Goal: Information Seeking & Learning: Learn about a topic

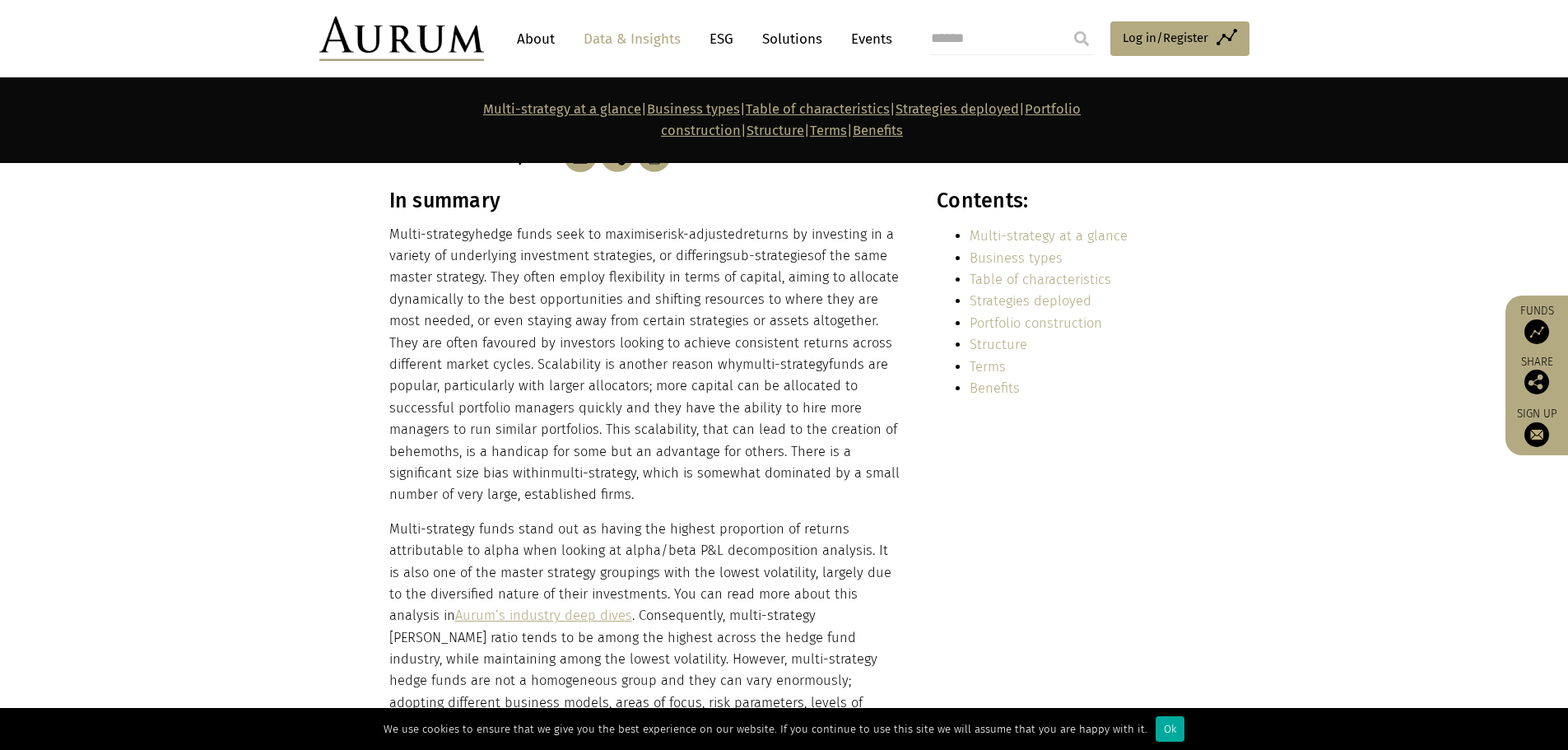
scroll to position [329, 0]
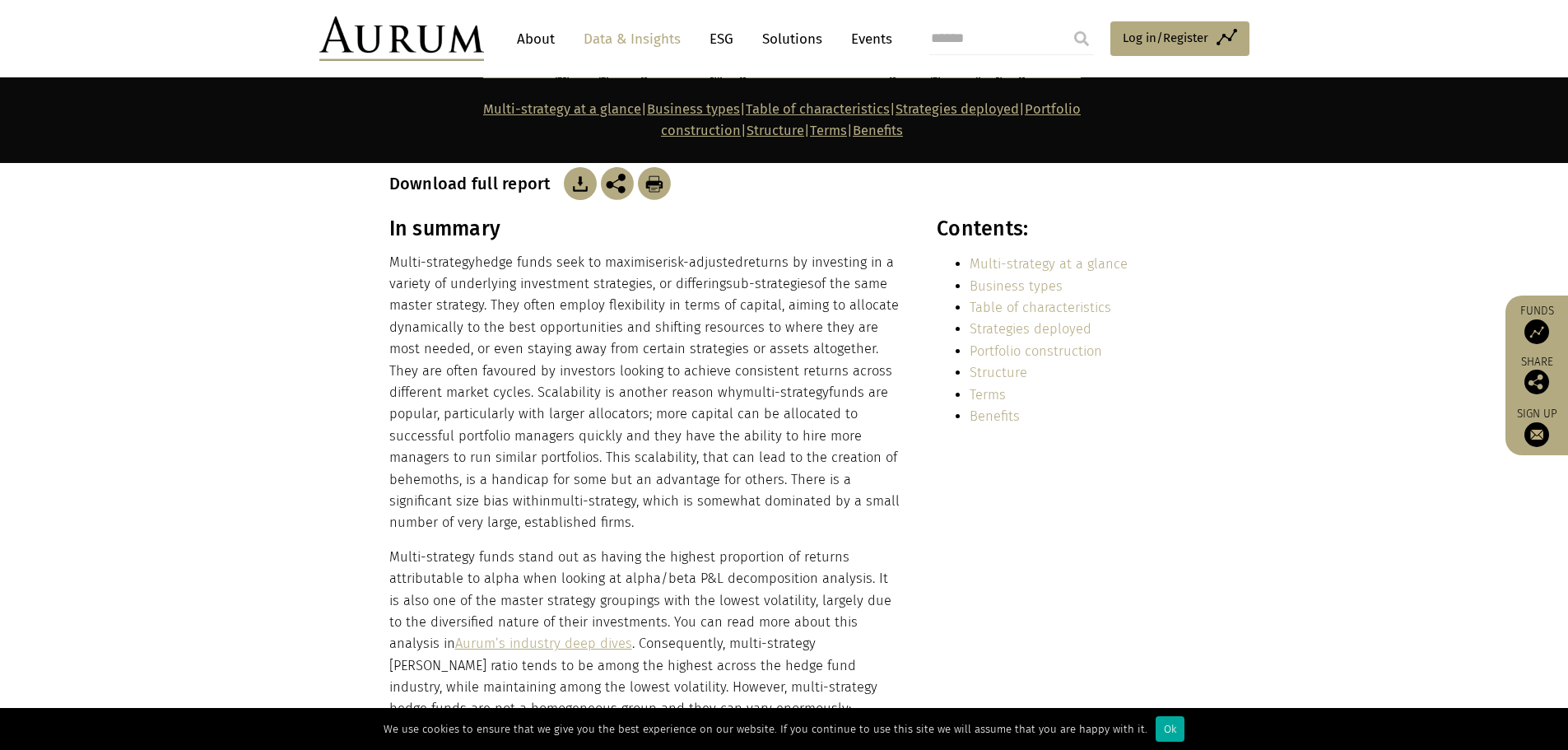
click at [527, 295] on p "Multi-strategy hedge funds seek to maximise risk-adjusted returns by investing …" at bounding box center [645, 393] width 512 height 282
click at [519, 282] on p "Multi-strategy hedge funds seek to maximise risk-adjusted returns by investing …" at bounding box center [645, 393] width 512 height 282
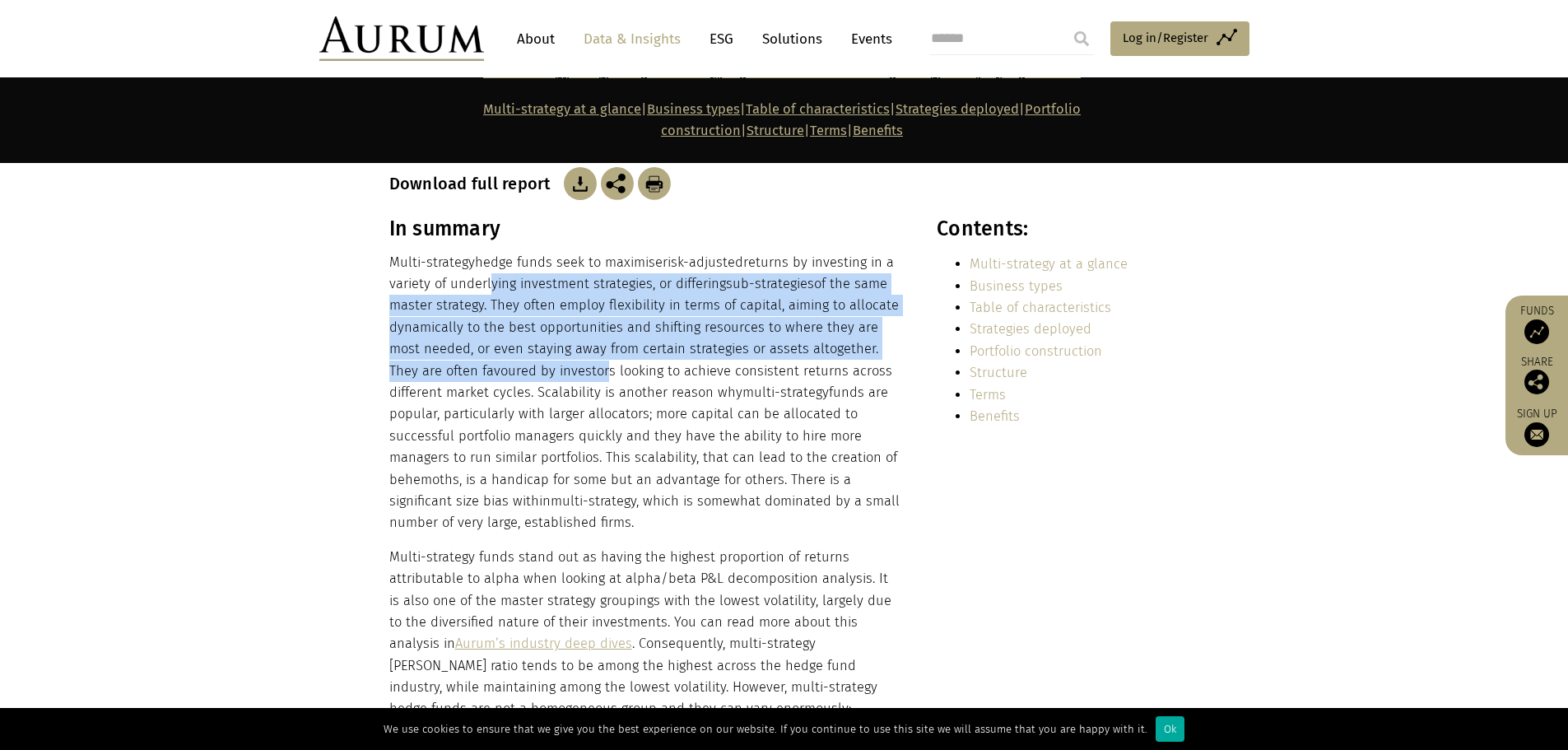
drag, startPoint x: 483, startPoint y: 262, endPoint x: 545, endPoint y: 349, distance: 106.8
click at [545, 346] on p "Multi-strategy hedge funds seek to maximise risk-adjusted returns by investing …" at bounding box center [645, 393] width 512 height 282
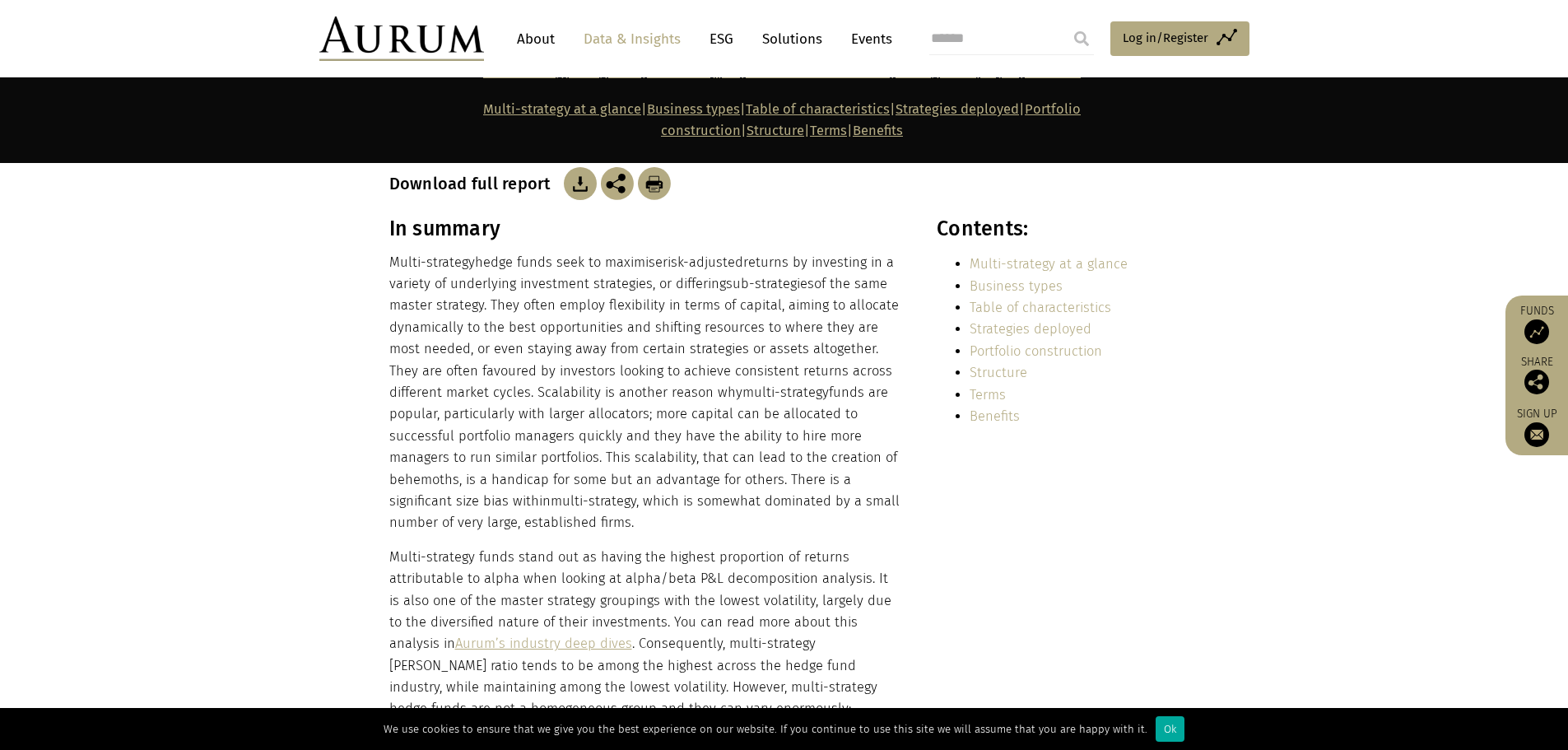
click at [519, 364] on p "Multi-strategy hedge funds seek to maximise risk-adjusted returns by investing …" at bounding box center [645, 393] width 512 height 282
click at [465, 364] on p "Multi-strategy hedge funds seek to maximise risk-adjusted returns by investing …" at bounding box center [645, 393] width 512 height 282
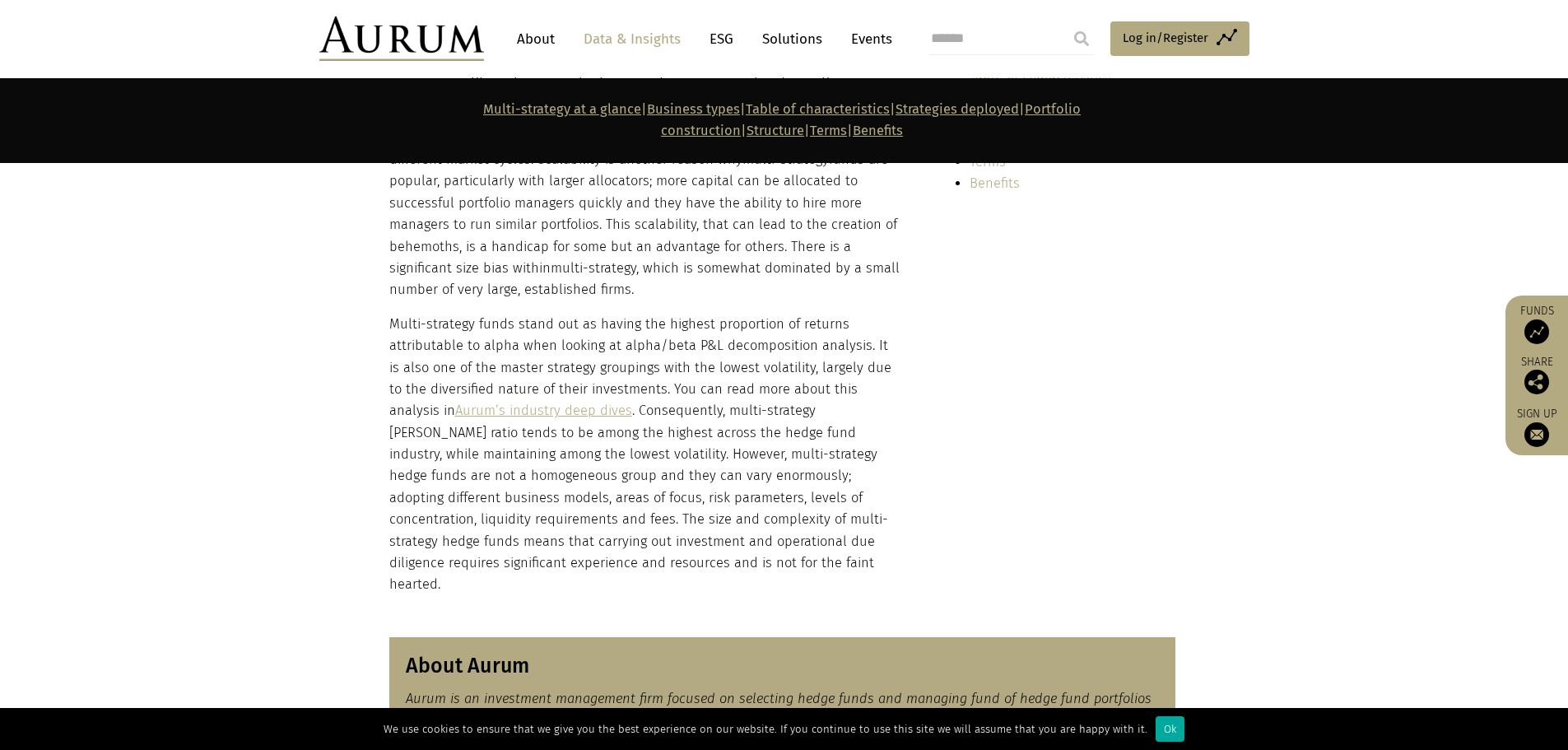
scroll to position [577, 0]
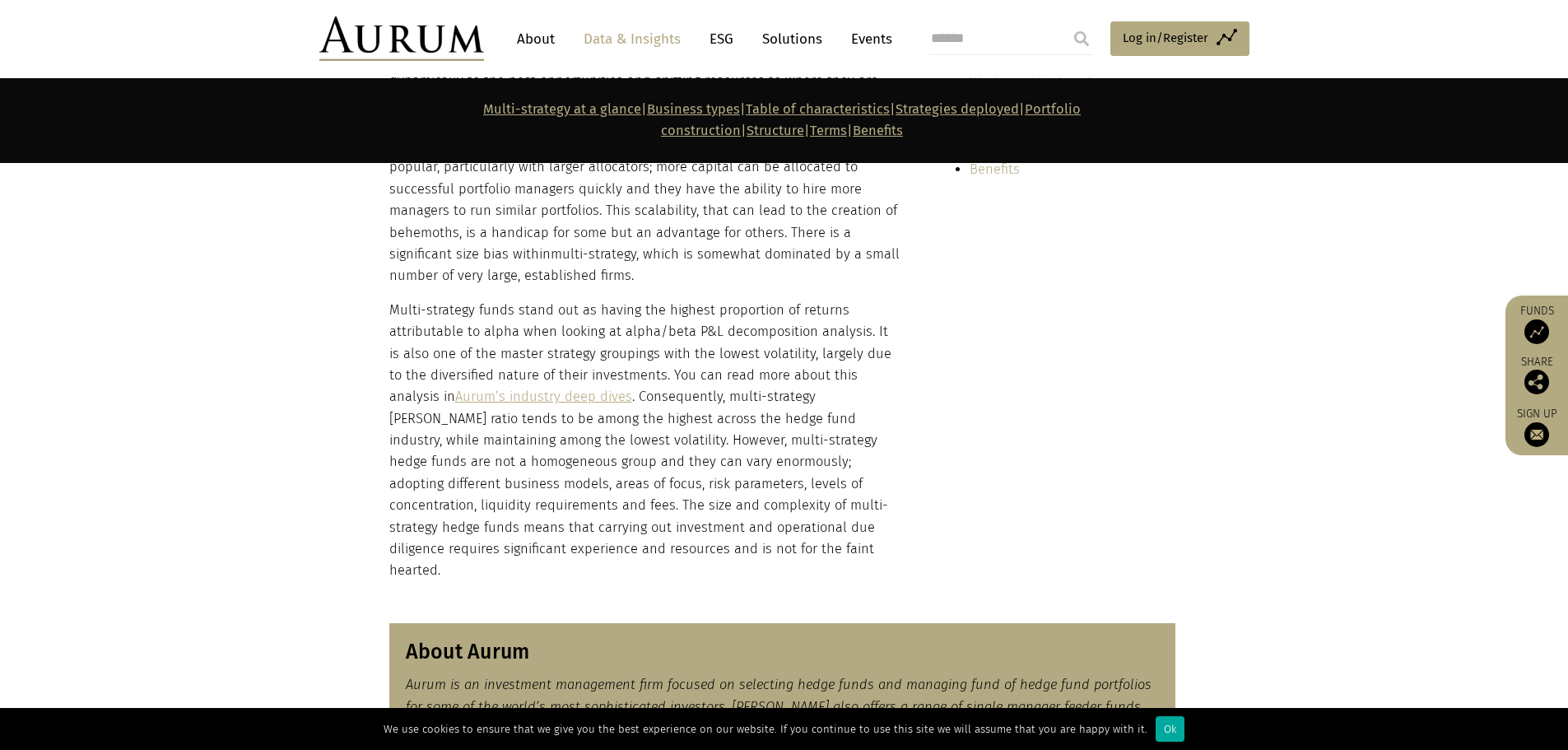
click at [508, 300] on p "Multi-strategy funds stand out as having the highest proportion of returns attr…" at bounding box center [645, 441] width 512 height 282
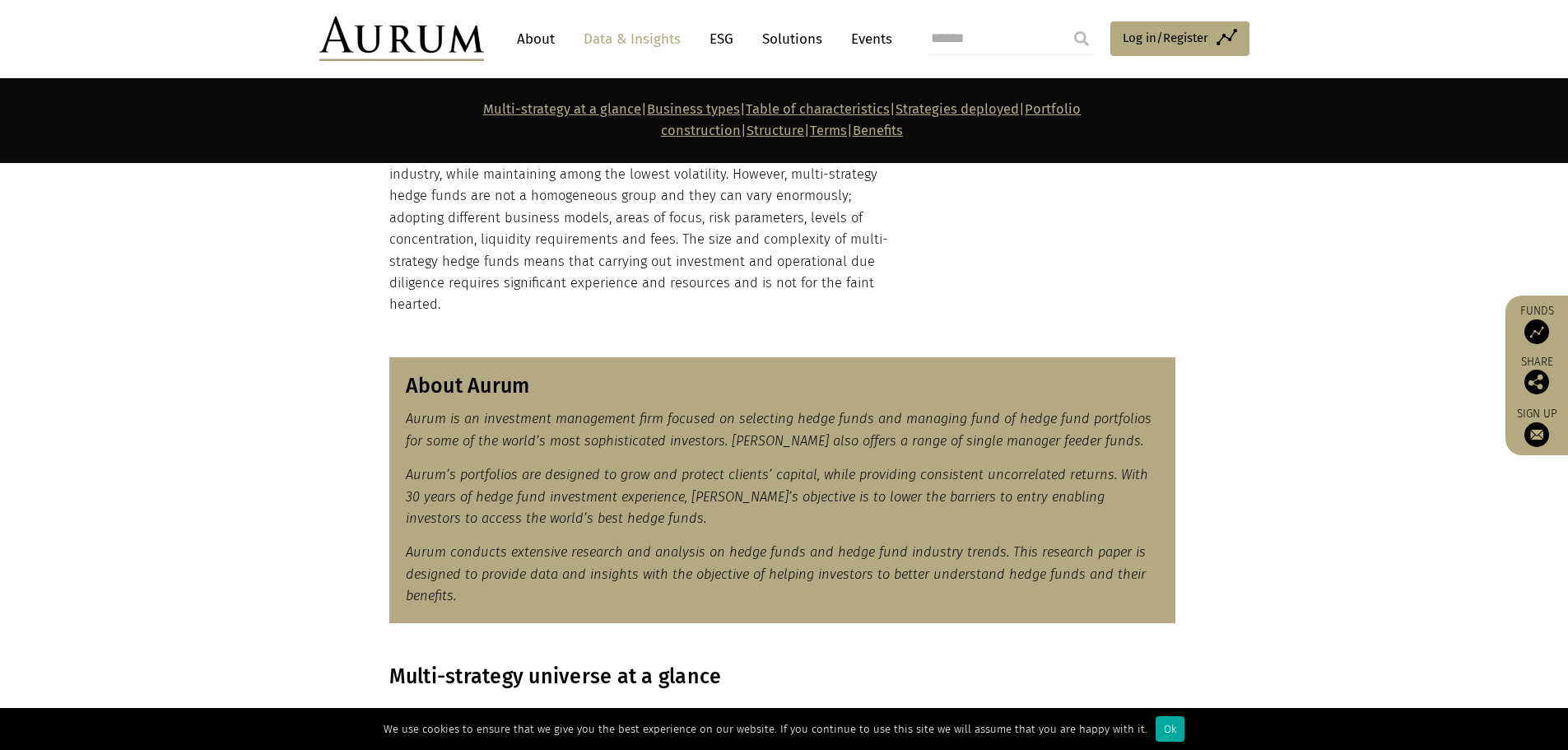
scroll to position [987, 0]
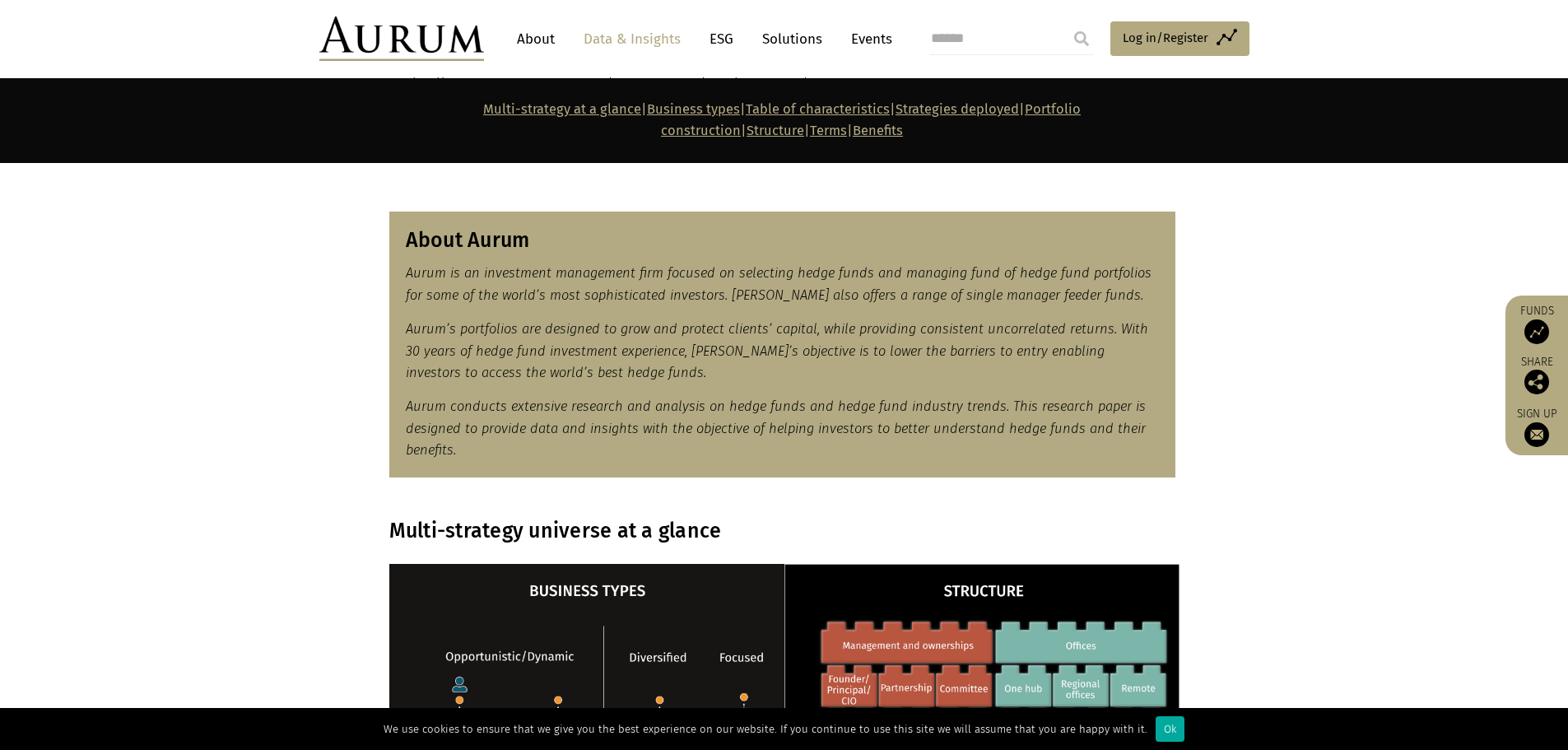
click at [552, 265] on em "Aurum is an investment management firm focused on selecting hedge funds and man…" at bounding box center [778, 283] width 745 height 37
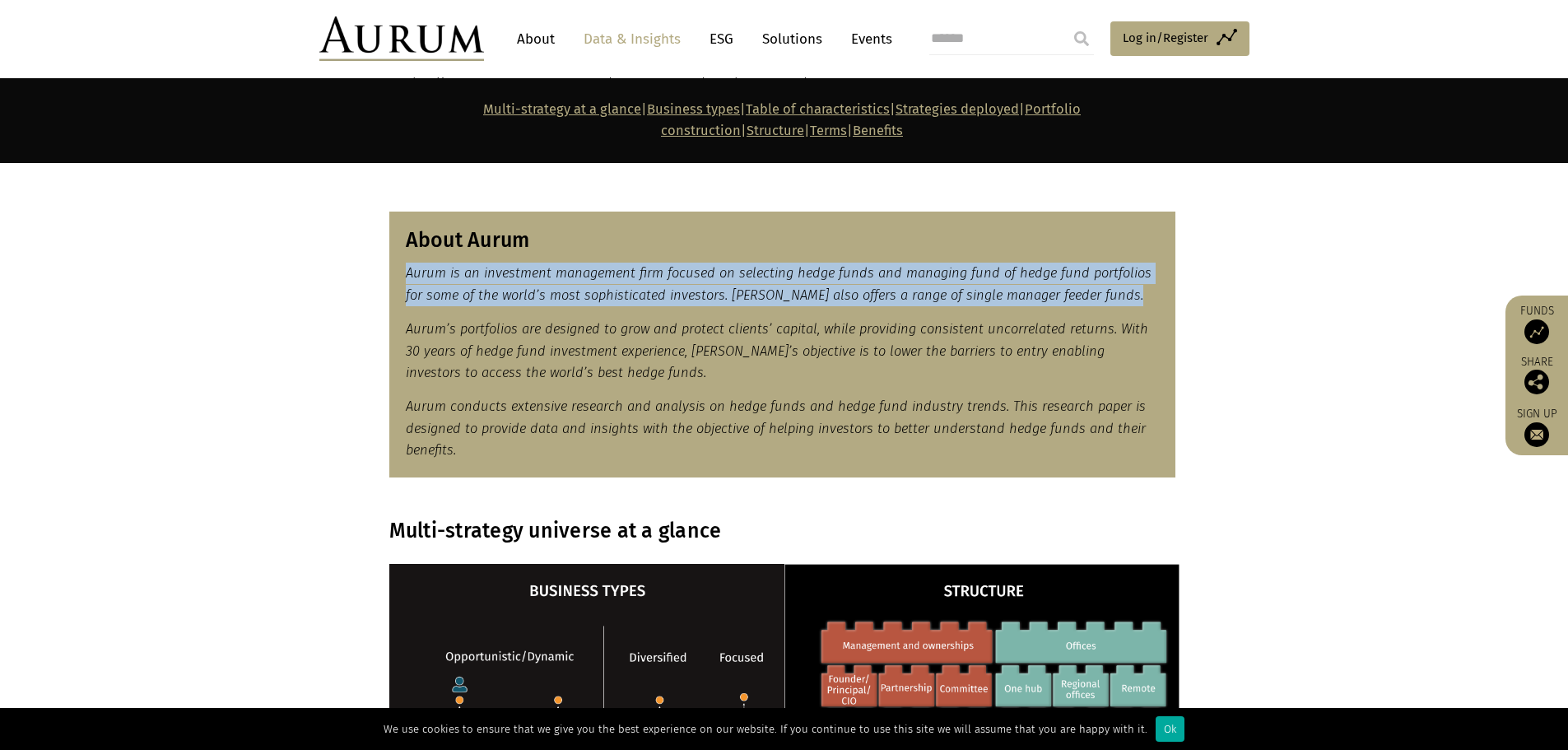
click at [552, 265] on em "Aurum is an investment management firm focused on selecting hedge funds and man…" at bounding box center [778, 283] width 745 height 37
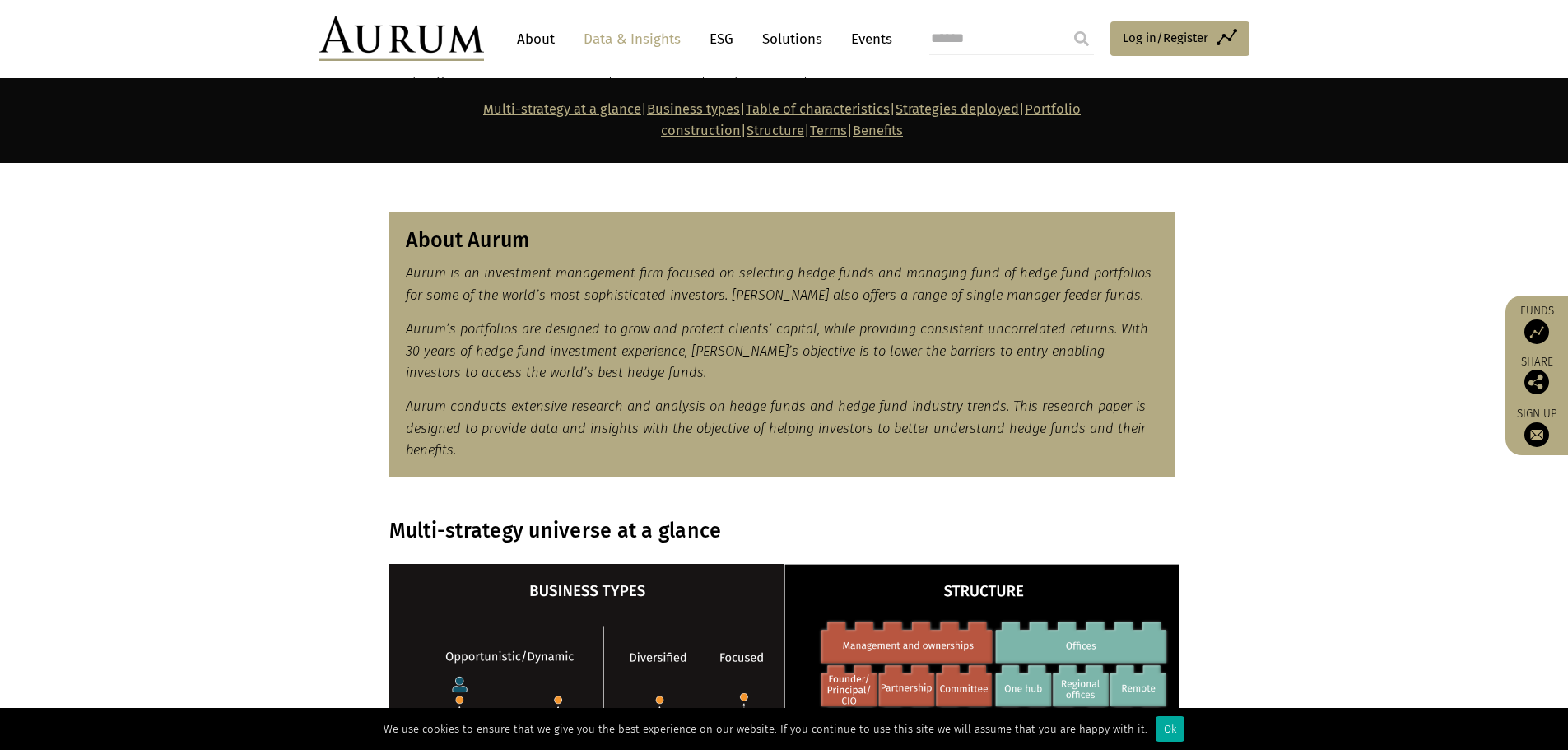
click at [543, 321] on em "Aurum’s portfolios are designed to grow and protect clients’ capital, while pro…" at bounding box center [776, 350] width 742 height 60
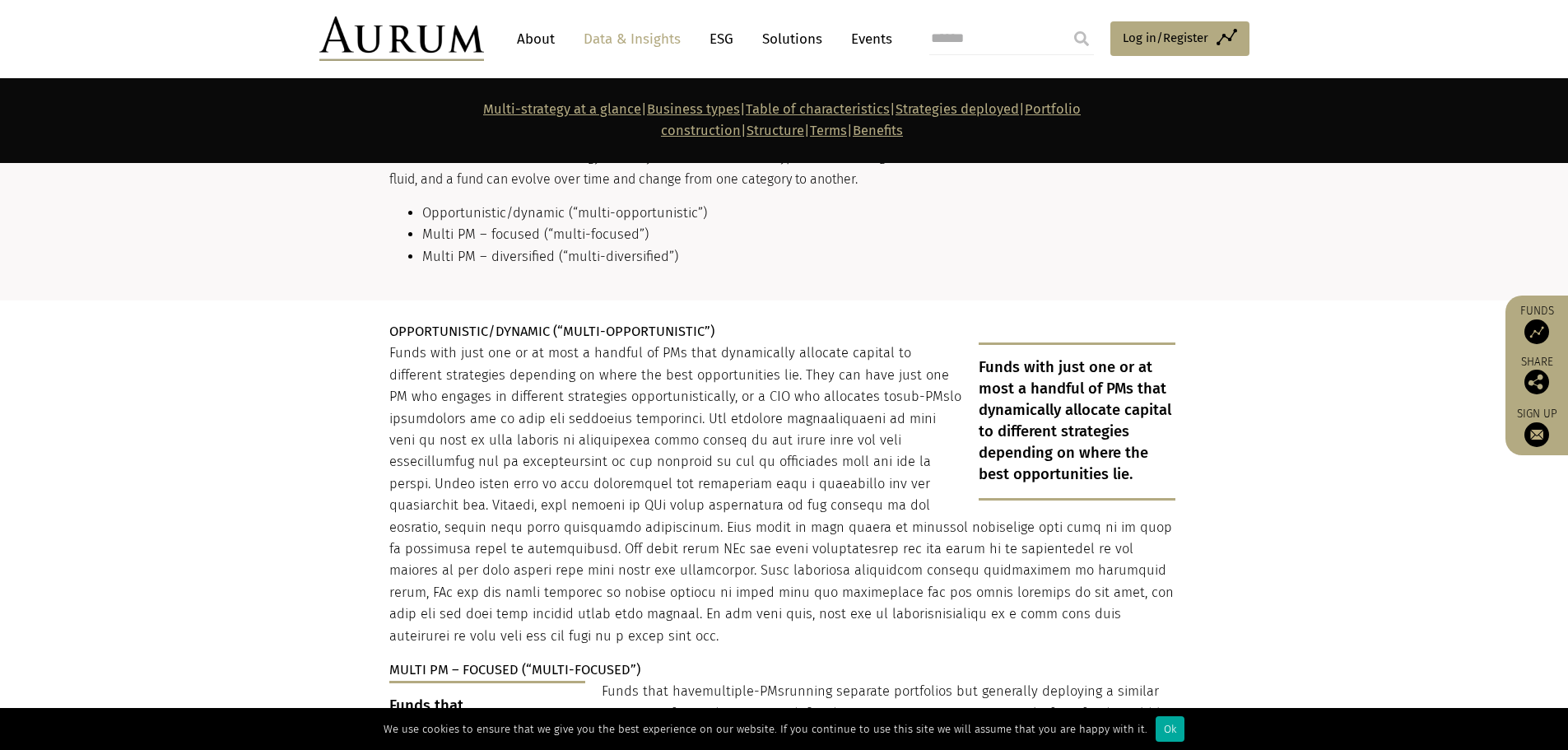
scroll to position [2798, 0]
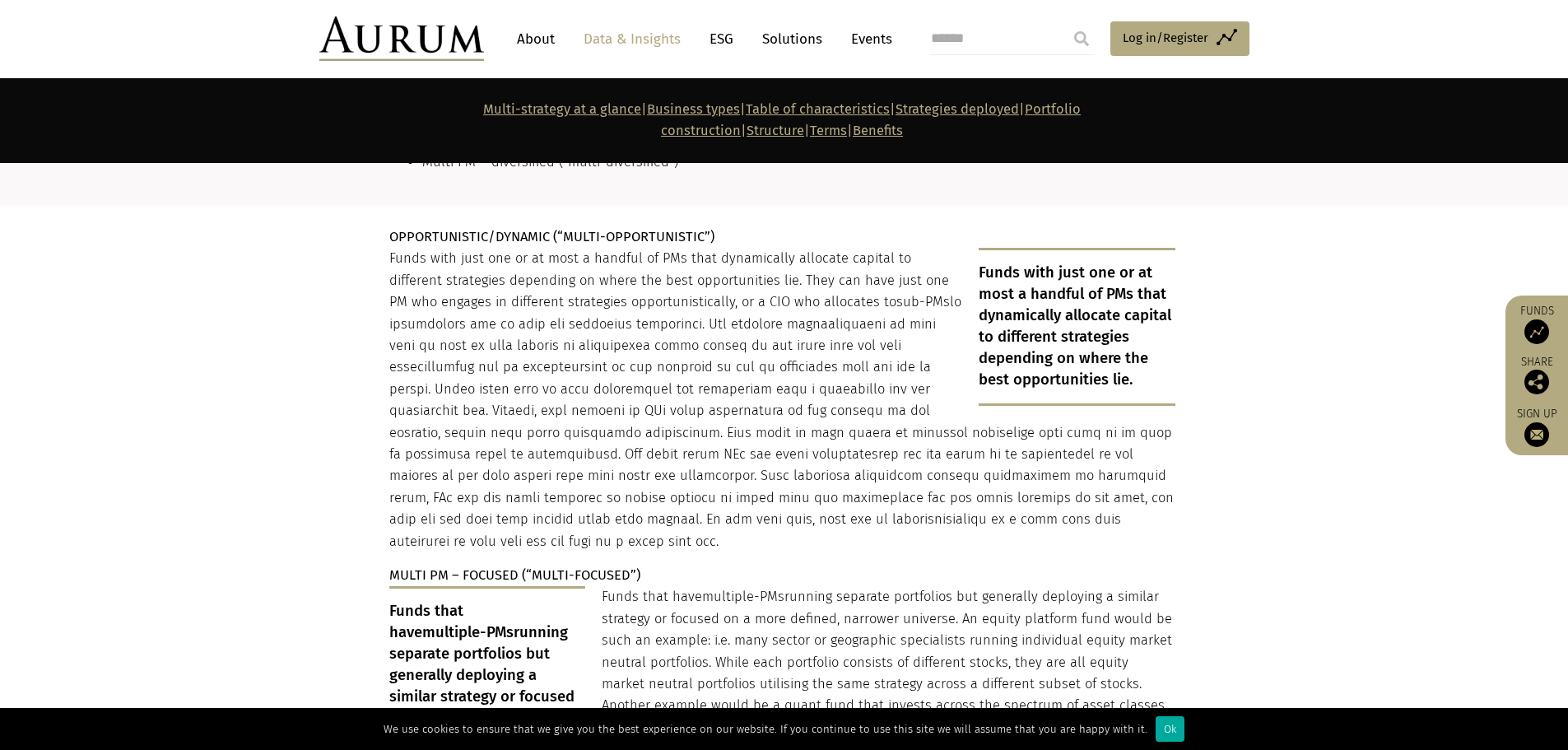
click at [307, 222] on section "OPPORTUNISTIC/DYNAMIC (“MULTI-OPPORTUNISTIC”) Funds with just one or at most a …" at bounding box center [784, 757] width 1568 height 1102
click at [858, 452] on p "Funds with just one or at most a handful of PMs that dynamically allocate capit…" at bounding box center [781, 400] width 786 height 304
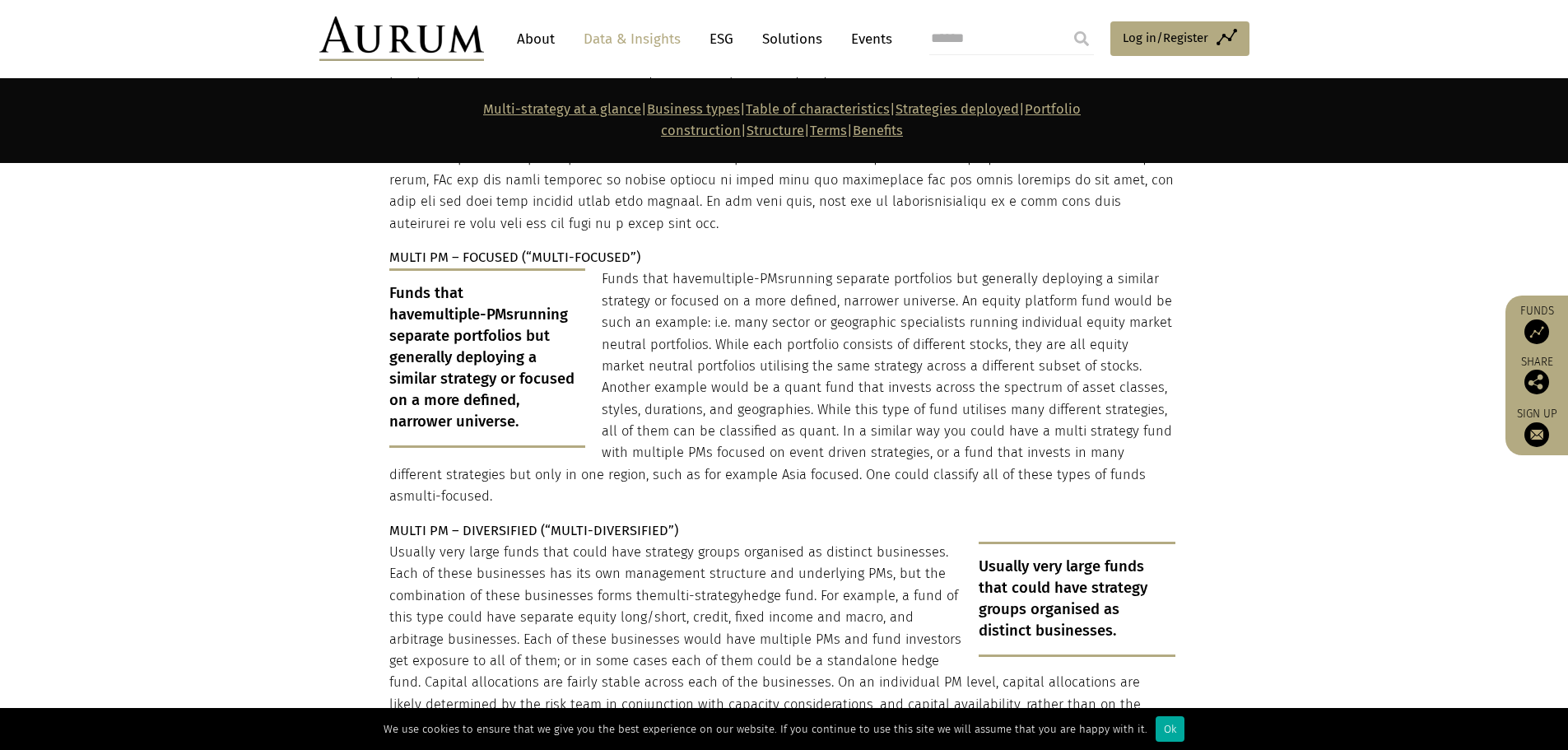
scroll to position [3128, 0]
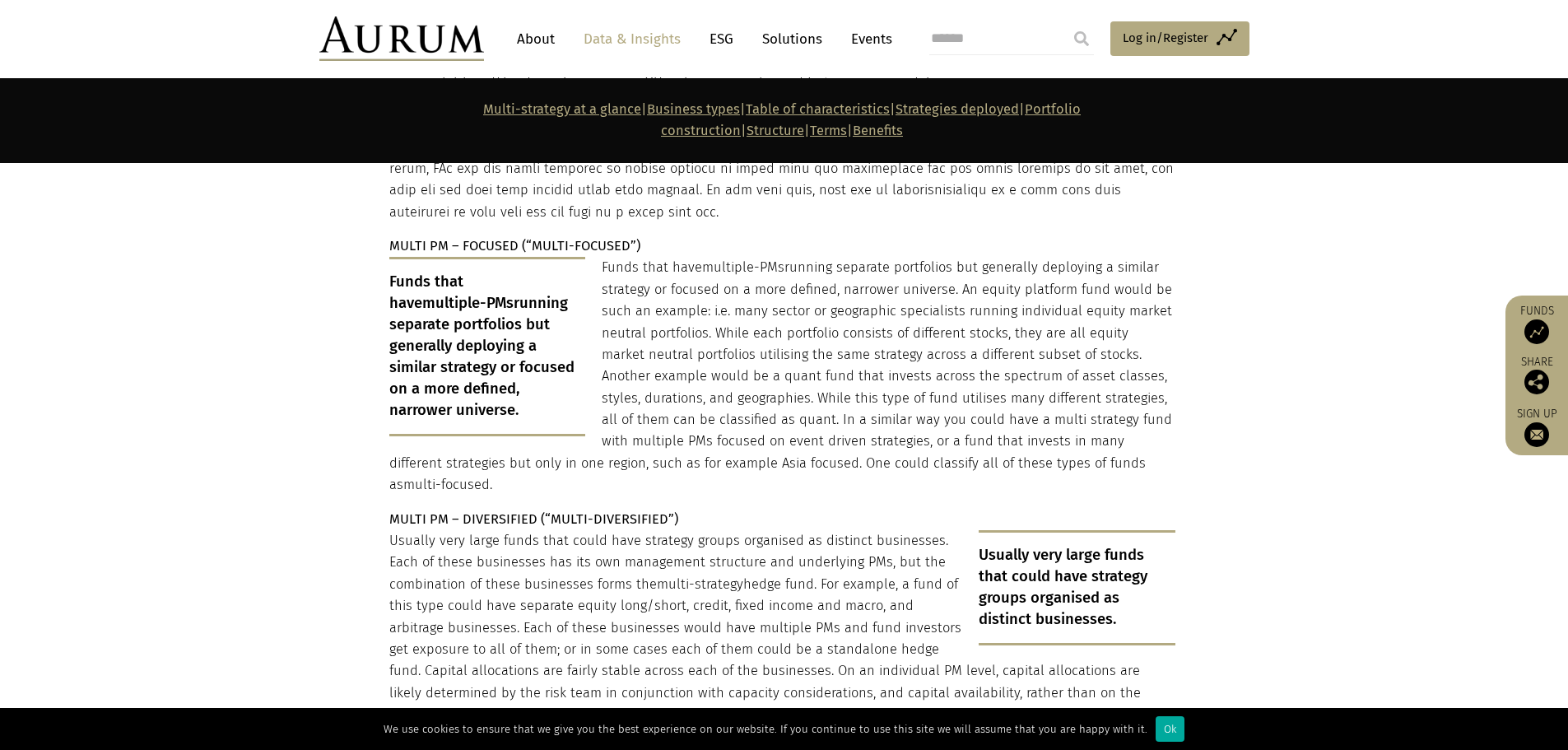
click at [846, 368] on p "Funds that have multiple-PMs running separate portfolios but generally deployin…" at bounding box center [781, 376] width 786 height 238
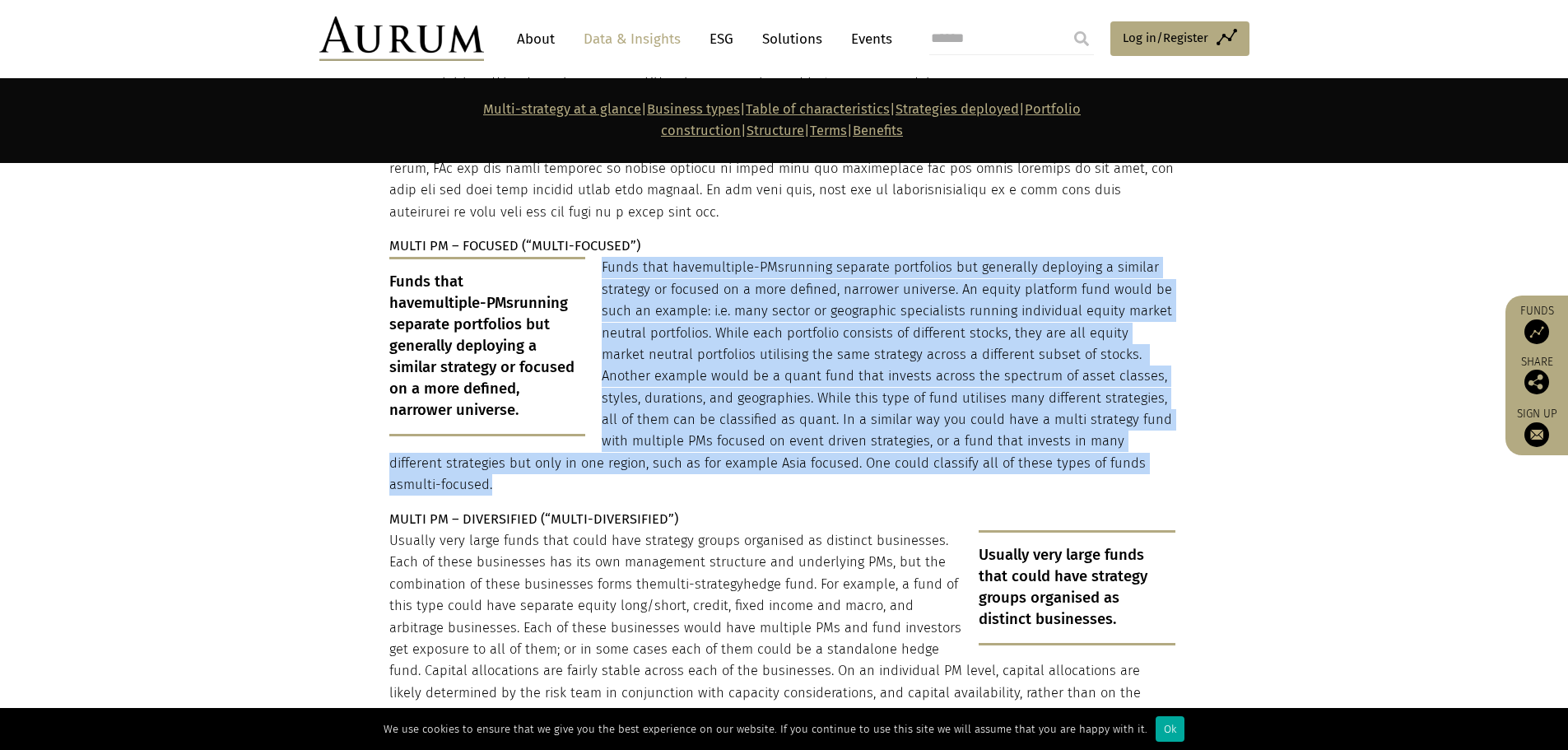
click at [846, 368] on p "Funds that have multiple-PMs running separate portfolios but generally deployin…" at bounding box center [781, 376] width 786 height 238
click at [846, 287] on p "Funds that have multiple-PMs running separate portfolios but generally deployin…" at bounding box center [781, 376] width 786 height 238
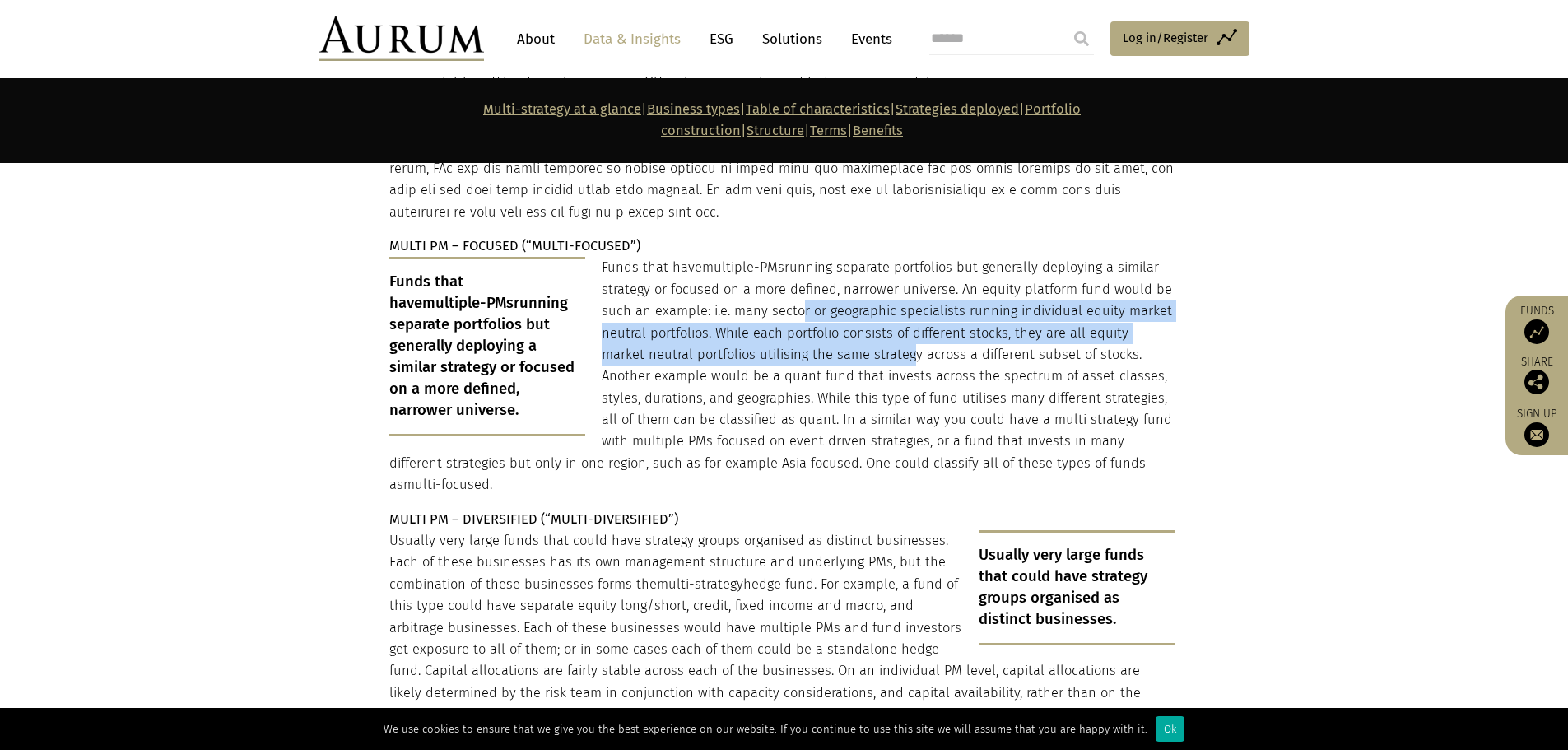
drag, startPoint x: 792, startPoint y: 234, endPoint x: 858, endPoint y: 277, distance: 78.8
click at [858, 277] on p "Funds that have multiple-PMs running separate portfolios but generally deployin…" at bounding box center [781, 376] width 786 height 238
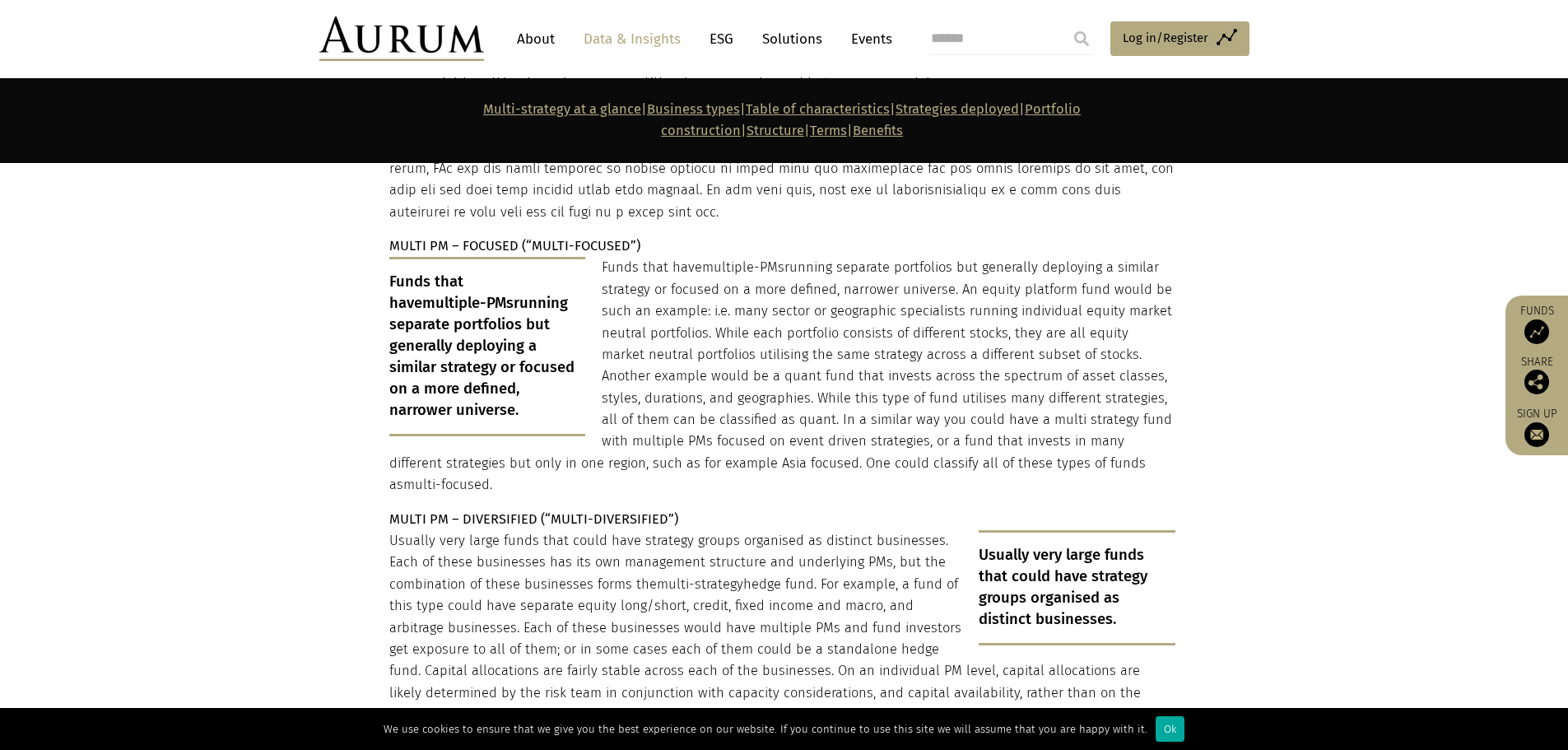
click at [958, 287] on p "Funds that have multiple-PMs running separate portfolios but generally deployin…" at bounding box center [781, 376] width 786 height 238
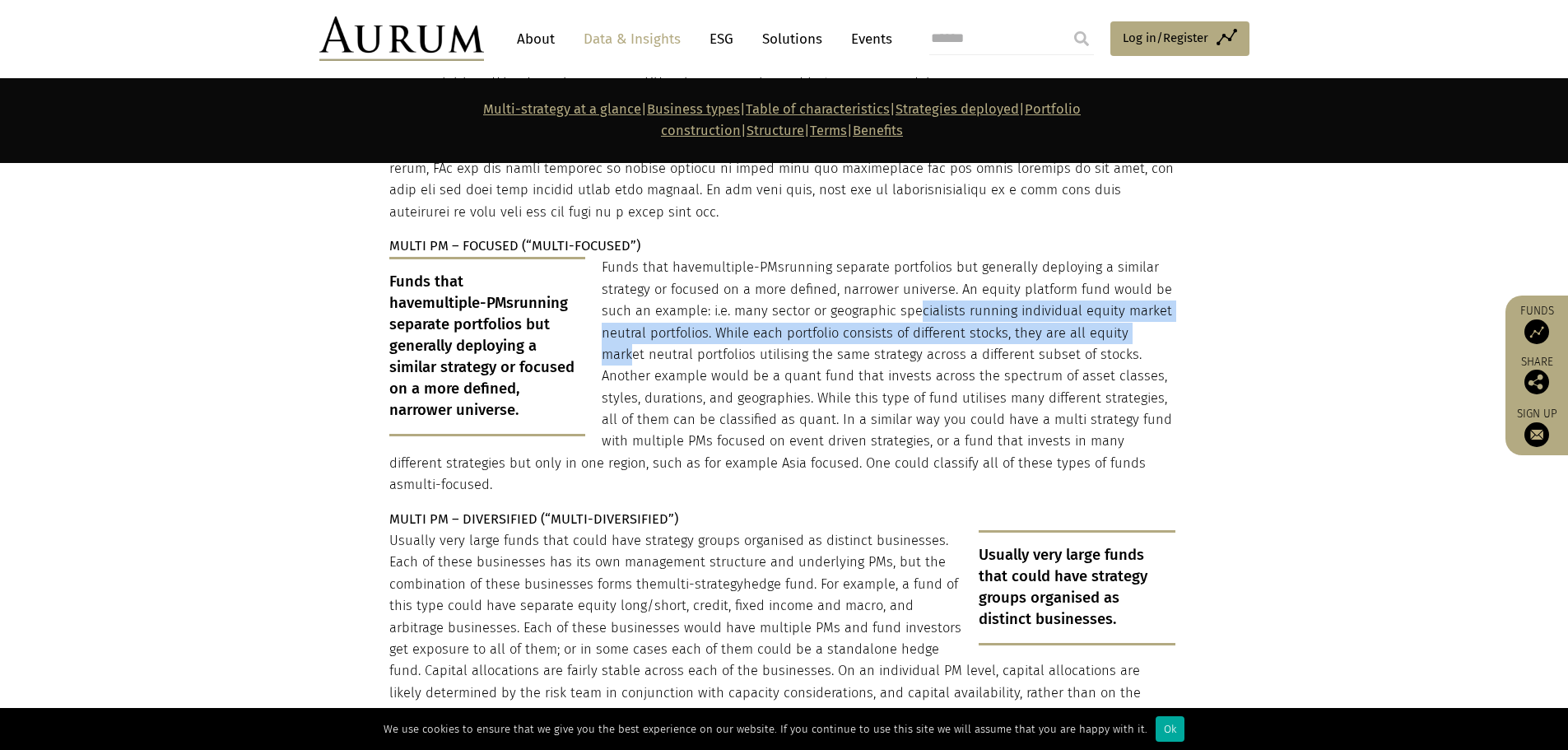
drag, startPoint x: 1139, startPoint y: 250, endPoint x: 907, endPoint y: 232, distance: 232.7
click at [908, 257] on p "Funds that have multiple-PMs running separate portfolios but generally deployin…" at bounding box center [781, 376] width 786 height 238
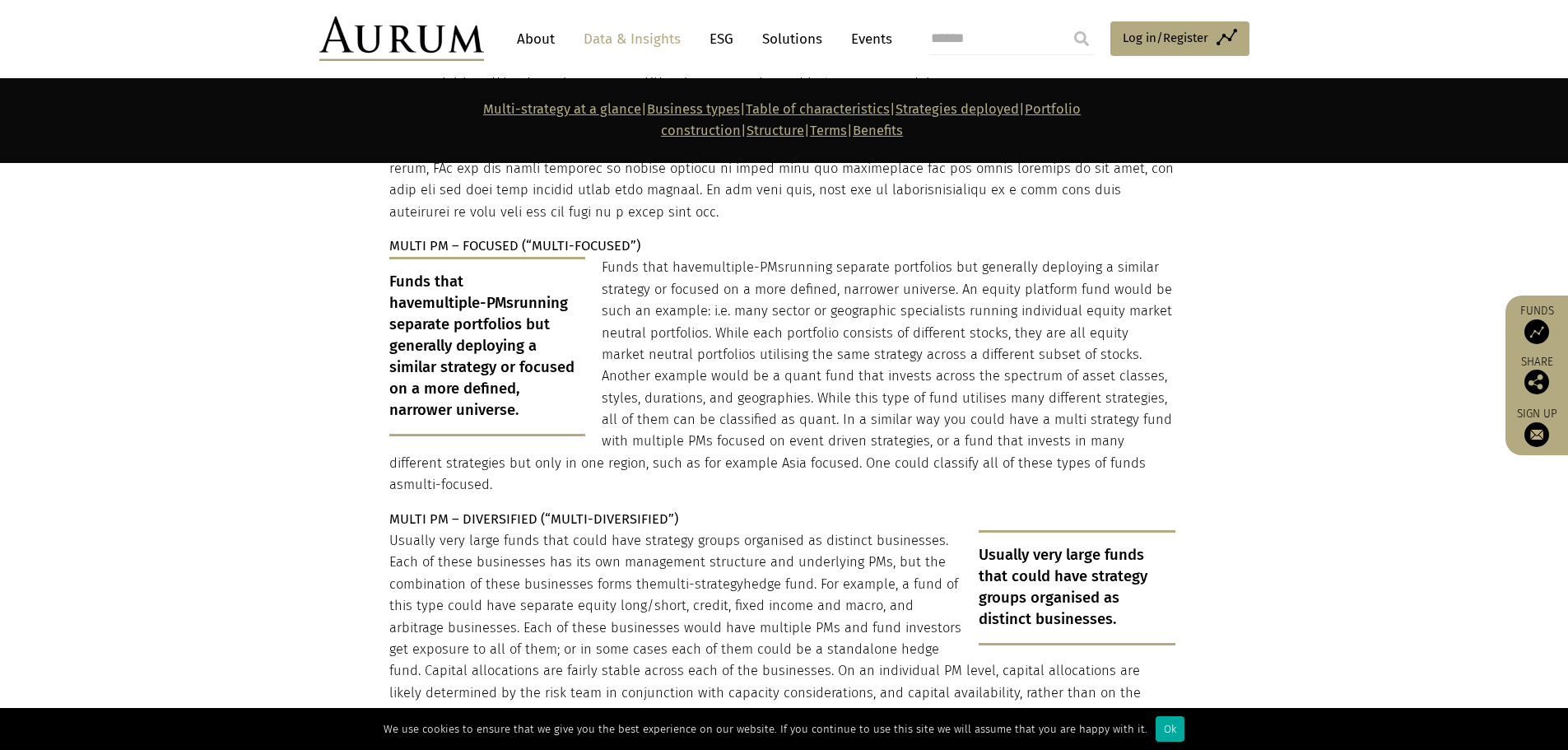
click at [719, 257] on p "Funds that have multiple-PMs running separate portfolios but generally deployin…" at bounding box center [781, 376] width 786 height 238
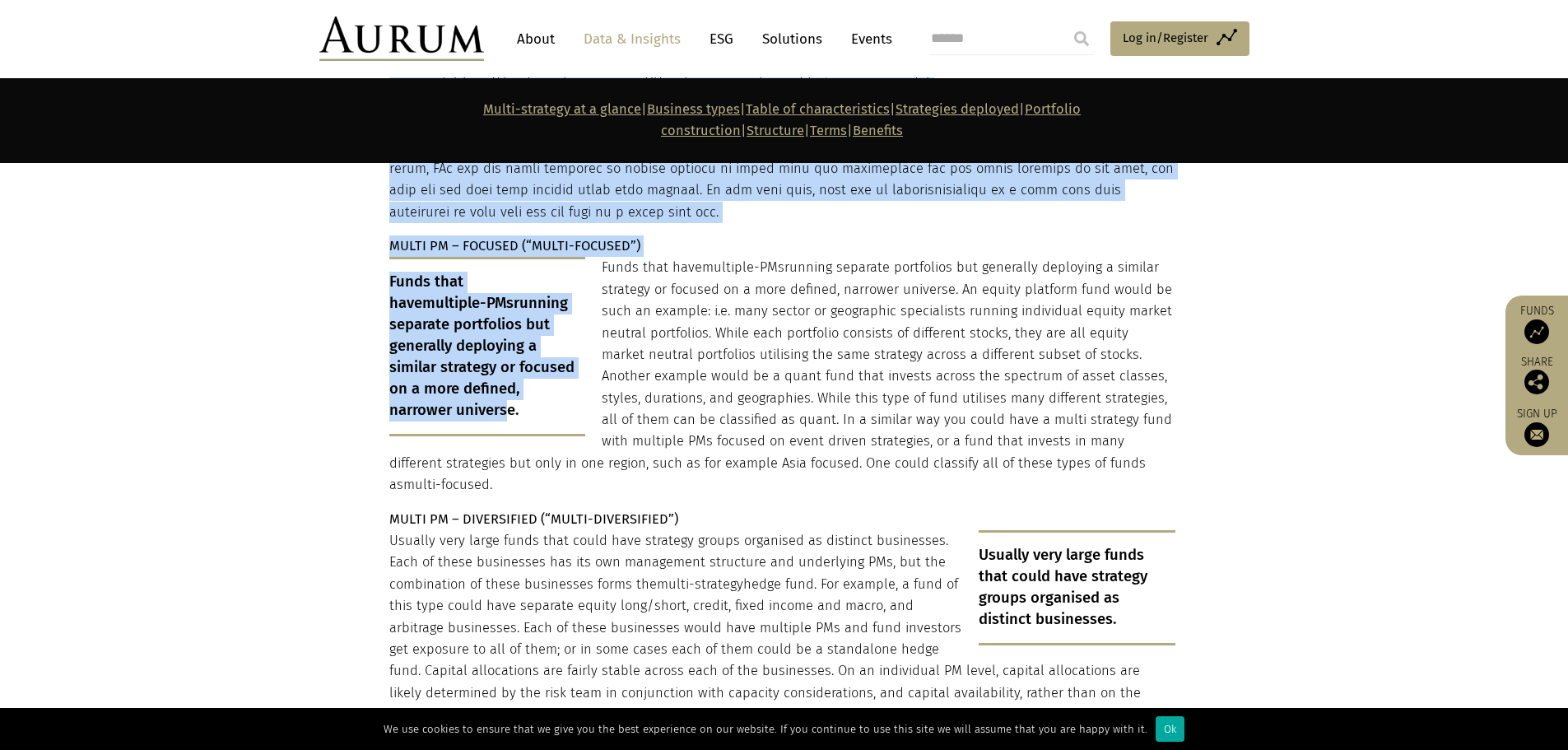
drag, startPoint x: 370, startPoint y: 213, endPoint x: 501, endPoint y: 327, distance: 173.7
click at [501, 327] on section "OPPORTUNISTIC/DYNAMIC (“MULTI-OPPORTUNISTIC”) Funds with just one or at most a …" at bounding box center [784, 428] width 1568 height 1102
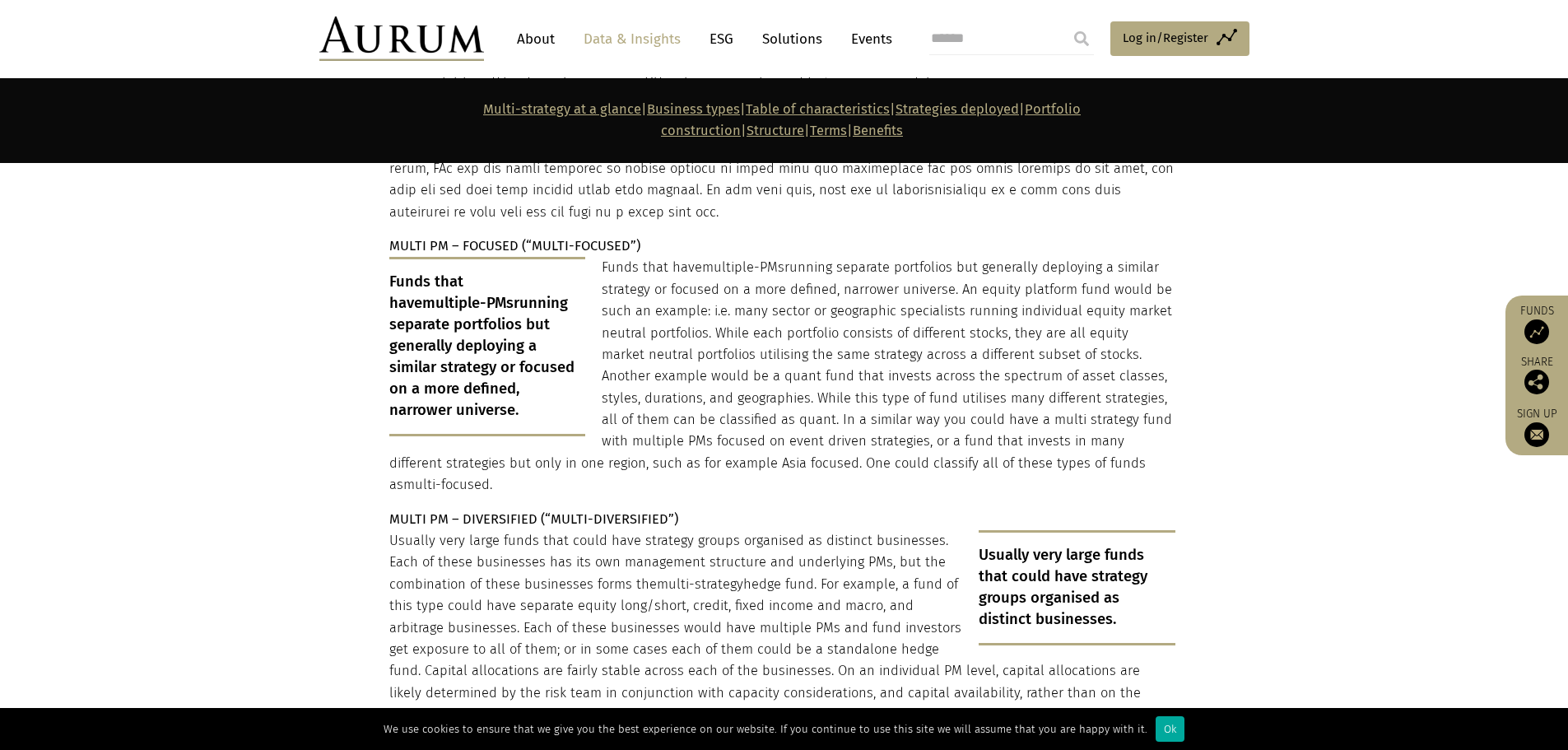
click at [537, 336] on p "Funds that have multiple-PMs running separate portfolios but generally deployin…" at bounding box center [487, 346] width 197 height 179
drag, startPoint x: 536, startPoint y: 341, endPoint x: 423, endPoint y: 259, distance: 139.6
click at [423, 259] on p "Funds that have multiple-PMs running separate portfolios but generally deployin…" at bounding box center [487, 346] width 197 height 179
click at [439, 275] on p "Funds that have multiple-PMs running separate portfolios but generally deployin…" at bounding box center [487, 346] width 197 height 179
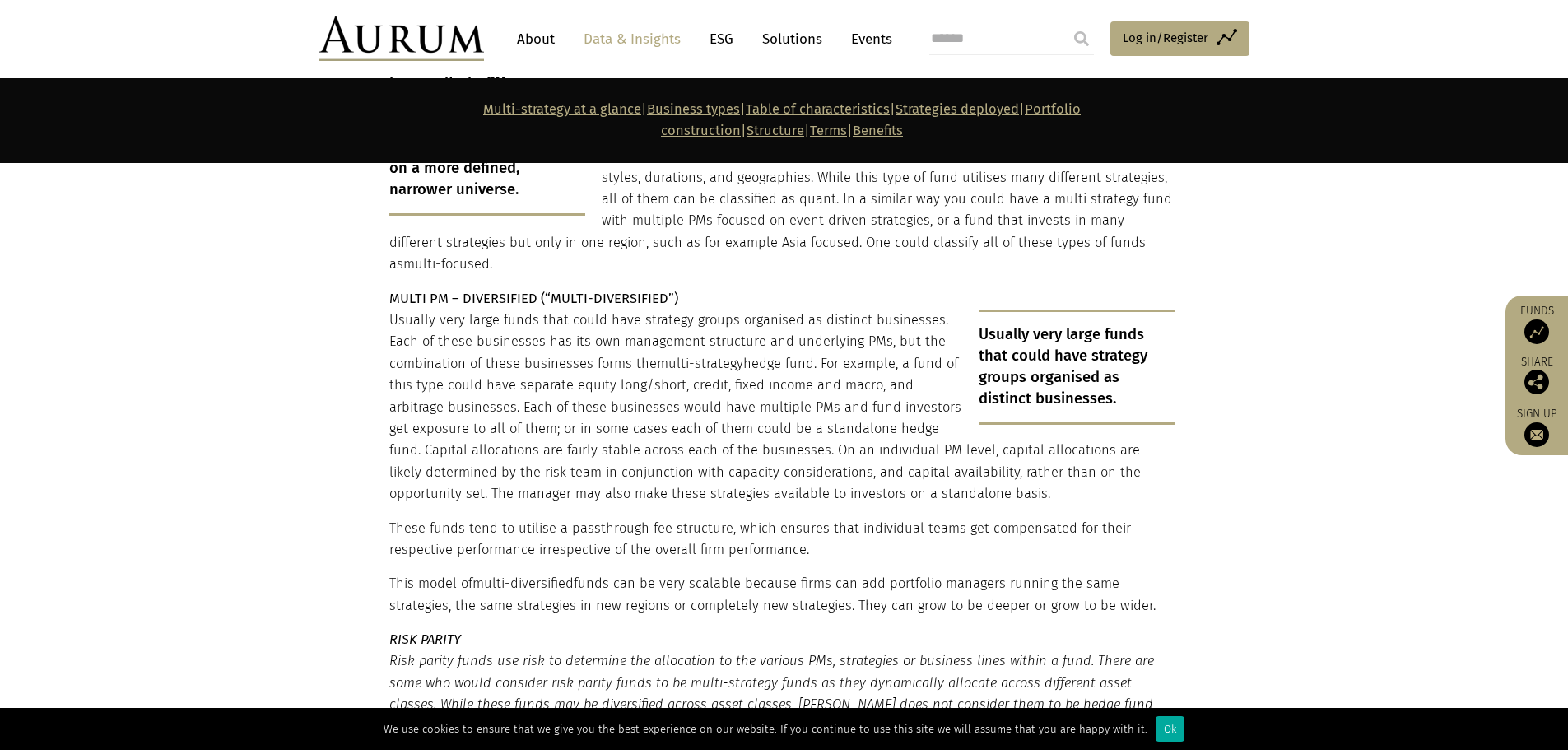
scroll to position [3374, 0]
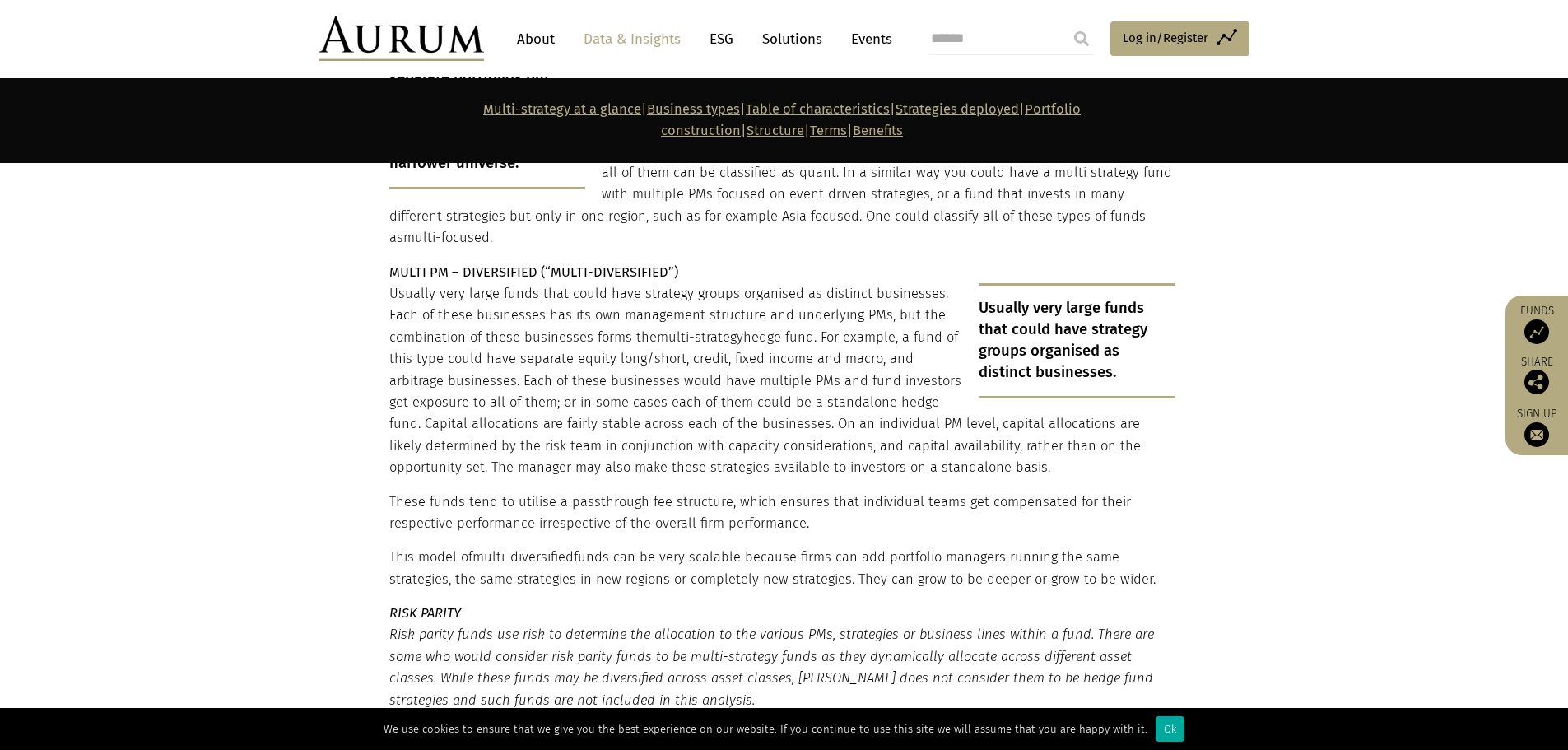
click at [503, 283] on p "Usually very large funds that could have strategy groups organised as distinct …" at bounding box center [781, 381] width 786 height 196
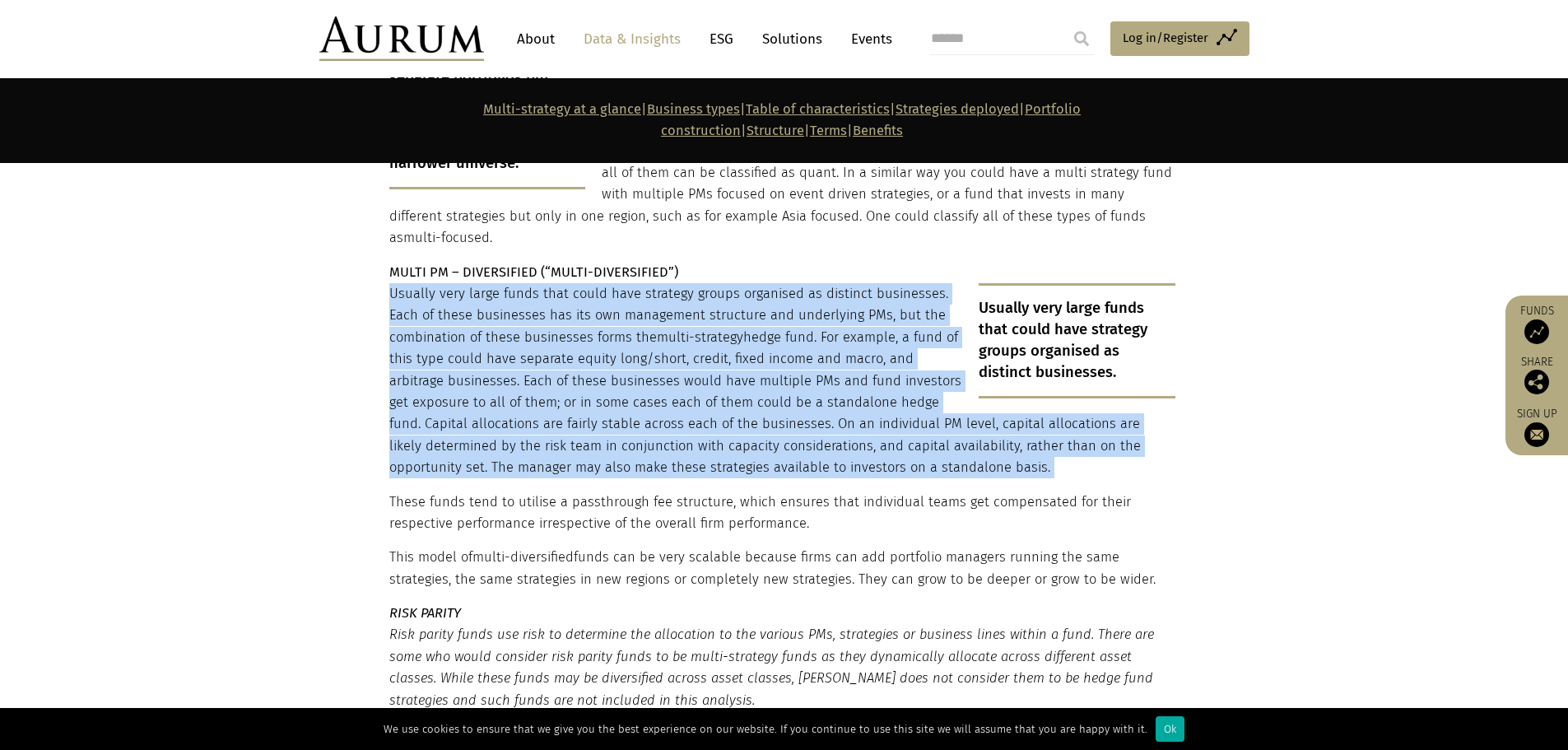
click at [503, 283] on p "Usually very large funds that could have strategy groups organised as distinct …" at bounding box center [781, 381] width 786 height 196
click at [795, 316] on p "Usually very large funds that could have strategy groups organised as distinct …" at bounding box center [781, 381] width 786 height 196
click at [644, 283] on p "Usually very large funds that could have strategy groups organised as distinct …" at bounding box center [781, 381] width 786 height 196
click at [530, 283] on p "Usually very large funds that could have strategy groups organised as distinct …" at bounding box center [781, 381] width 786 height 196
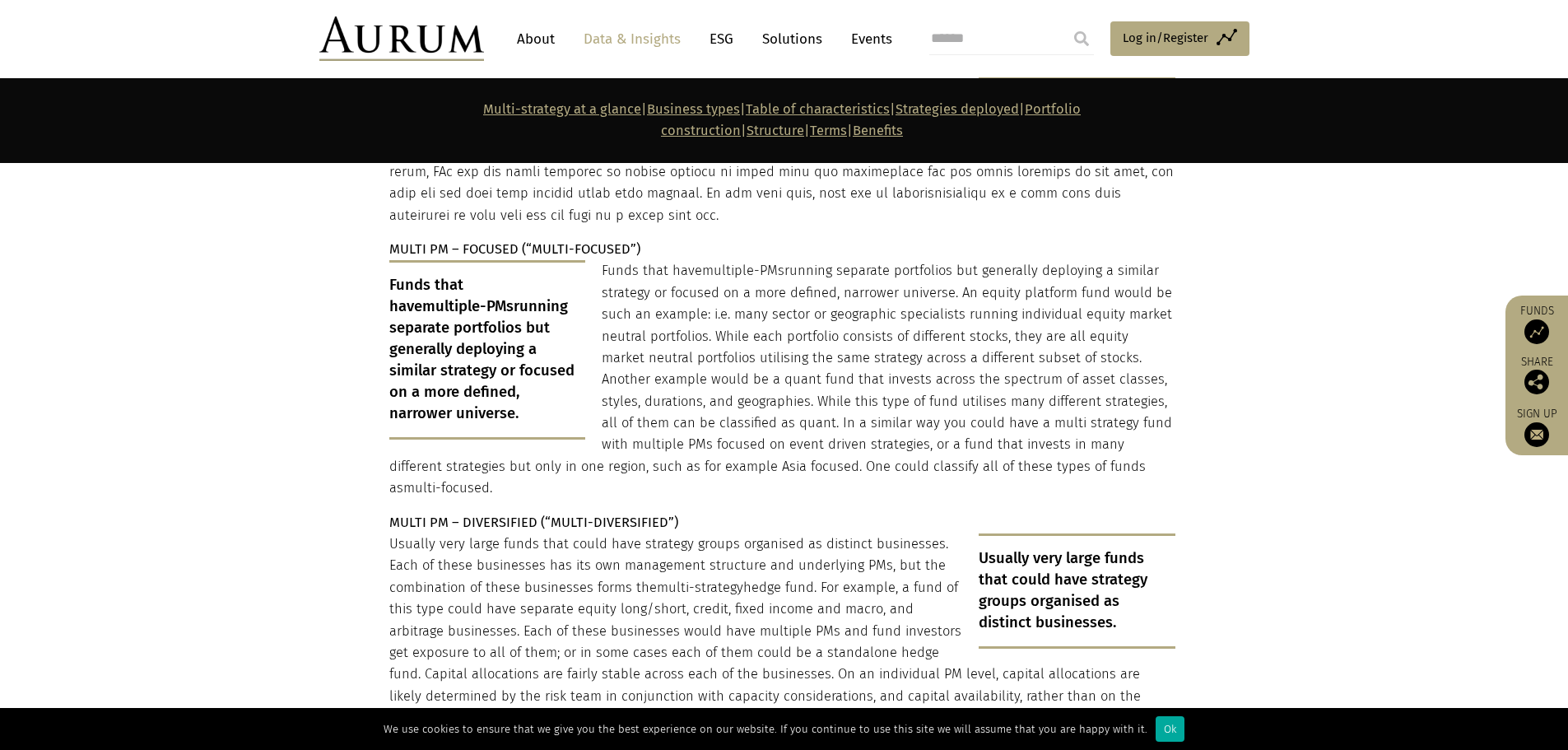
scroll to position [3128, 0]
click at [951, 393] on p "Funds that have multiple-PMs running separate portfolios but generally deployin…" at bounding box center [781, 376] width 786 height 238
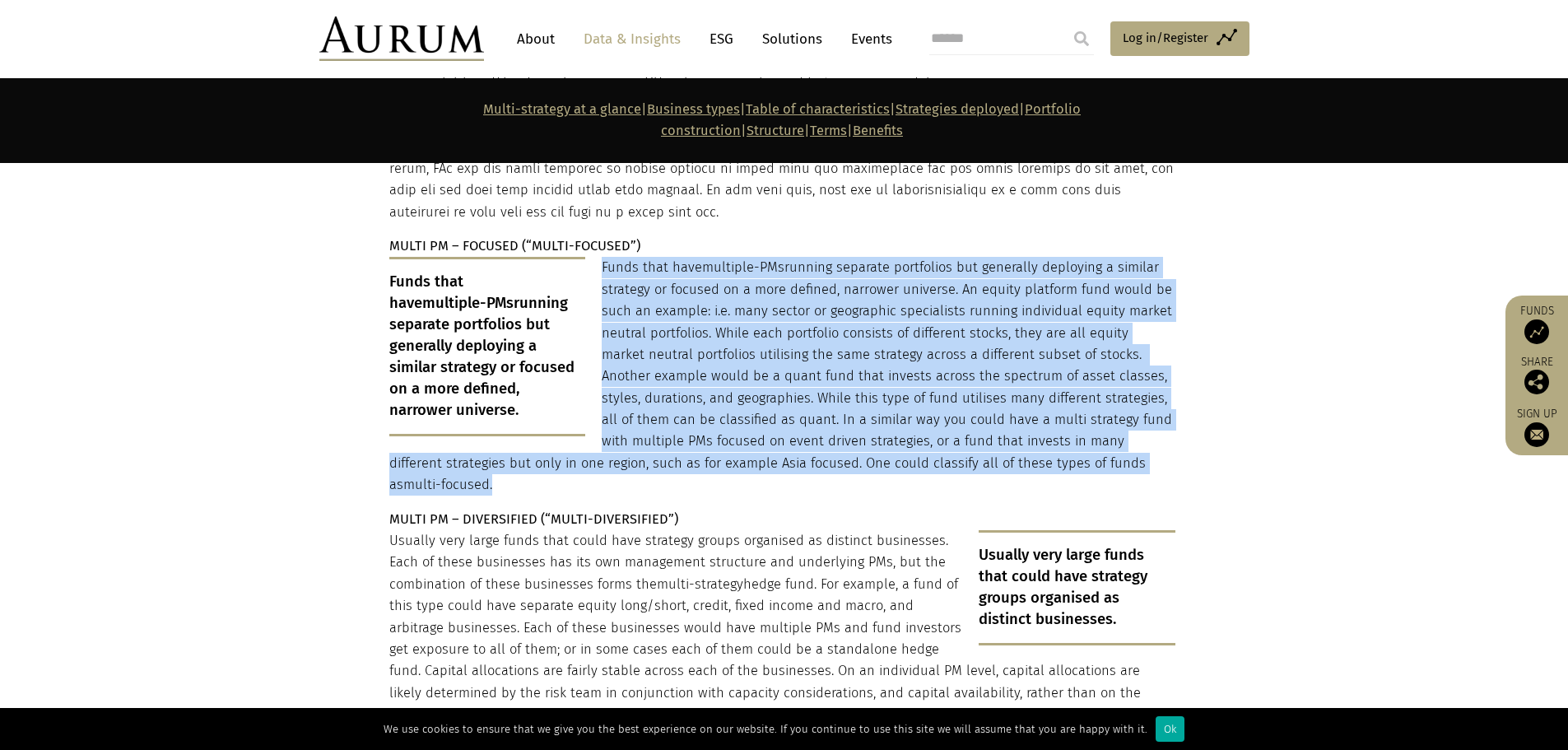
click at [951, 393] on p "Funds that have multiple-PMs running separate portfolios but generally deployin…" at bounding box center [781, 376] width 786 height 238
click at [871, 388] on p "Funds that have multiple-PMs running separate portfolios but generally deployin…" at bounding box center [781, 376] width 786 height 238
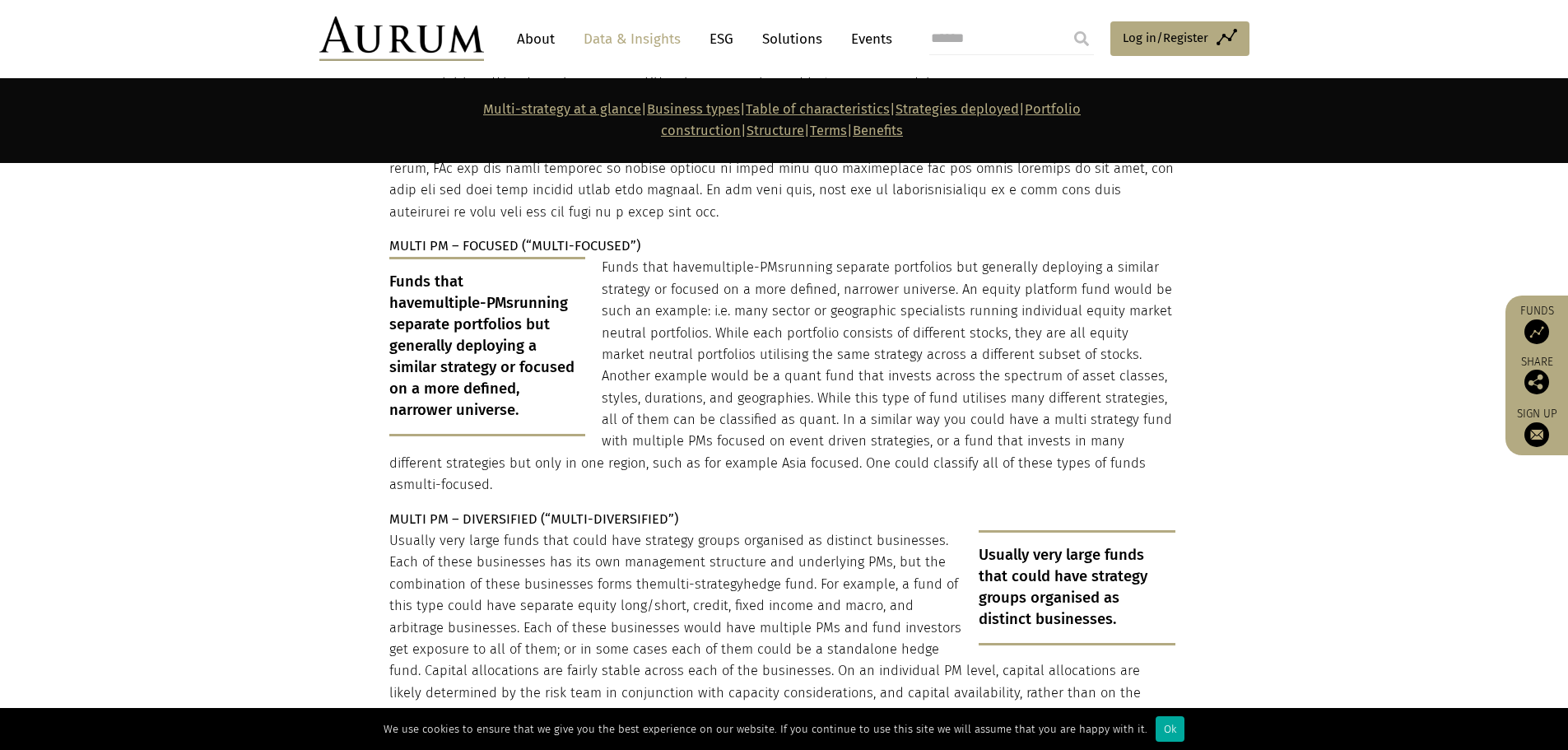
click at [844, 352] on p "Funds that have multiple-PMs running separate portfolios but generally deployin…" at bounding box center [781, 376] width 786 height 238
click at [705, 293] on p "Funds that have multiple-PMs running separate portfolios but generally deployin…" at bounding box center [781, 376] width 786 height 238
click at [691, 347] on p "Funds that have multiple-PMs running separate portfolios but generally deployin…" at bounding box center [781, 376] width 786 height 238
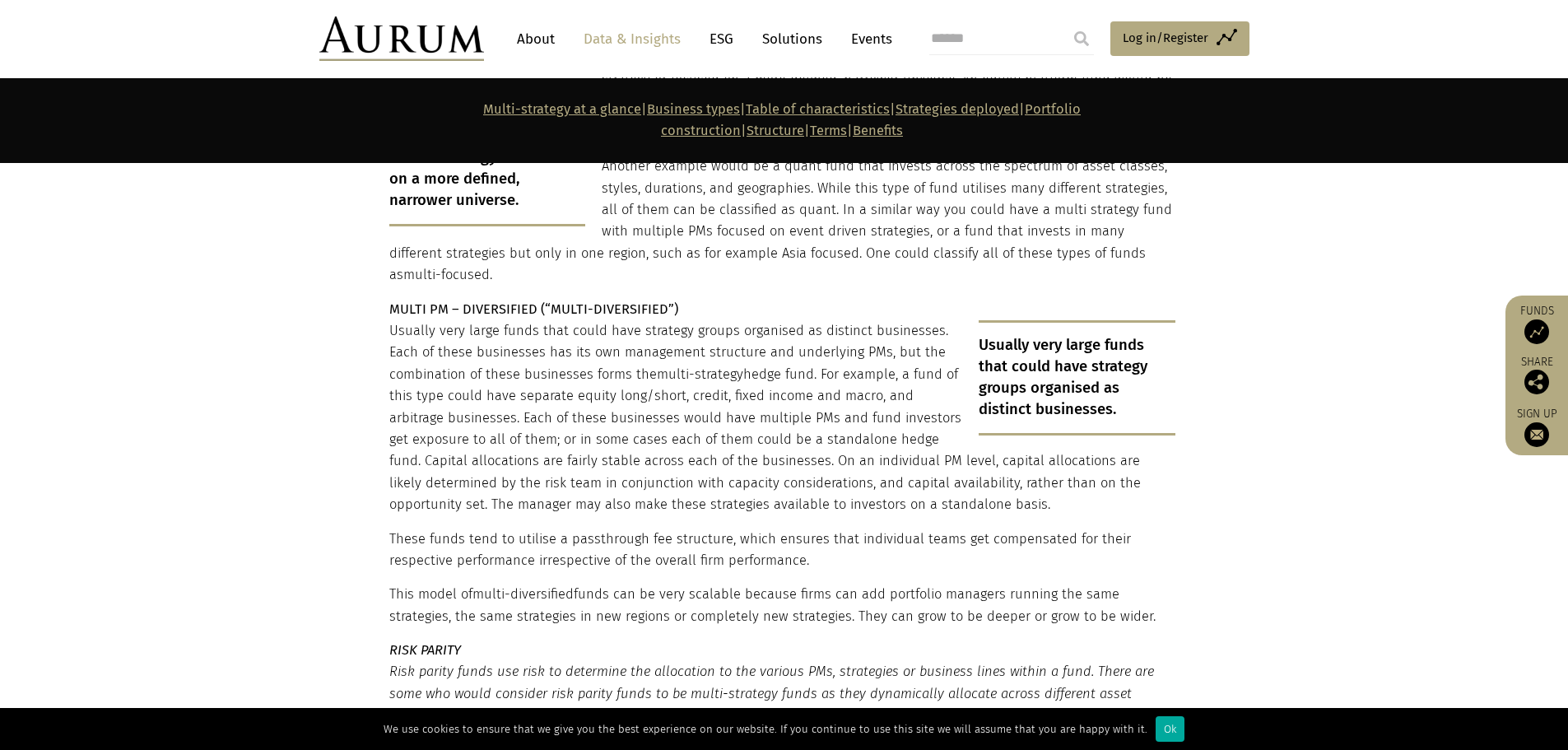
scroll to position [3374, 0]
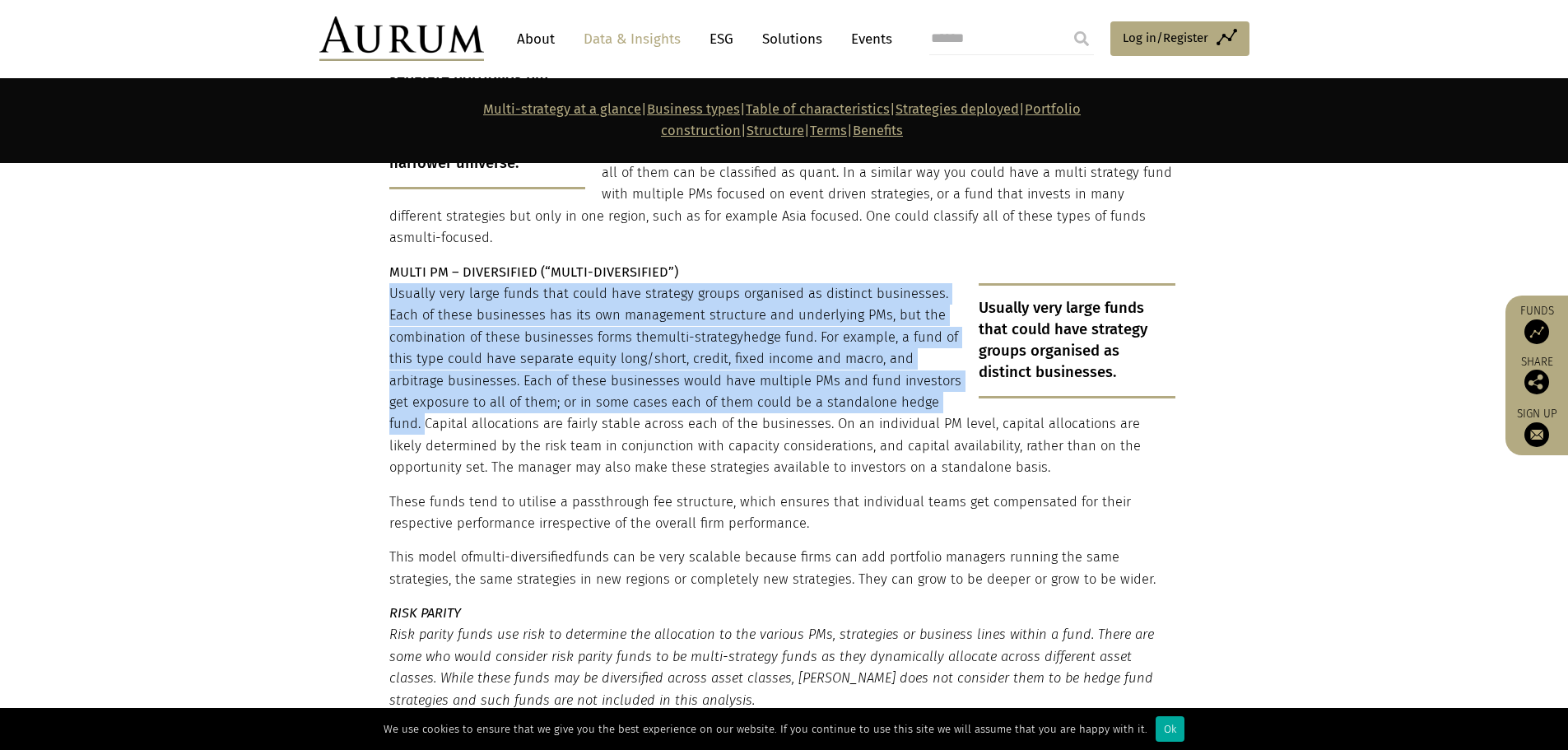
drag, startPoint x: 392, startPoint y: 217, endPoint x: 957, endPoint y: 329, distance: 576.0
click at [957, 329] on p "Usually very large funds that could have strategy groups organised as distinct …" at bounding box center [781, 381] width 786 height 196
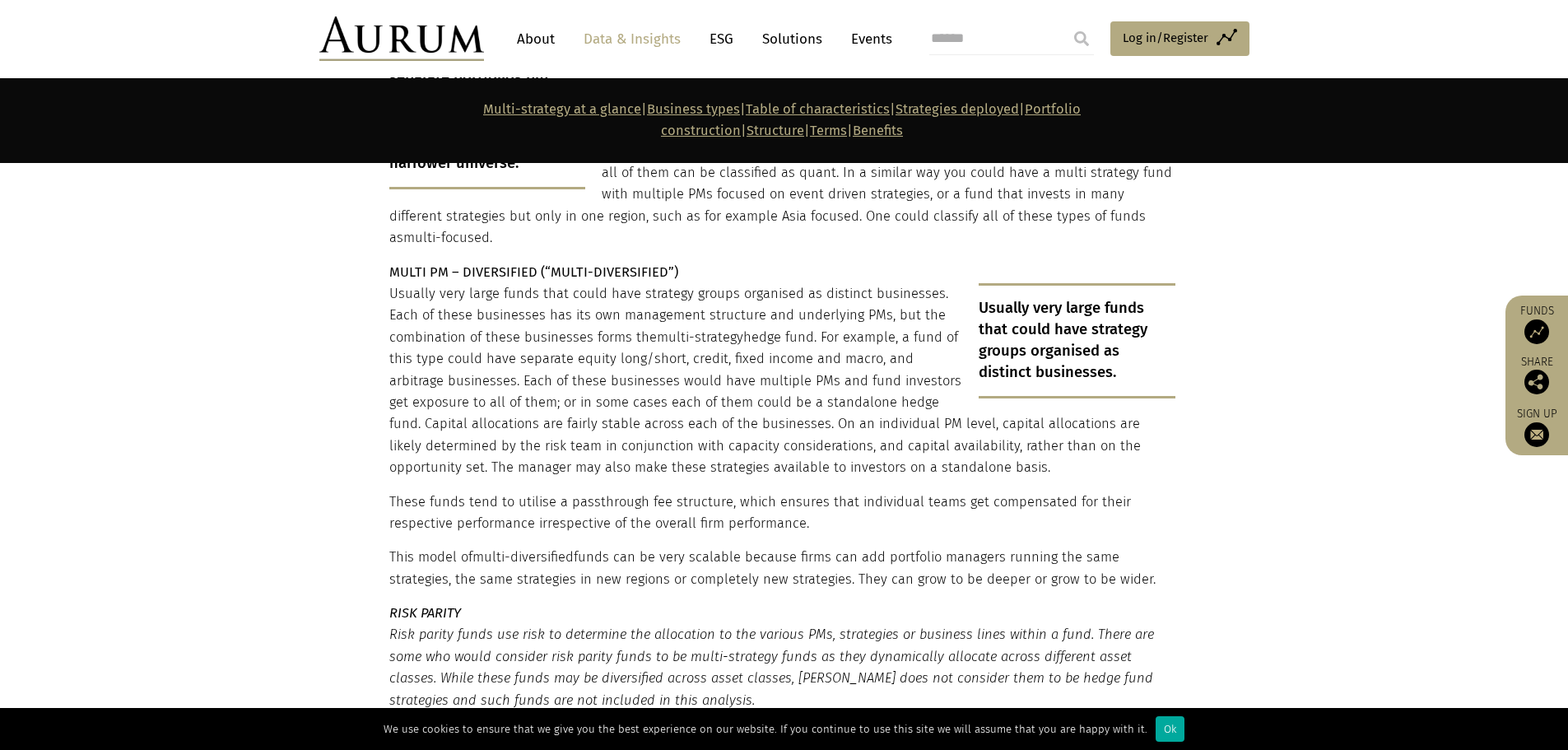
drag, startPoint x: 319, startPoint y: 311, endPoint x: 328, endPoint y: 294, distance: 19.2
click at [328, 294] on section "OPPORTUNISTIC/DYNAMIC (“MULTI-OPPORTUNISTIC”) Funds with just one or at most a …" at bounding box center [784, 180] width 1568 height 1102
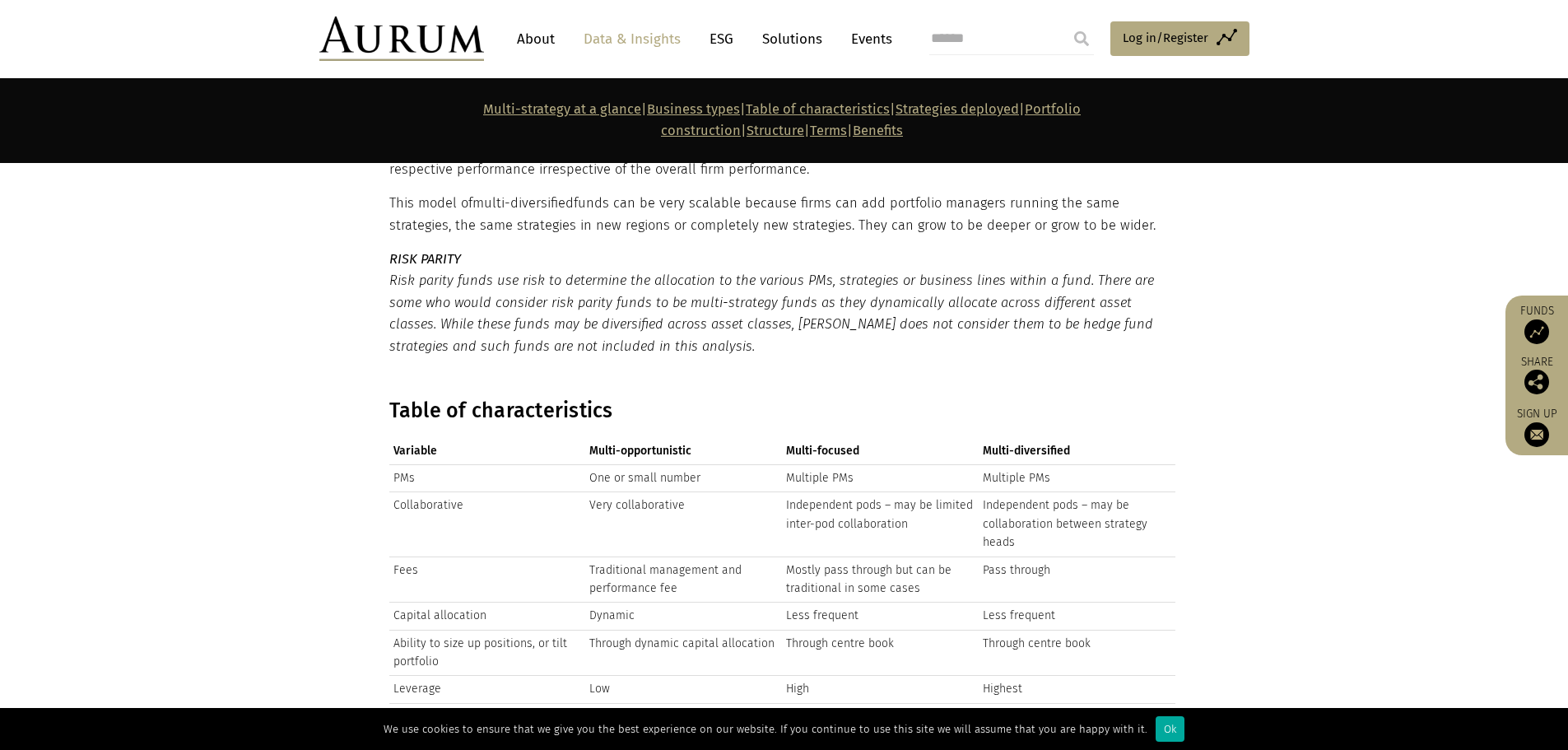
scroll to position [3737, 0]
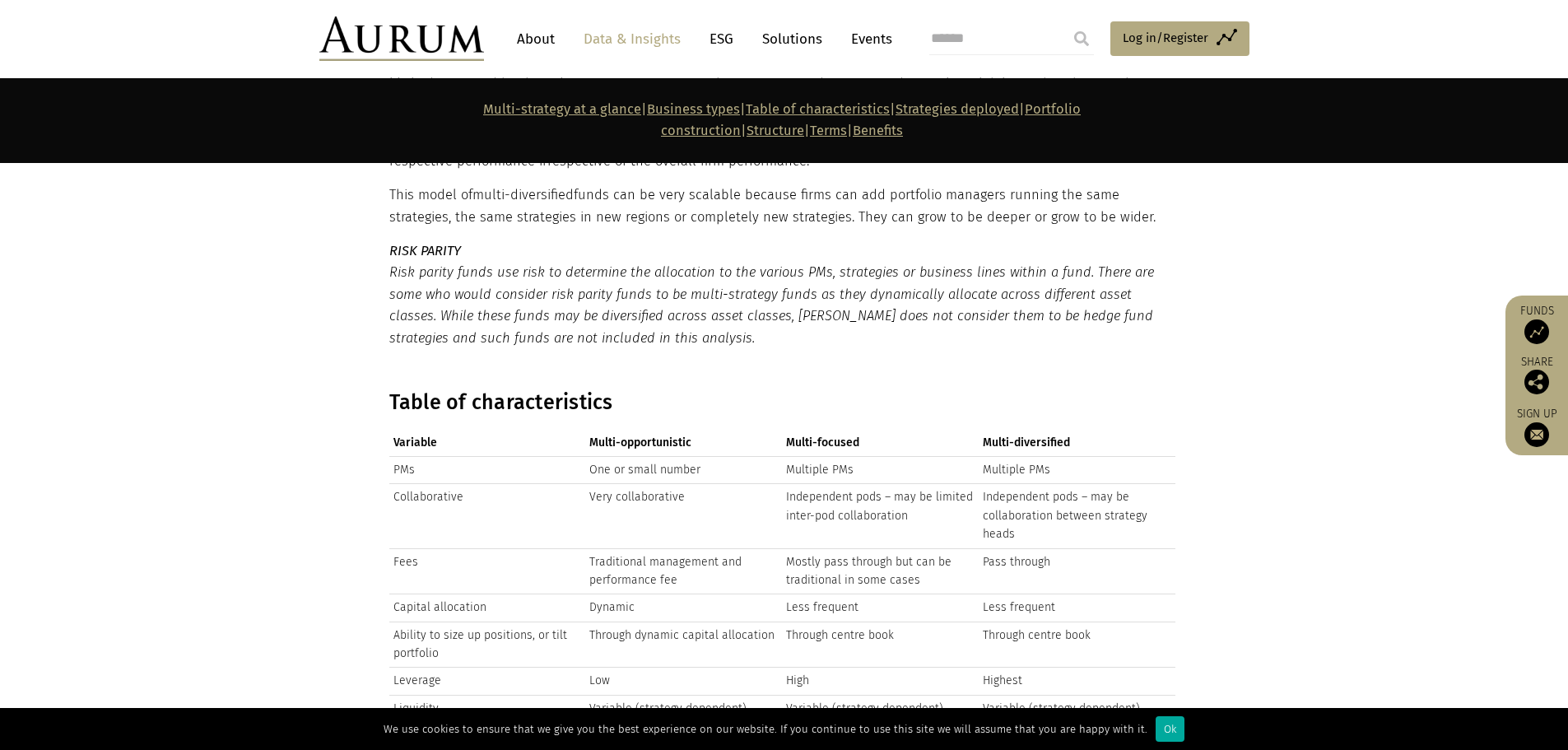
click at [349, 370] on section "Table of characteristics Variable Multi-opportunistic Multi-focused Multi-diver…" at bounding box center [784, 690] width 1568 height 642
click at [154, 370] on section "Table of characteristics Variable Multi-opportunistic Multi-focused Multi-diver…" at bounding box center [784, 690] width 1568 height 642
click at [161, 370] on section "Table of characteristics Variable Multi-opportunistic Multi-focused Multi-diver…" at bounding box center [784, 690] width 1568 height 642
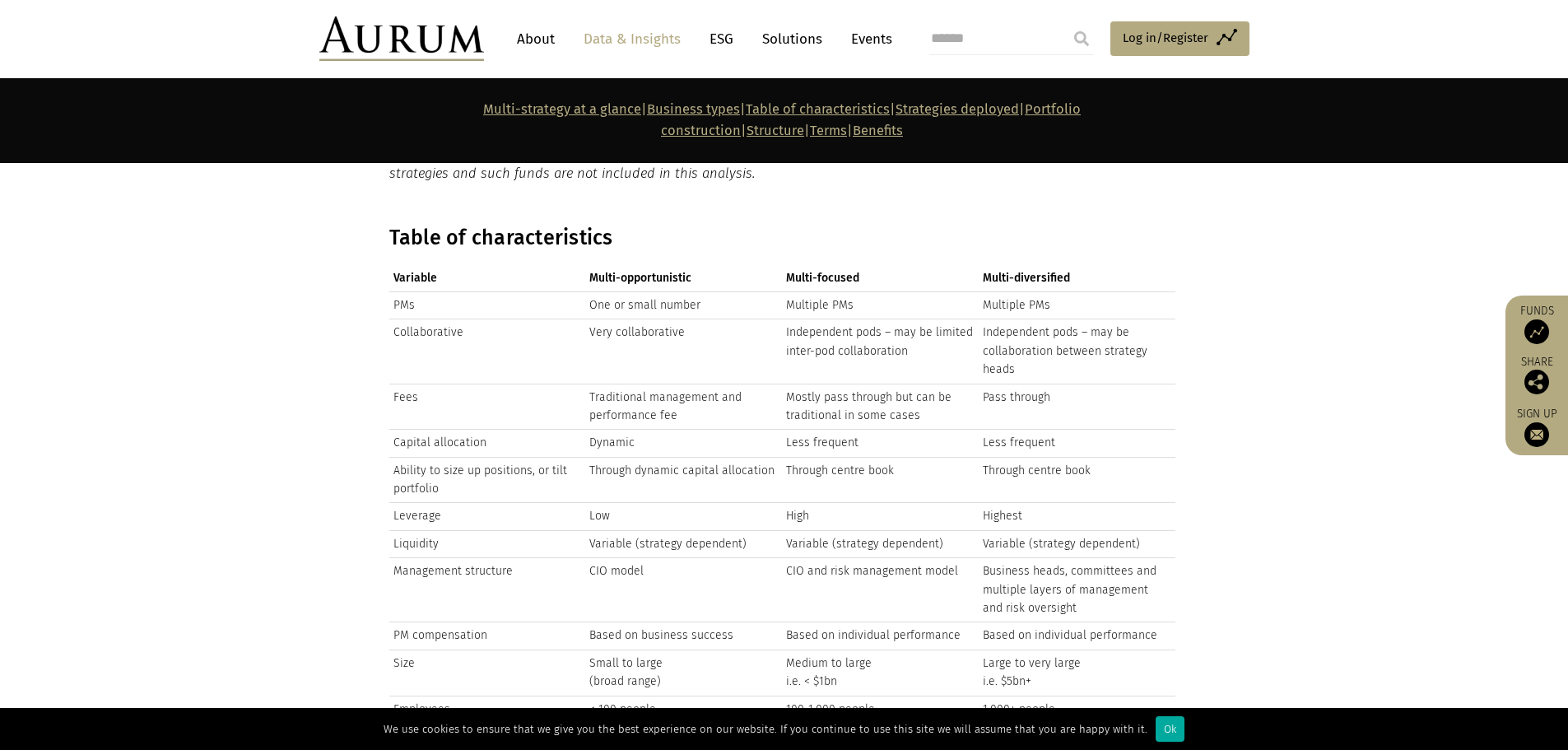
scroll to position [3934, 0]
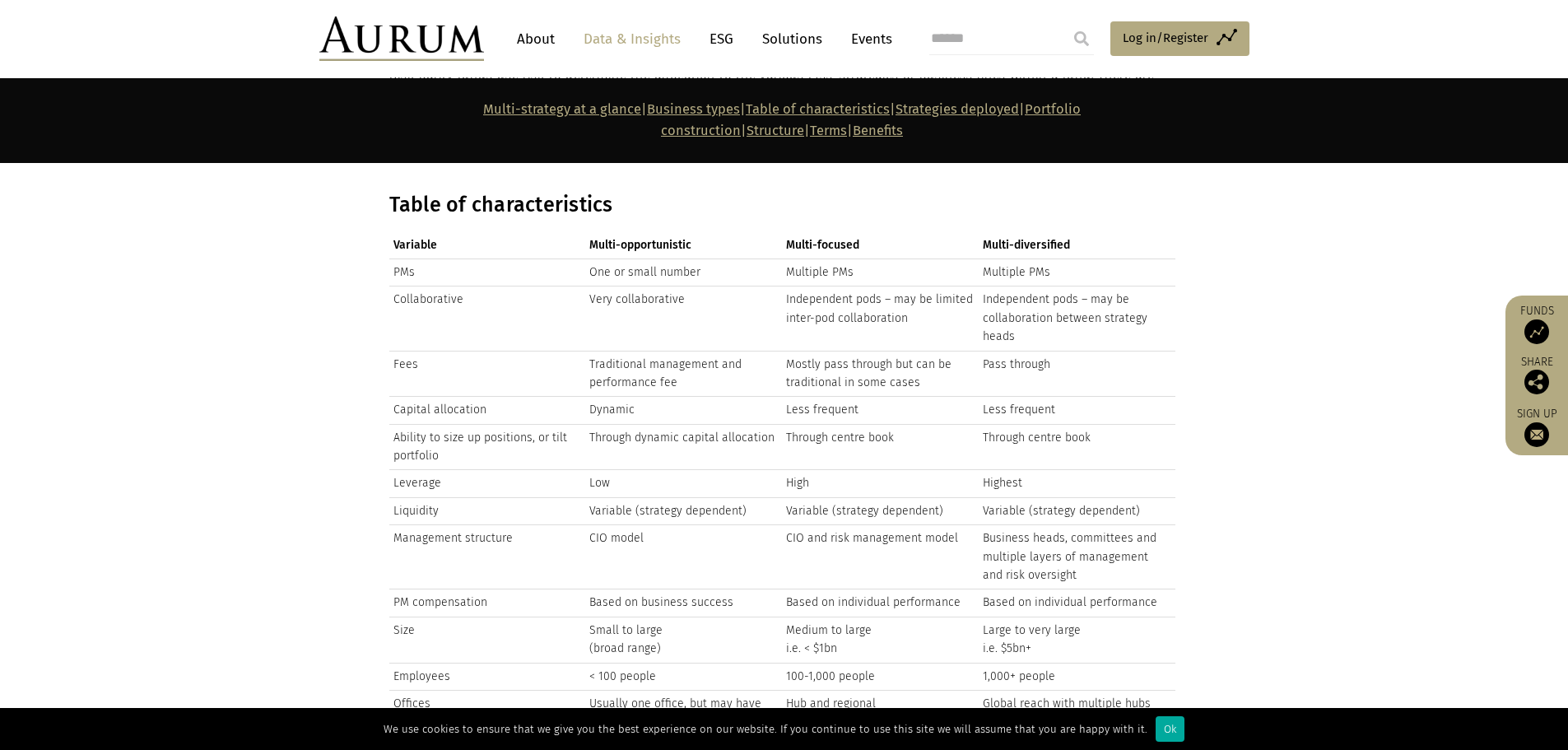
click at [820, 350] on td "Mostly pass through but can be traditional in some cases" at bounding box center [879, 373] width 197 height 46
click at [837, 350] on td "Mostly pass through but can be traditional in some cases" at bounding box center [879, 373] width 197 height 46
click at [1201, 463] on section "Table of characteristics Variable Multi-opportunistic Multi-focused Multi-diver…" at bounding box center [784, 492] width 1568 height 642
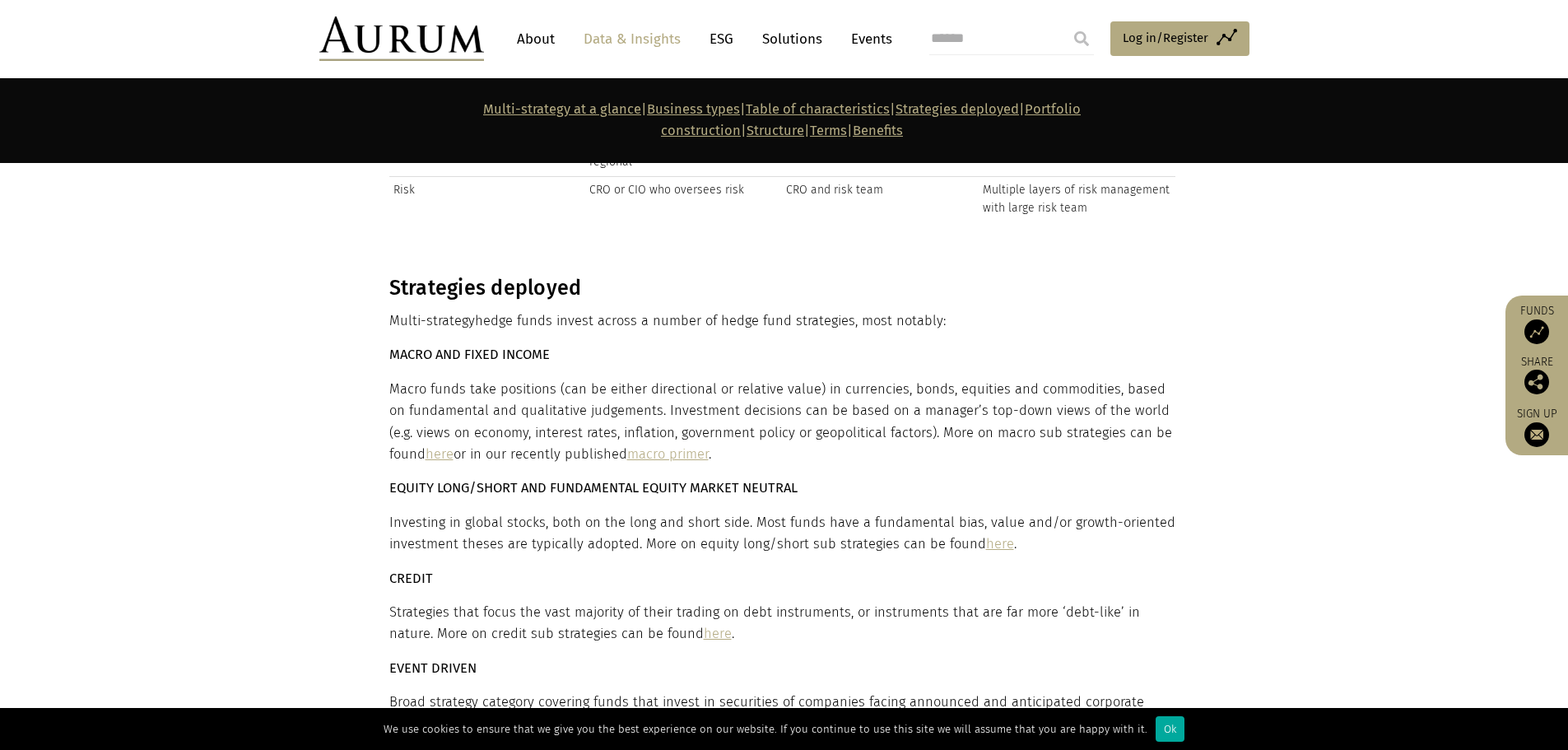
scroll to position [4576, 0]
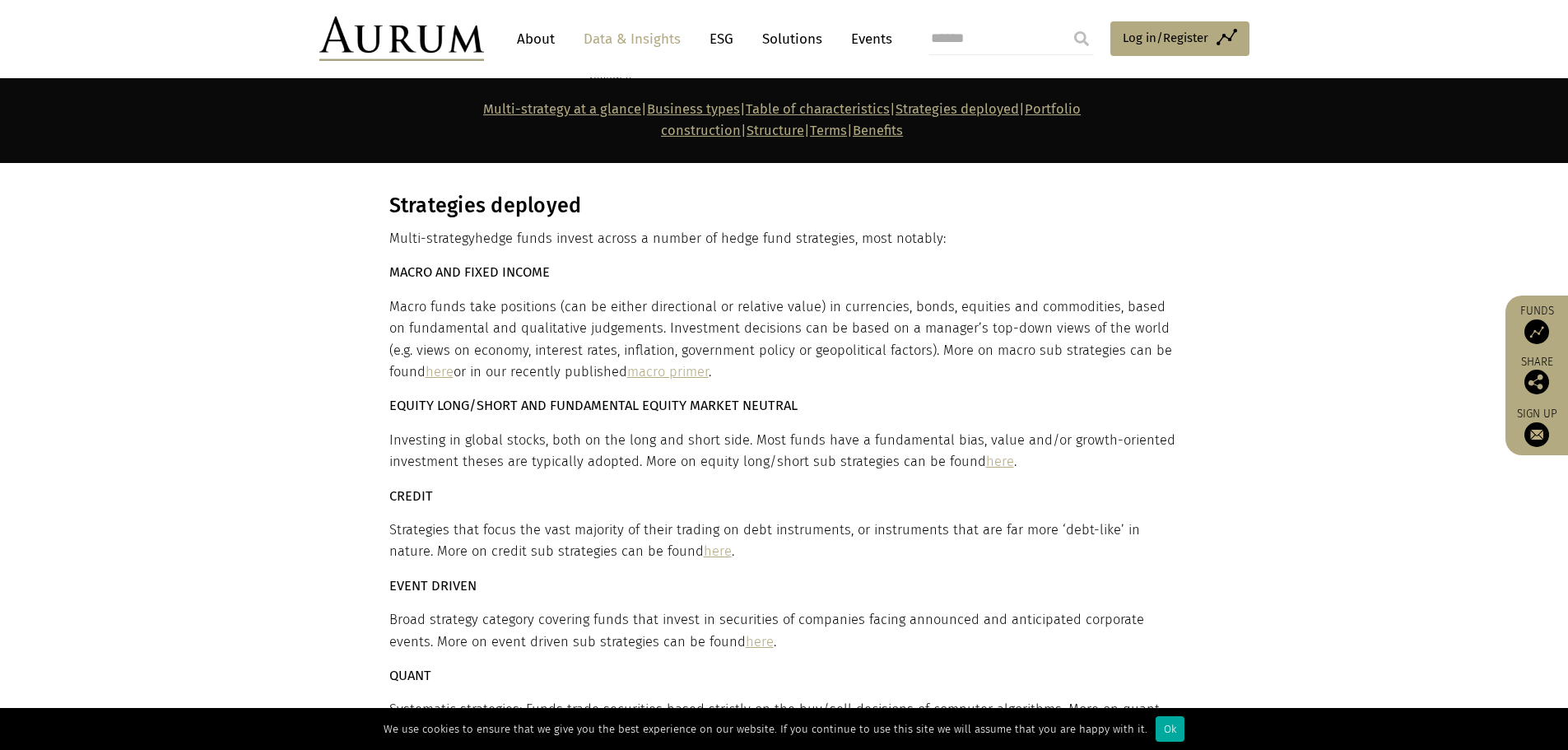
click at [577, 296] on p "Macro funds take positions (can be either directional or relative value) in cur…" at bounding box center [781, 340] width 786 height 88
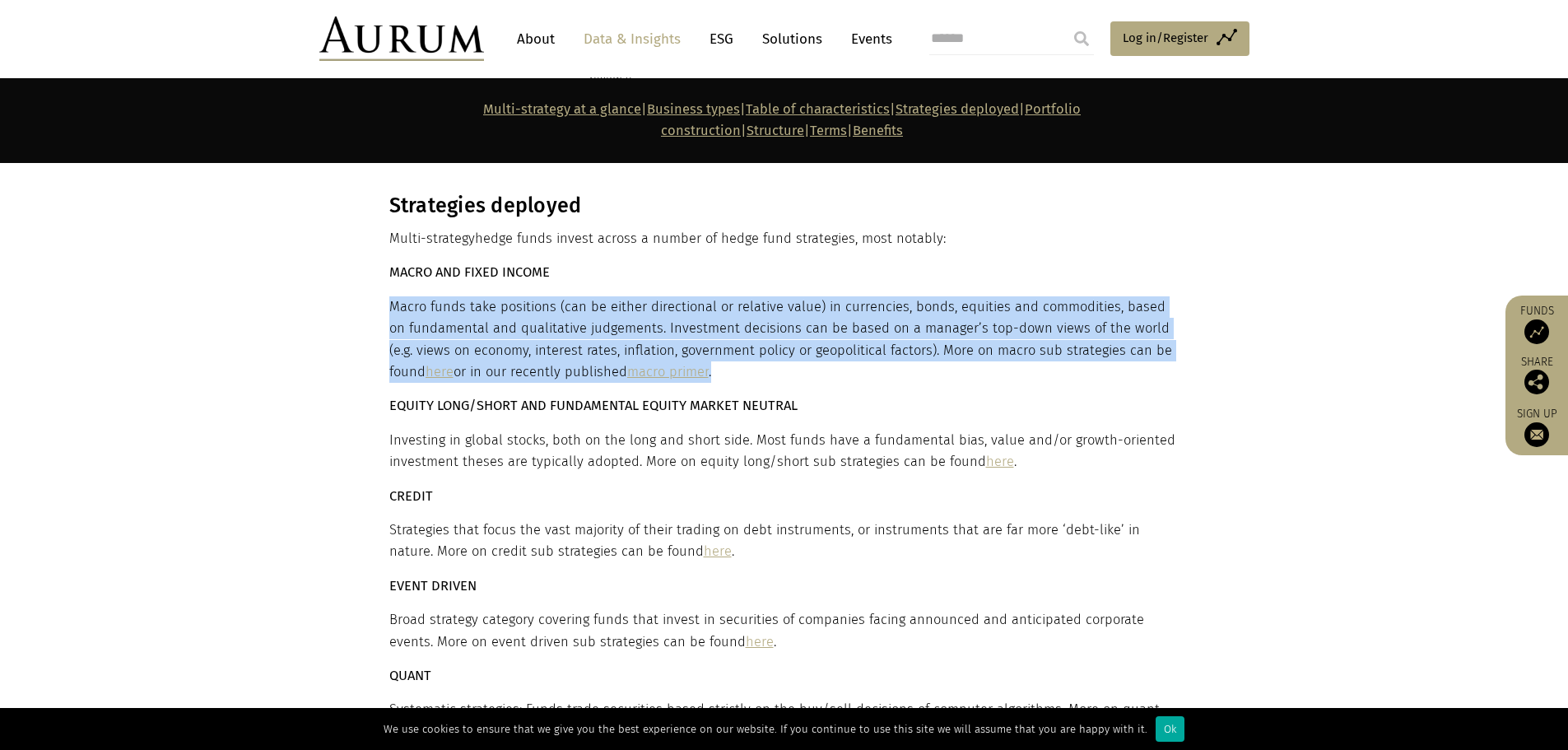
click at [577, 296] on p "Macro funds take positions (can be either directional or relative value) in cur…" at bounding box center [781, 340] width 786 height 88
click at [537, 296] on p "Macro funds take positions (can be either directional or relative value) in cur…" at bounding box center [781, 340] width 786 height 88
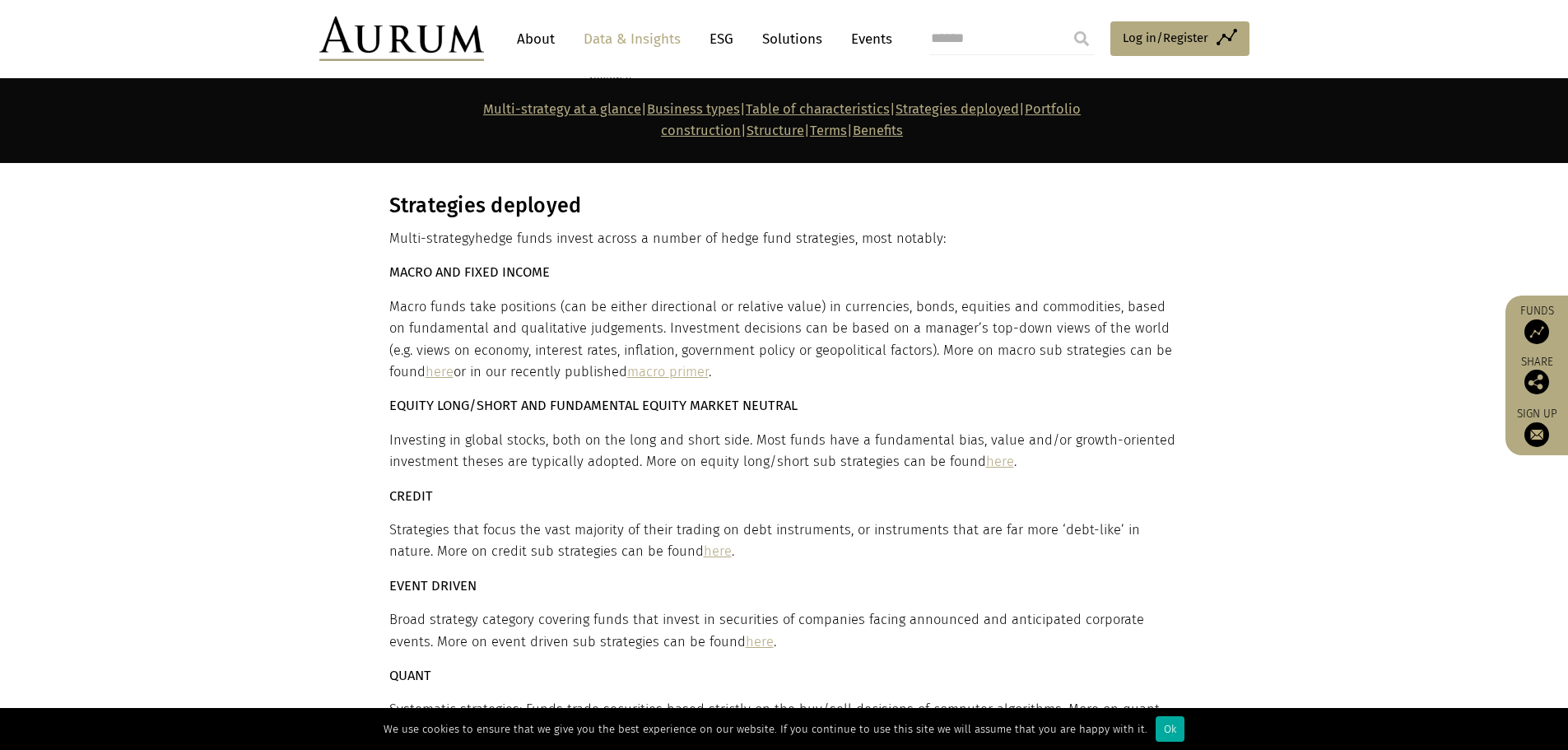
click at [724, 296] on p "Macro funds take positions (can be either directional or relative value) in cur…" at bounding box center [781, 340] width 786 height 88
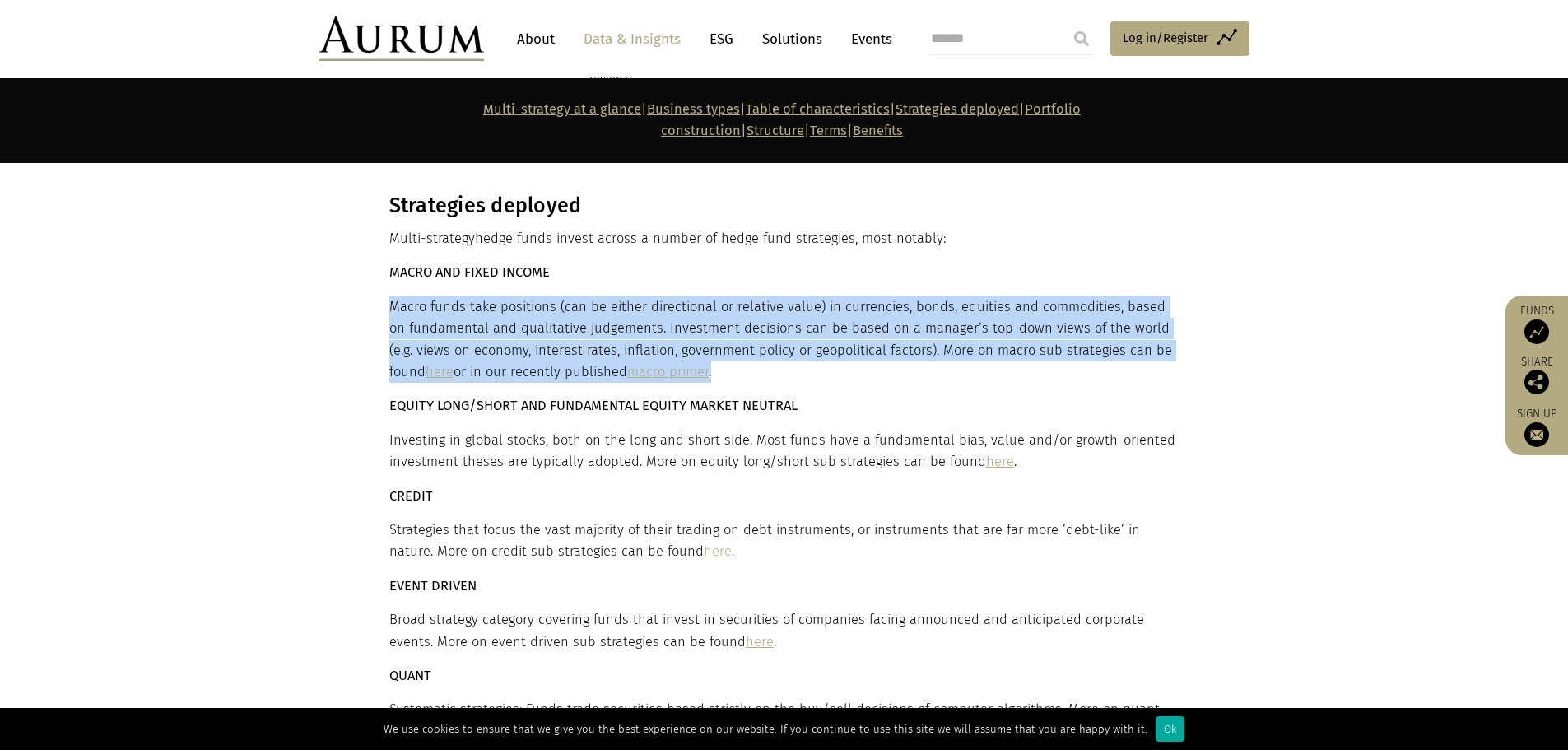
click at [724, 296] on p "Macro funds take positions (can be either directional or relative value) in cur…" at bounding box center [781, 340] width 786 height 88
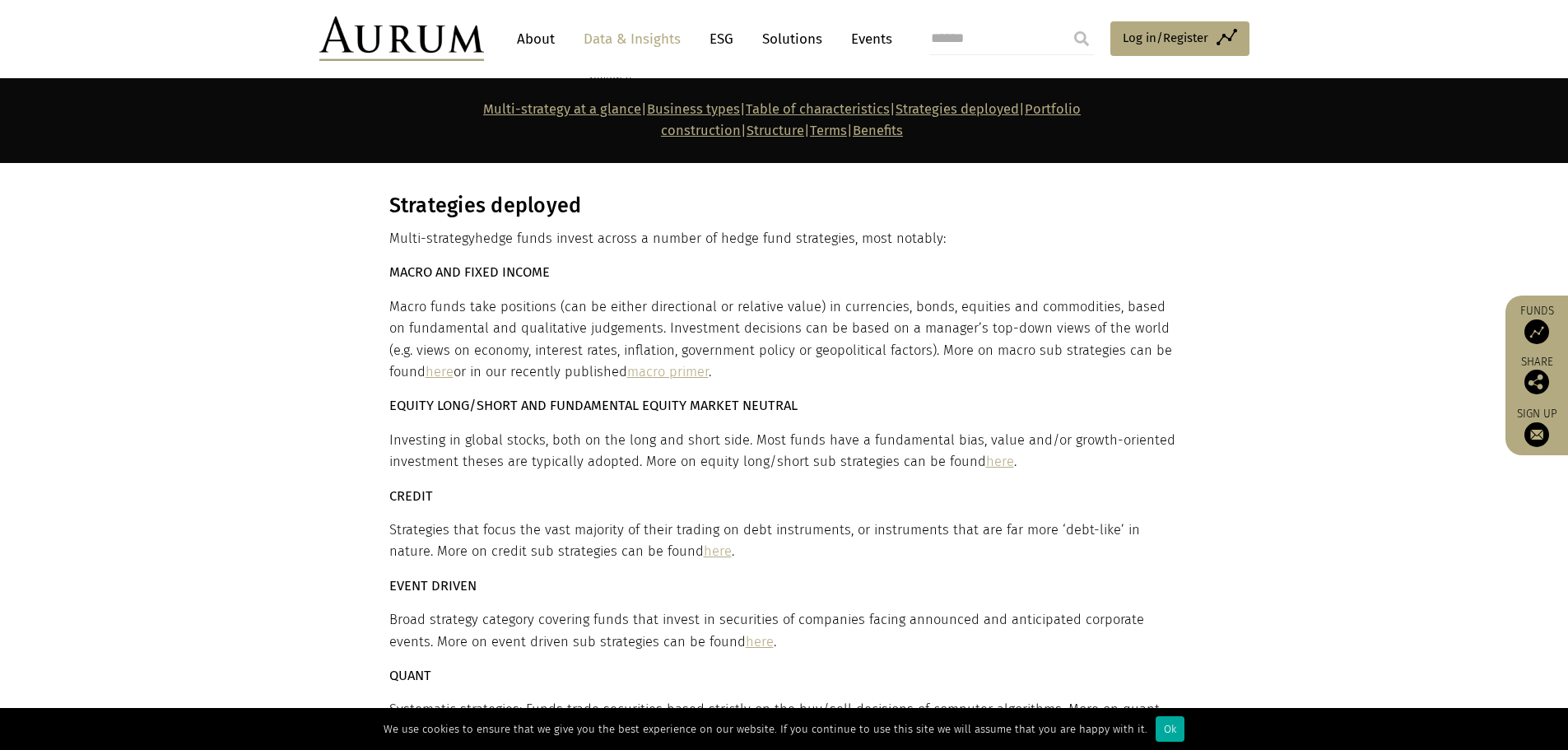
click at [701, 296] on p "Macro funds take positions (can be either directional or relative value) in cur…" at bounding box center [781, 340] width 786 height 88
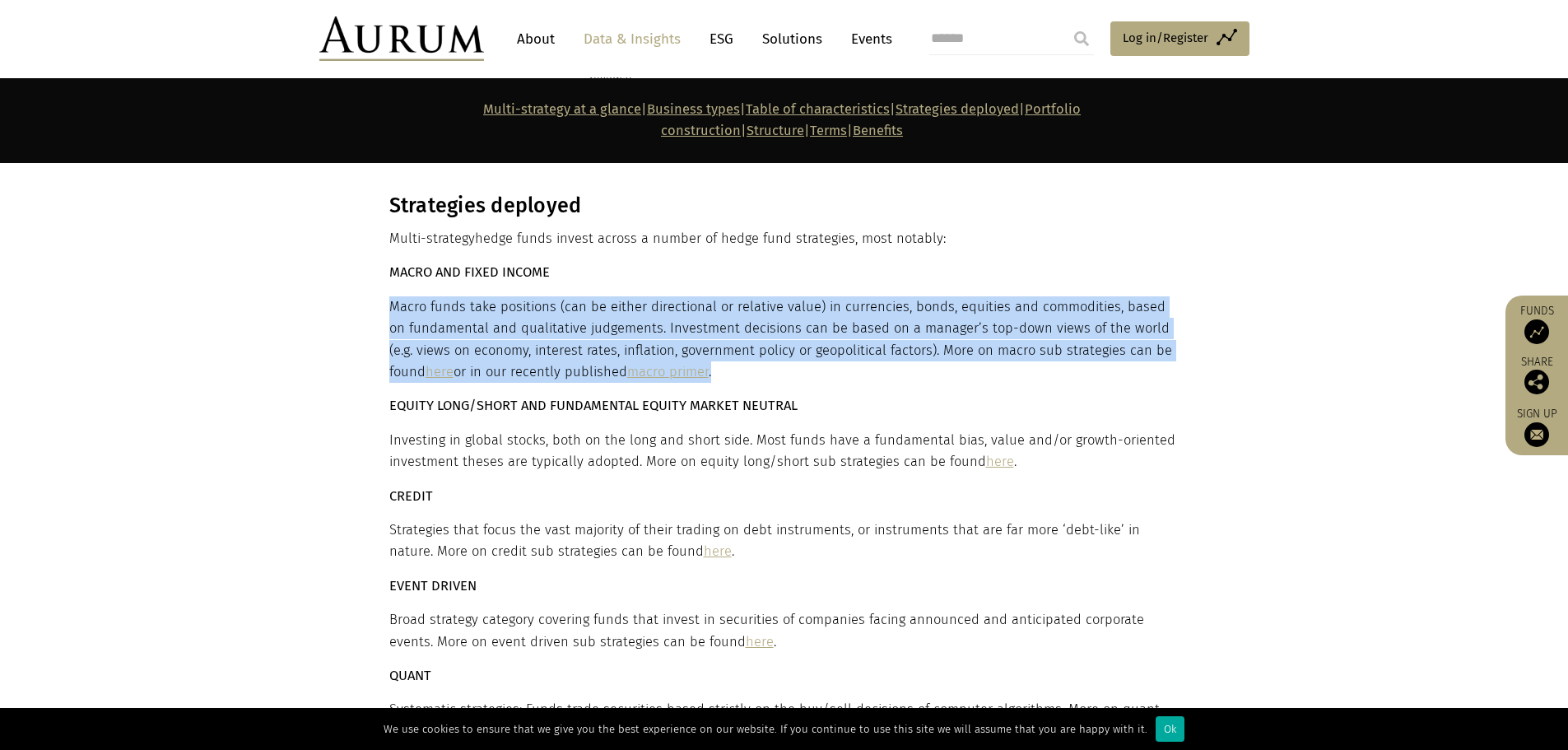
click at [701, 296] on p "Macro funds take positions (can be either directional or relative value) in cur…" at bounding box center [781, 340] width 786 height 88
click at [672, 296] on p "Macro funds take positions (can be either directional or relative value) in cur…" at bounding box center [781, 340] width 786 height 88
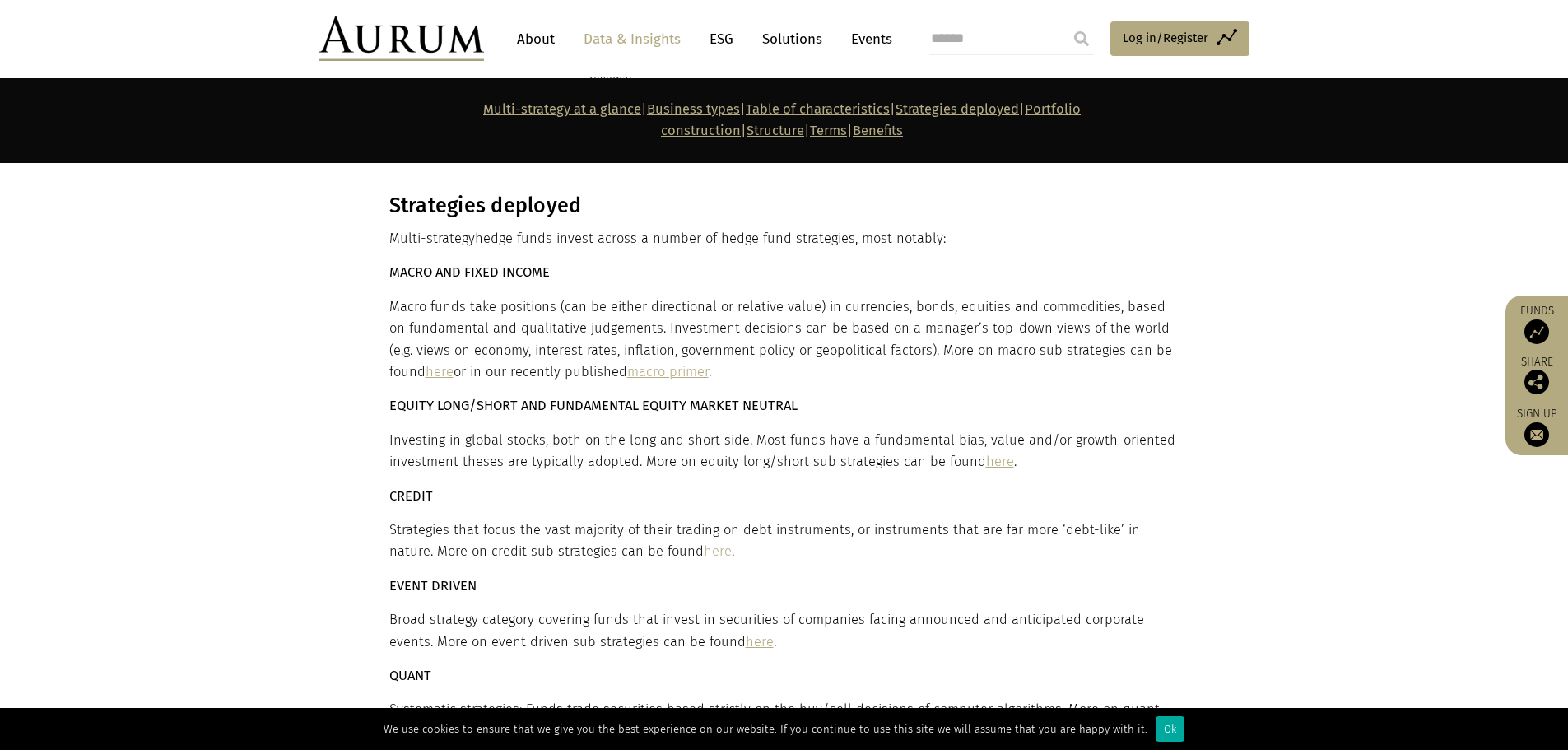
click at [679, 296] on p "Macro funds take positions (can be either directional or relative value) in cur…" at bounding box center [781, 340] width 786 height 88
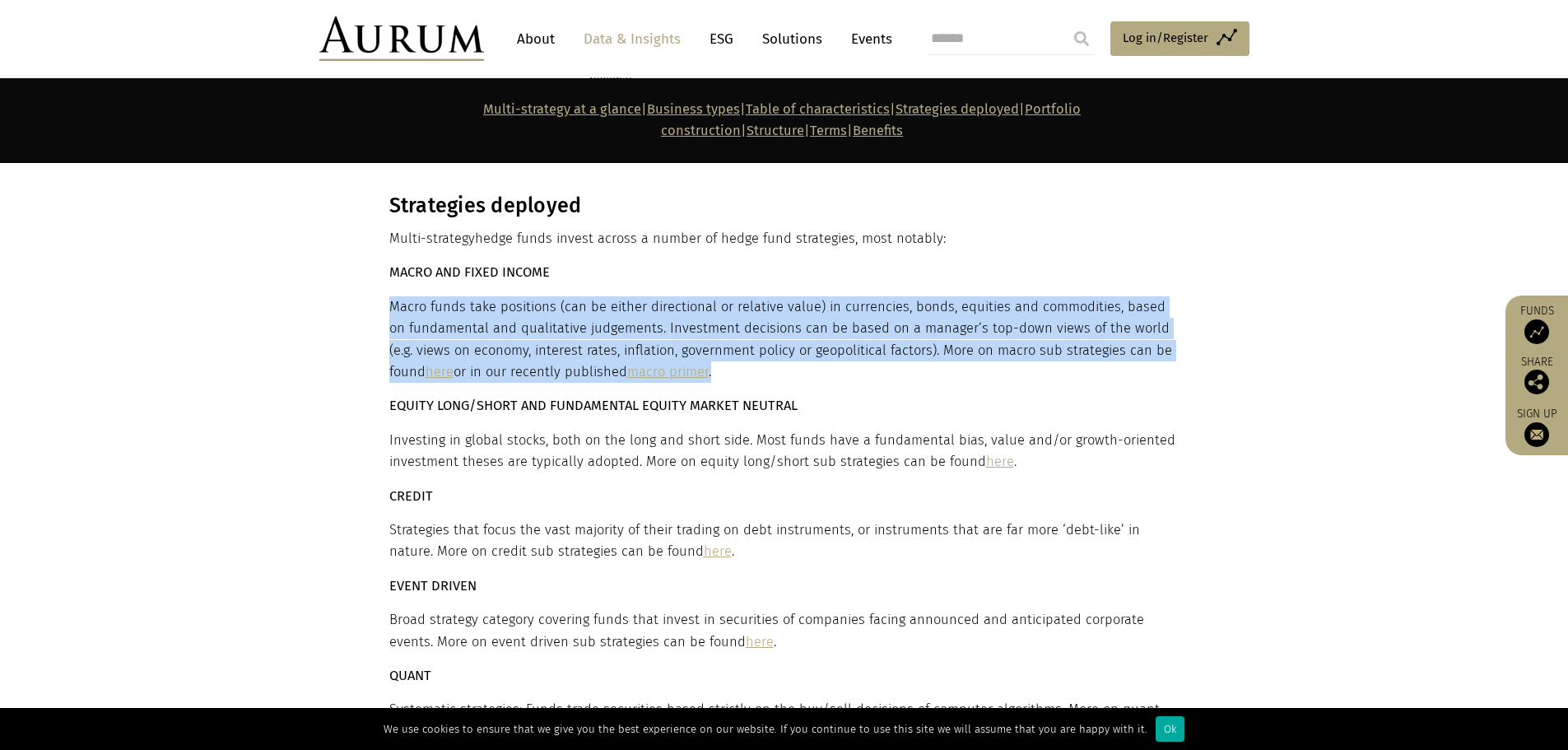
click at [679, 296] on p "Macro funds take positions (can be either directional or relative value) in cur…" at bounding box center [781, 340] width 786 height 88
click at [693, 296] on p "Macro funds take positions (can be either directional or relative value) in cur…" at bounding box center [781, 340] width 786 height 88
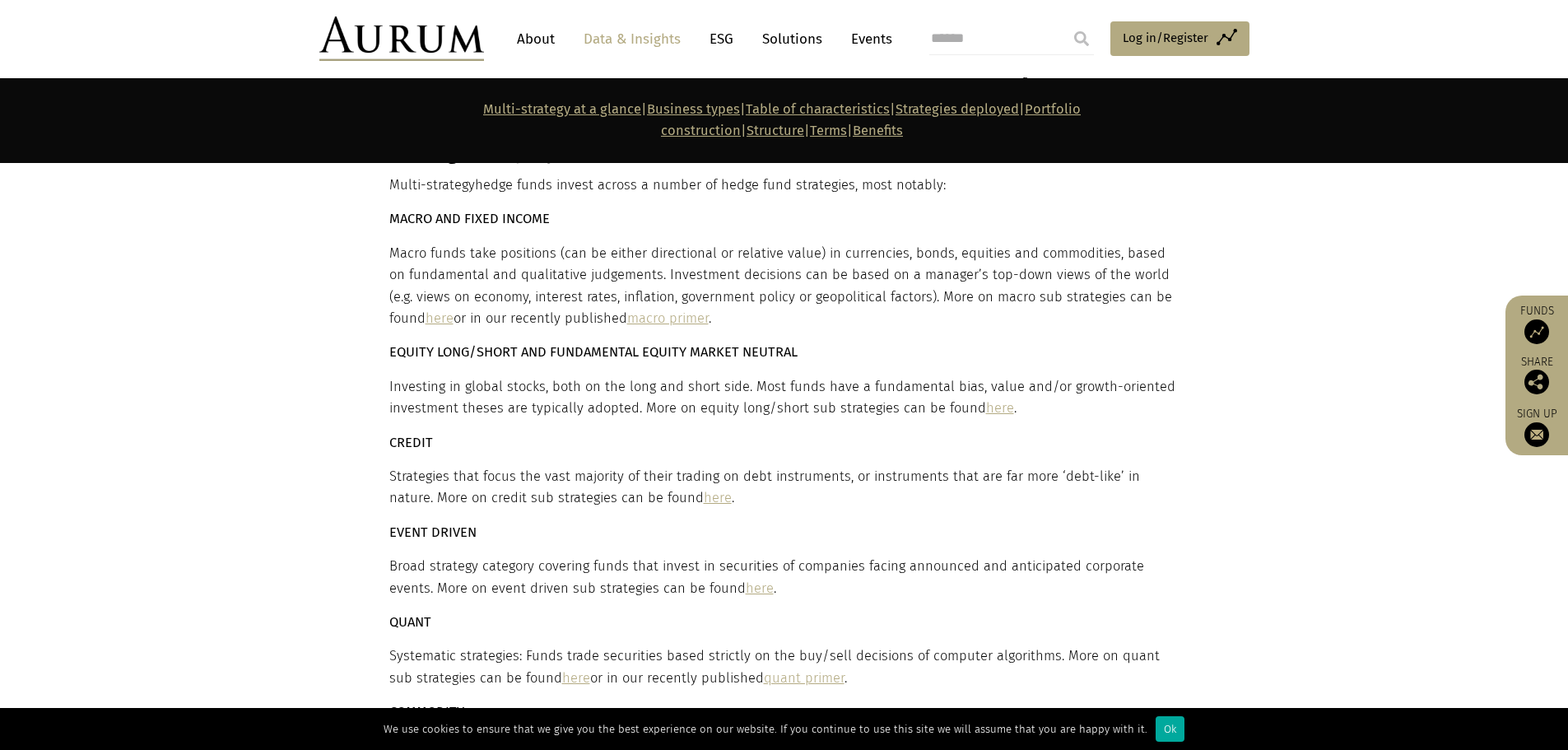
scroll to position [4659, 0]
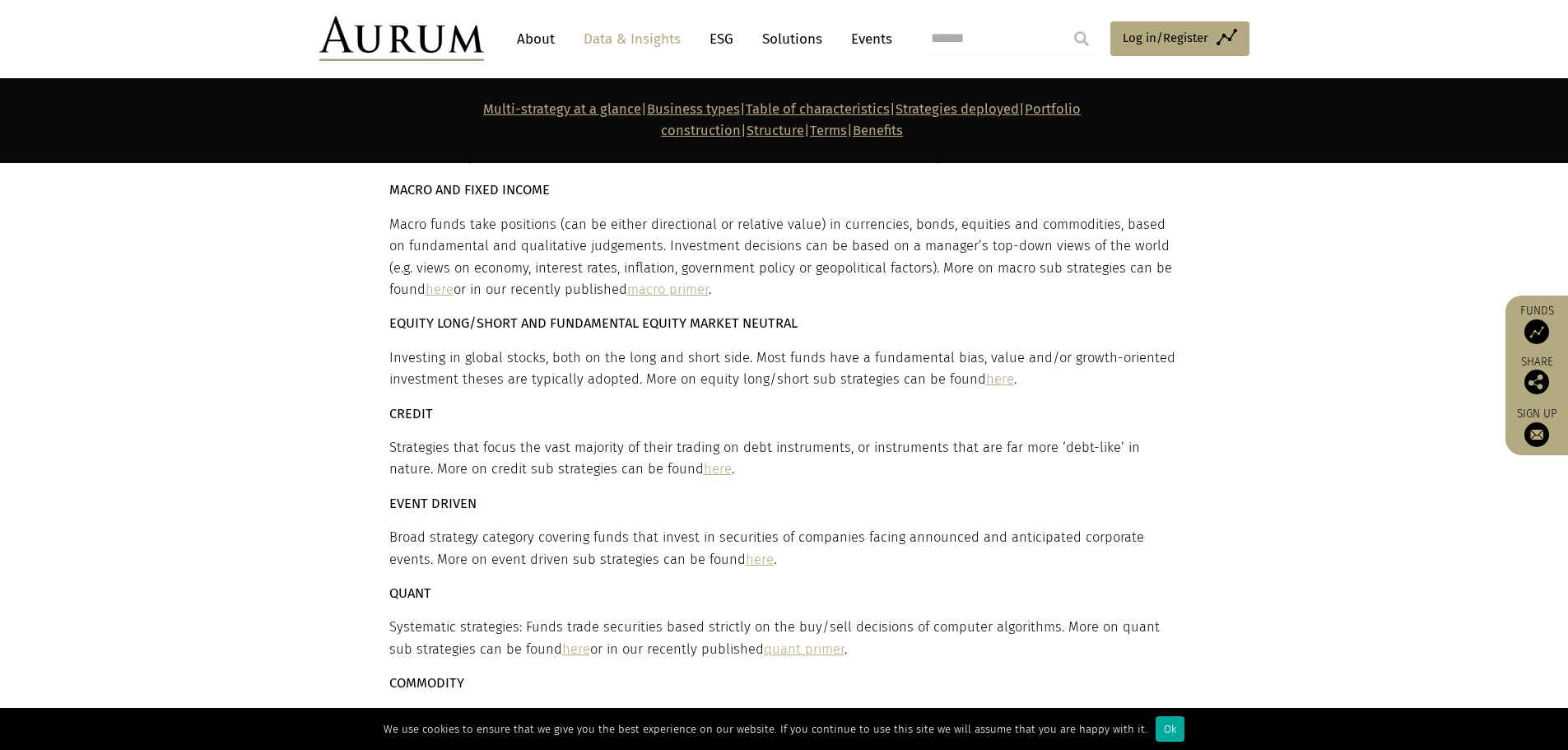
click at [853, 347] on p "Investing in global stocks, both on the long and short side. Most funds have a …" at bounding box center [781, 369] width 786 height 44
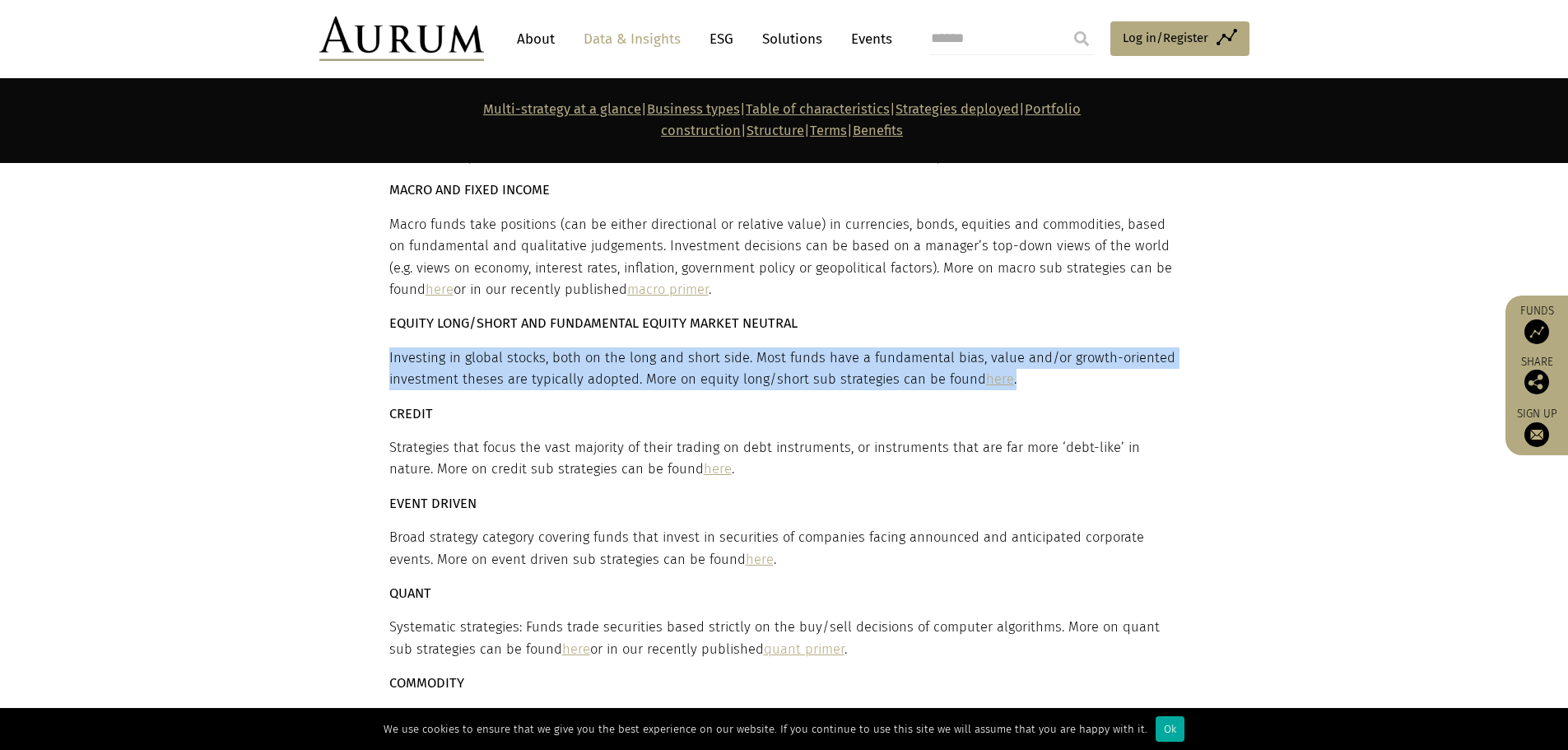
click at [853, 347] on p "Investing in global stocks, both on the long and short side. Most funds have a …" at bounding box center [781, 369] width 786 height 44
click at [775, 347] on p "Investing in global stocks, both on the long and short side. Most funds have a …" at bounding box center [781, 369] width 786 height 44
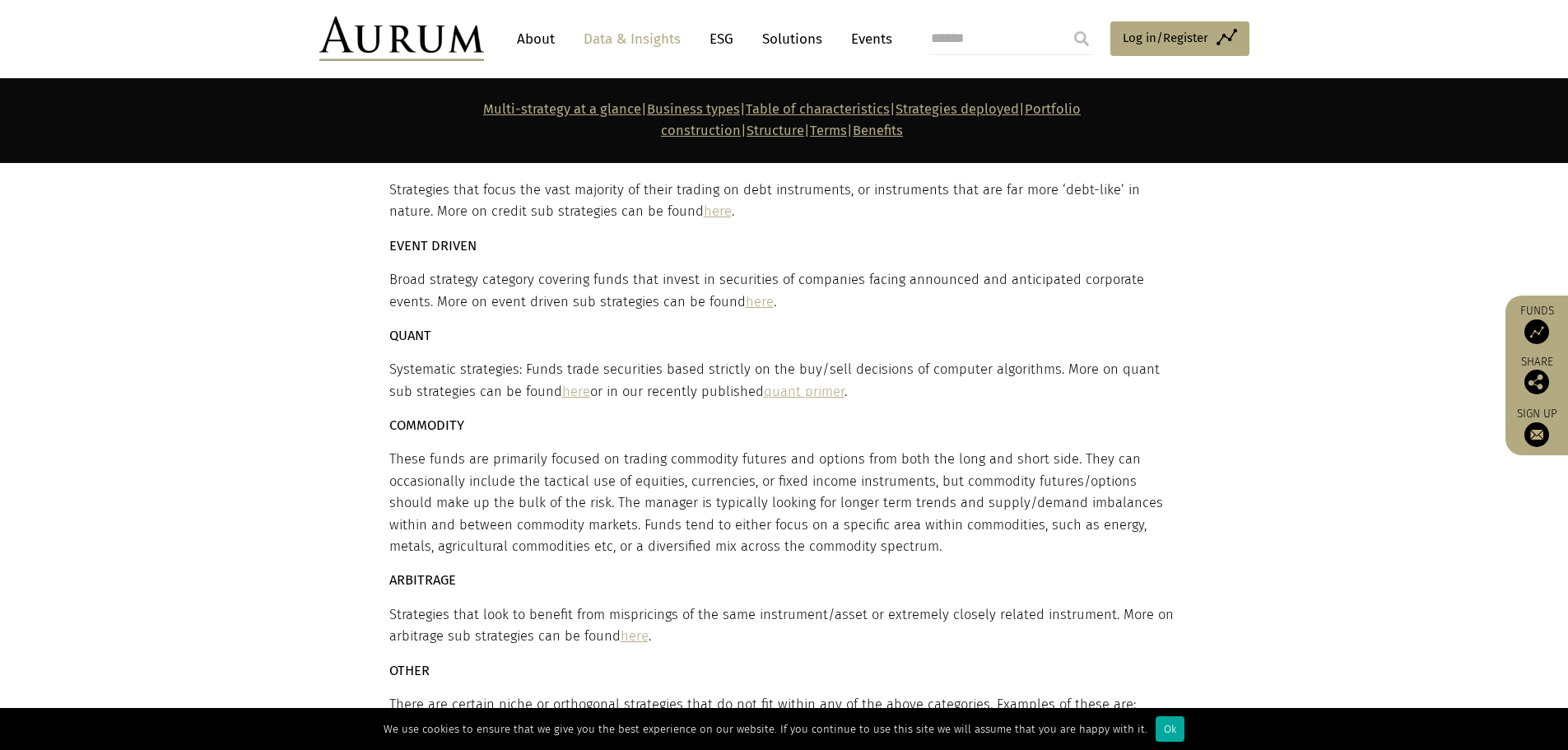
scroll to position [5070, 0]
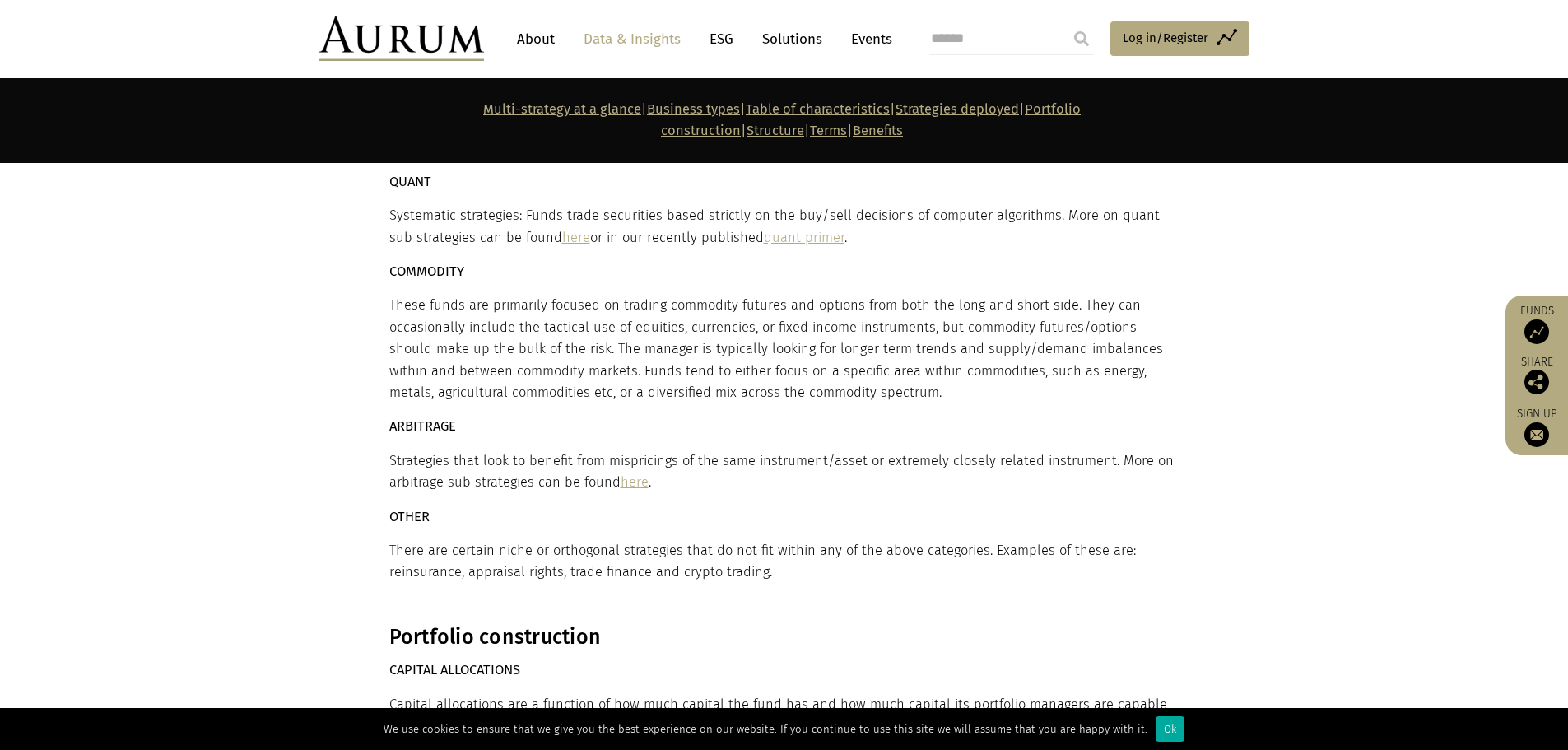
click at [1282, 469] on section "Strategies deployed Multi-strategy hedge funds invest across a number of hedge …" at bounding box center [784, 142] width 1568 height 925
click at [347, 456] on section "Strategies deployed Multi-strategy hedge funds invest across a number of hedge …" at bounding box center [784, 142] width 1568 height 925
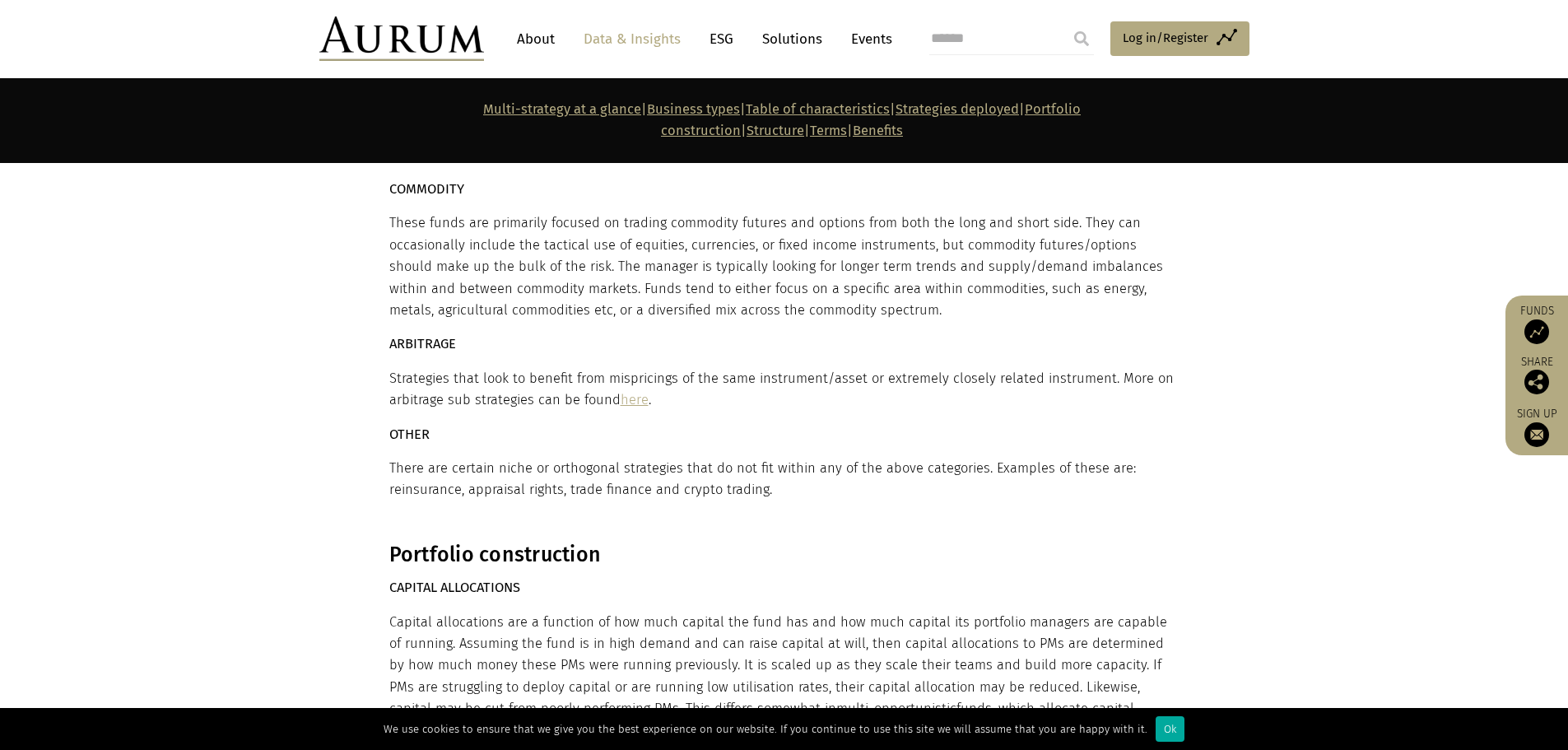
scroll to position [5234, 0]
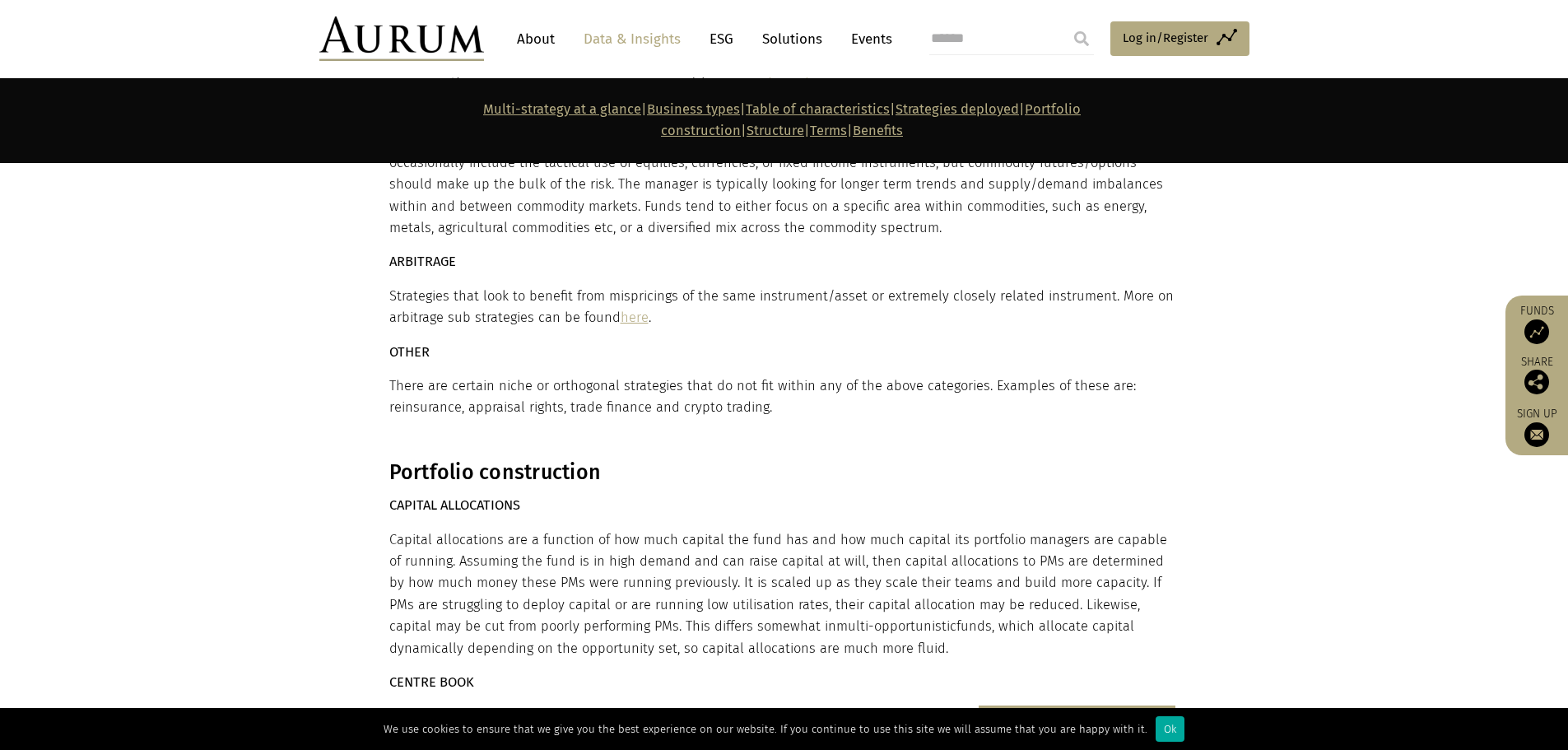
click at [817, 286] on p "Strategies that look to benefit from mispricings of the same instrument/asset o…" at bounding box center [781, 308] width 786 height 44
click at [726, 375] on p "There are certain niche or orthogonal strategies that do not fit within any of …" at bounding box center [781, 397] width 786 height 44
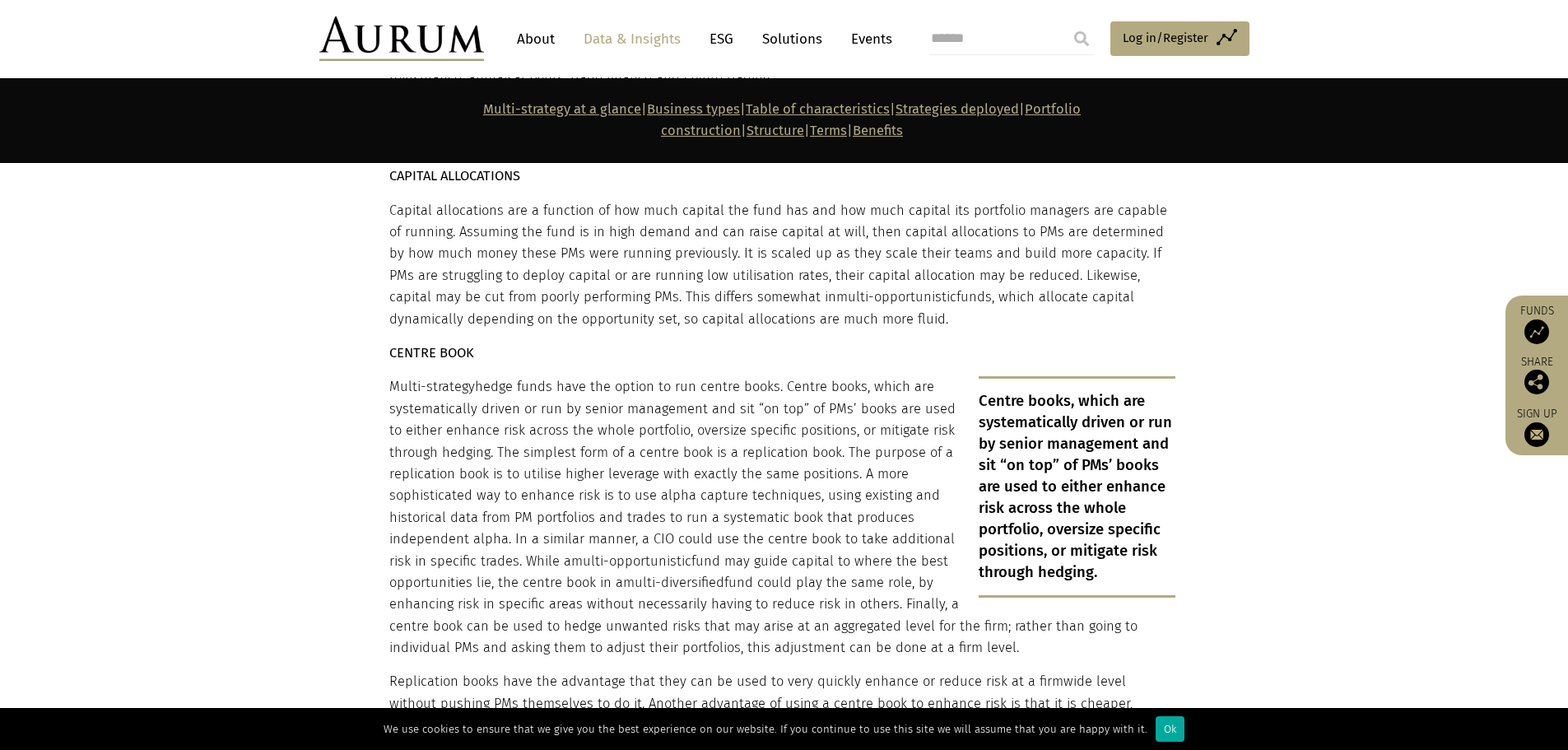
scroll to position [5597, 0]
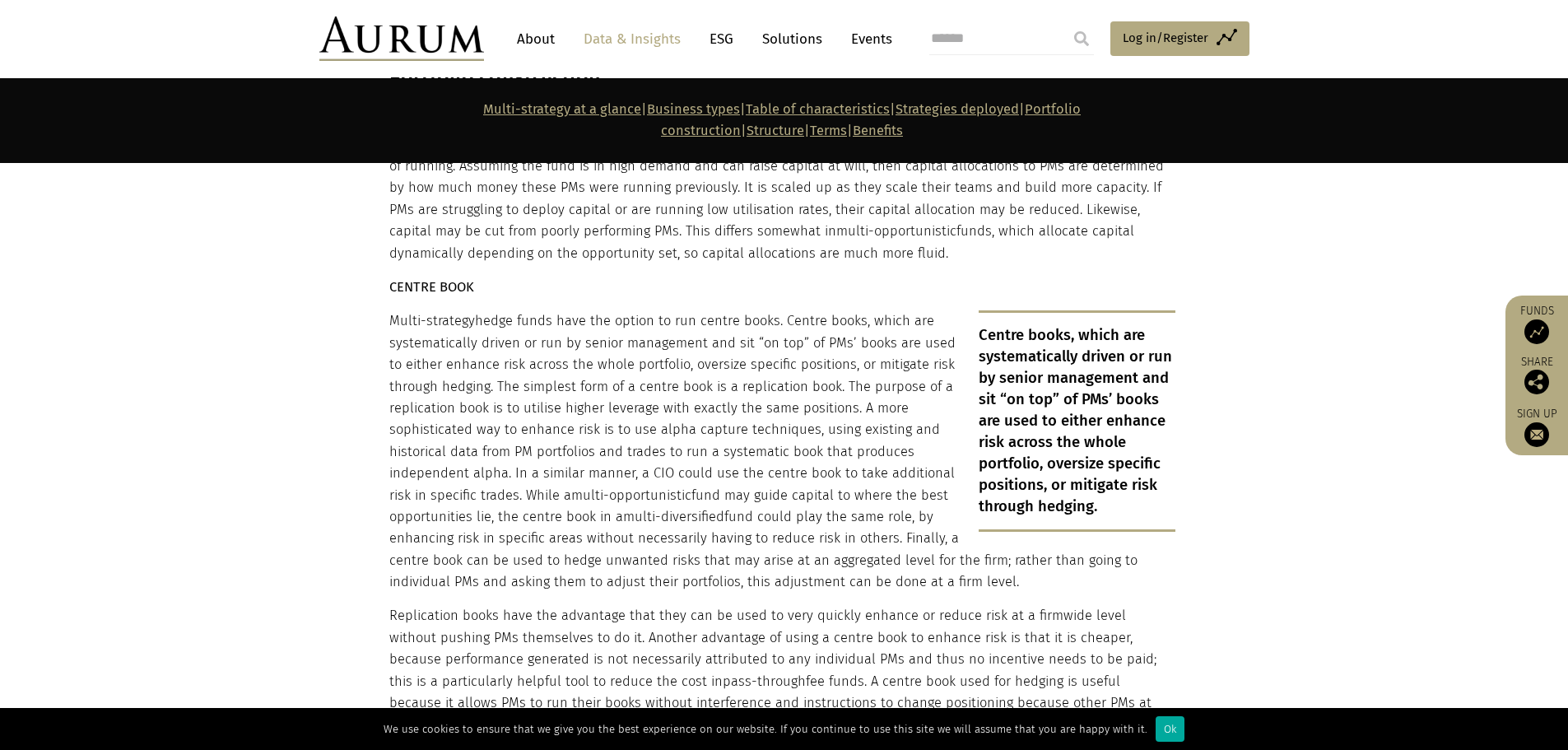
scroll to position [5663, 0]
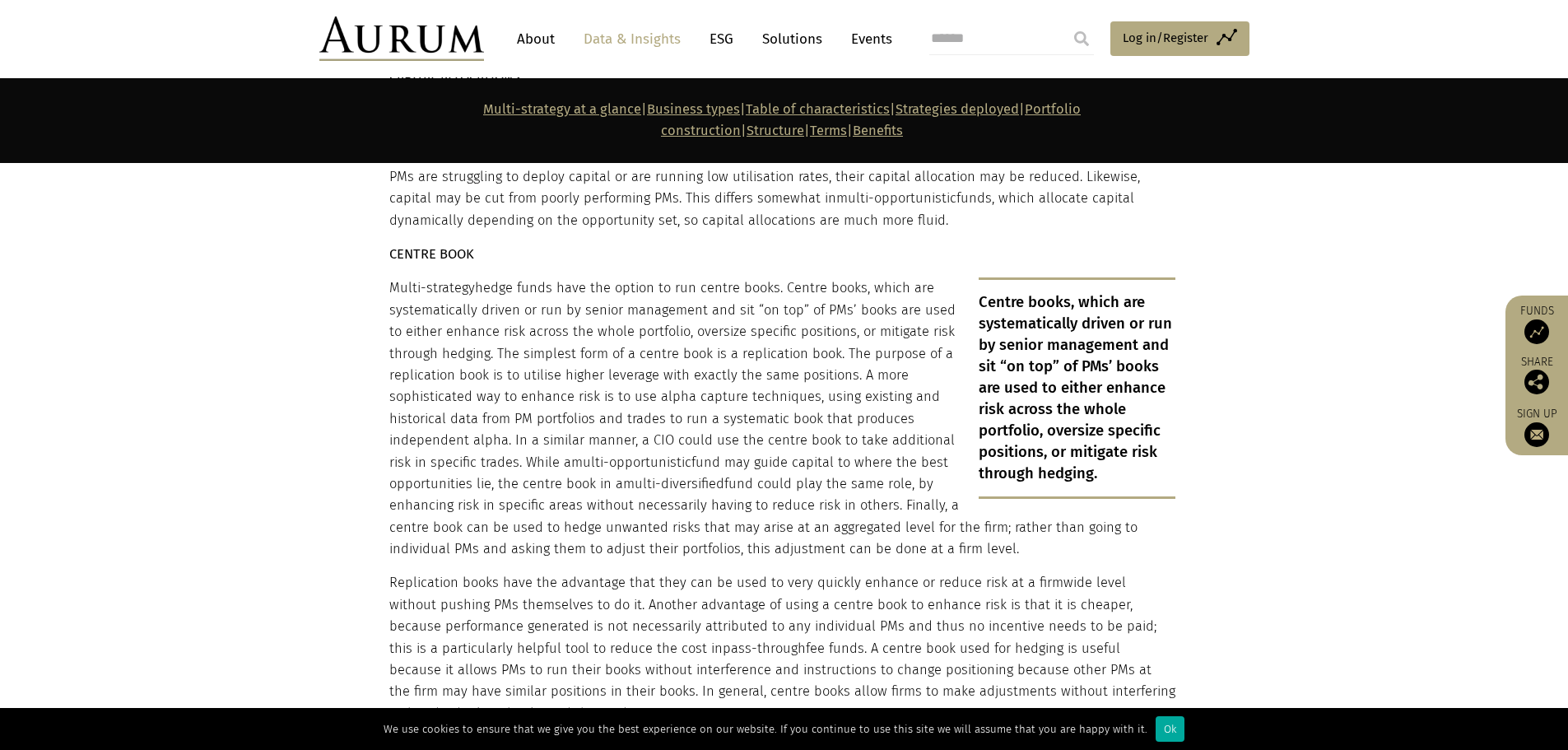
click at [599, 278] on p "Multi-strategy hedge funds have the option to run centre books. Centre books, w…" at bounding box center [781, 419] width 786 height 282
click at [758, 289] on p "Multi-strategy hedge funds have the option to run centre books. Centre books, w…" at bounding box center [781, 419] width 786 height 282
click at [699, 291] on p "Multi-strategy hedge funds have the option to run centre books. Centre books, w…" at bounding box center [781, 419] width 786 height 282
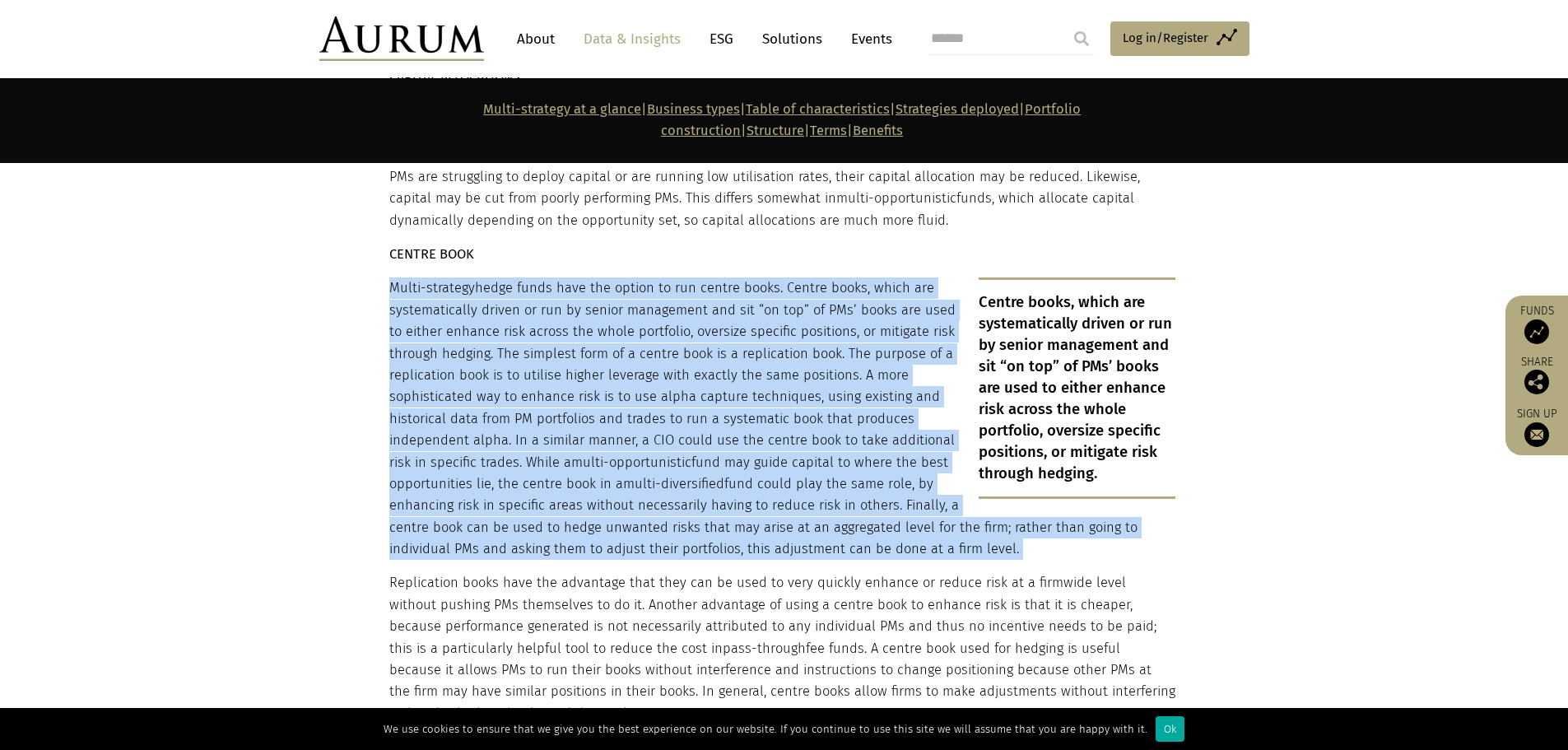
click at [699, 291] on p "Multi-strategy hedge funds have the option to run centre books. Centre books, w…" at bounding box center [781, 419] width 786 height 282
click at [672, 308] on p "Multi-strategy hedge funds have the option to run centre books. Centre books, w…" at bounding box center [781, 419] width 786 height 282
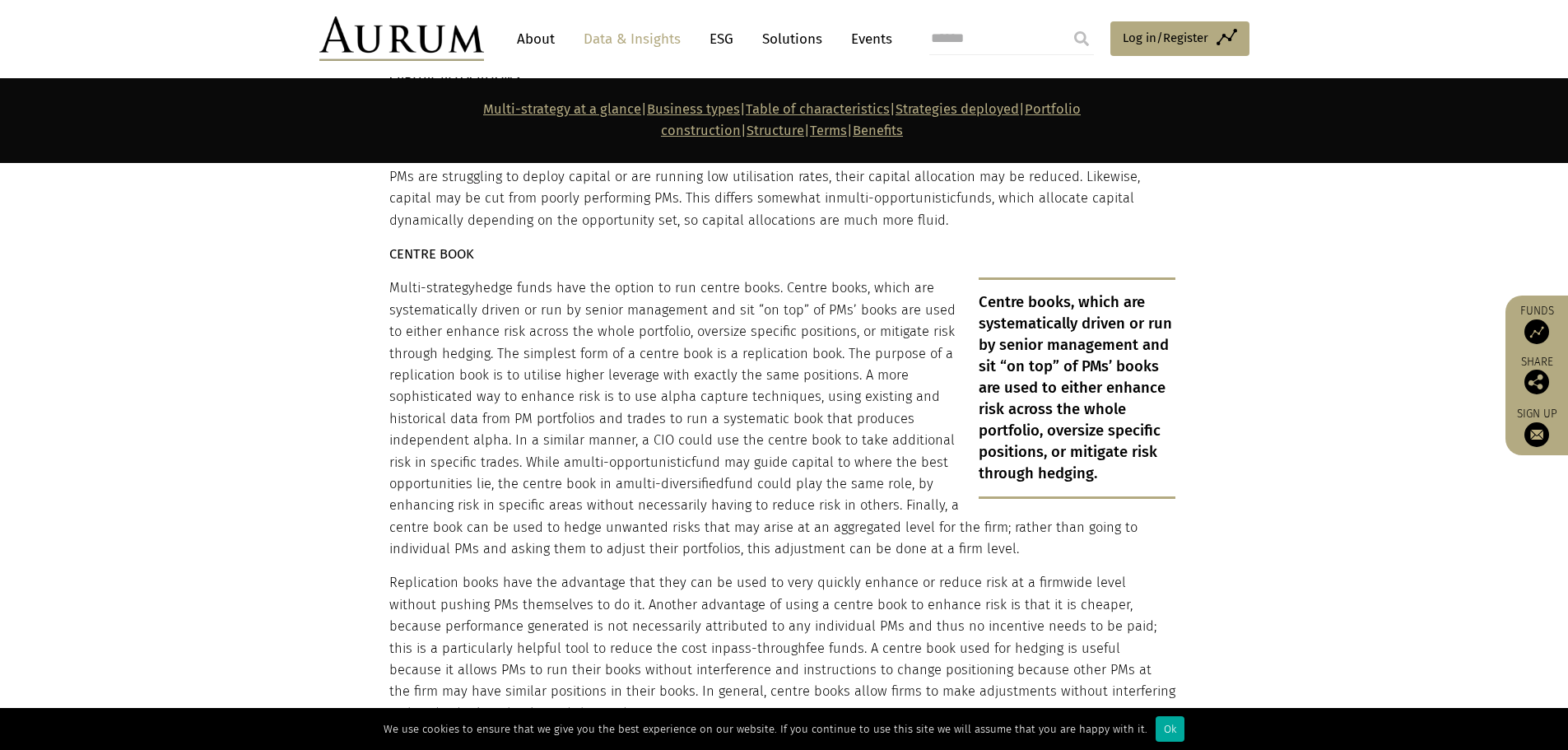
click at [597, 312] on p "Multi-strategy hedge funds have the option to run centre books. Centre books, w…" at bounding box center [781, 419] width 786 height 282
click at [694, 371] on p "Multi-strategy hedge funds have the option to run centre books. Centre books, w…" at bounding box center [781, 419] width 786 height 282
click at [694, 377] on p "Multi-strategy hedge funds have the option to run centre books. Centre books, w…" at bounding box center [781, 419] width 786 height 282
click at [612, 577] on p "Replication books have the advantage that they can be used to very quickly enha…" at bounding box center [781, 648] width 786 height 152
click at [611, 578] on p "Replication books have the advantage that they can be used to very quickly enha…" at bounding box center [781, 648] width 786 height 152
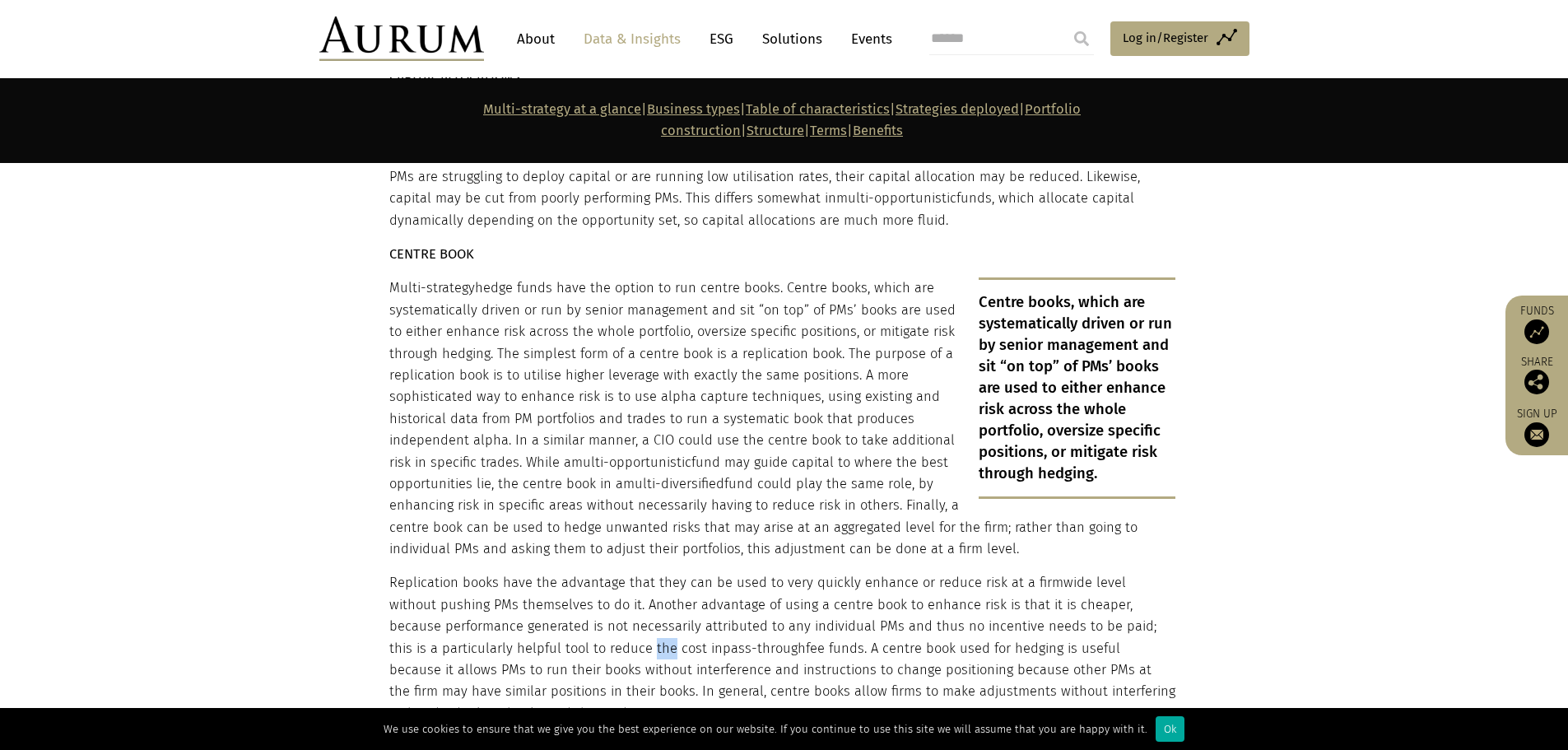
click at [608, 578] on p "Replication books have the advantage that they can be used to very quickly enha…" at bounding box center [781, 648] width 786 height 152
click at [612, 575] on p "Replication books have the advantage that they can be used to very quickly enha…" at bounding box center [781, 648] width 786 height 152
click at [606, 572] on p "Replication books have the advantage that they can be used to very quickly enha…" at bounding box center [781, 648] width 786 height 152
drag, startPoint x: 626, startPoint y: 586, endPoint x: 726, endPoint y: 633, distance: 110.5
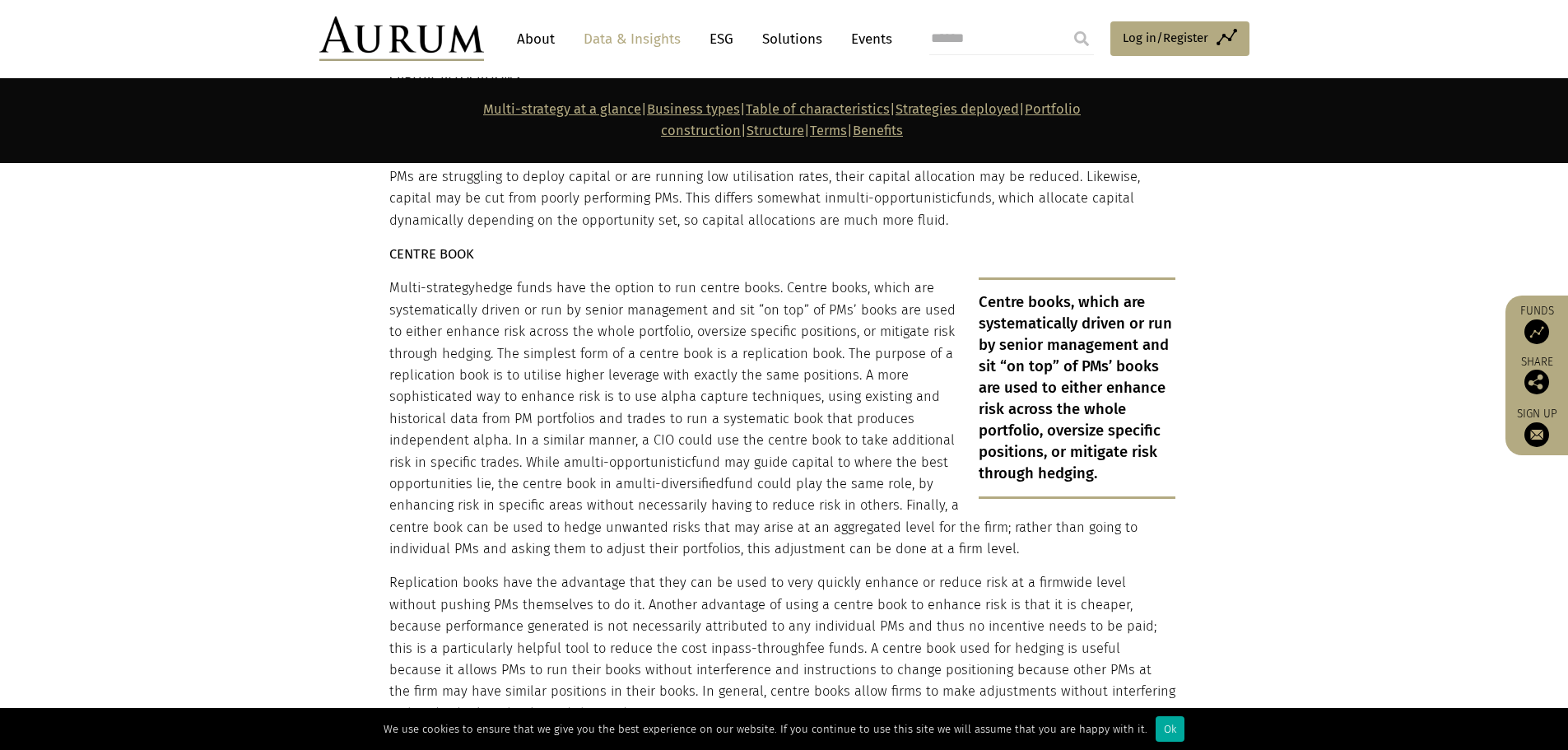
click at [726, 633] on p "Replication books have the advantage that they can be used to very quickly enha…" at bounding box center [781, 648] width 786 height 152
click at [695, 632] on p "Replication books have the advantage that they can be used to very quickly enha…" at bounding box center [781, 648] width 786 height 152
drag, startPoint x: 791, startPoint y: 640, endPoint x: 271, endPoint y: 490, distance: 541.2
click at [271, 490] on section "Portfolio construction CAPITAL ALLOCATIONS Capital allocations are a function o…" at bounding box center [784, 744] width 1568 height 1465
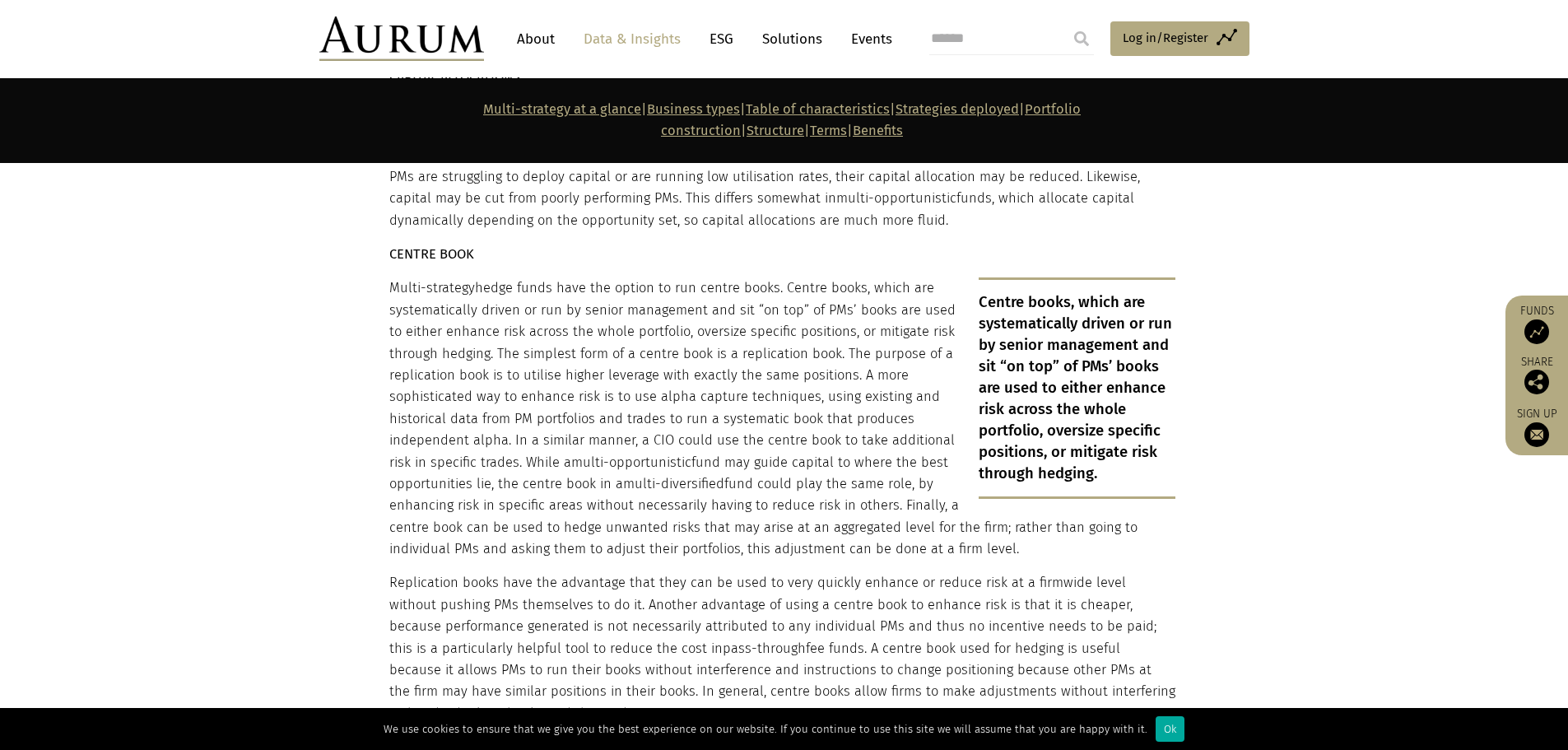
click at [321, 443] on section "Portfolio construction CAPITAL ALLOCATIONS Capital allocations are a function o…" at bounding box center [784, 744] width 1568 height 1465
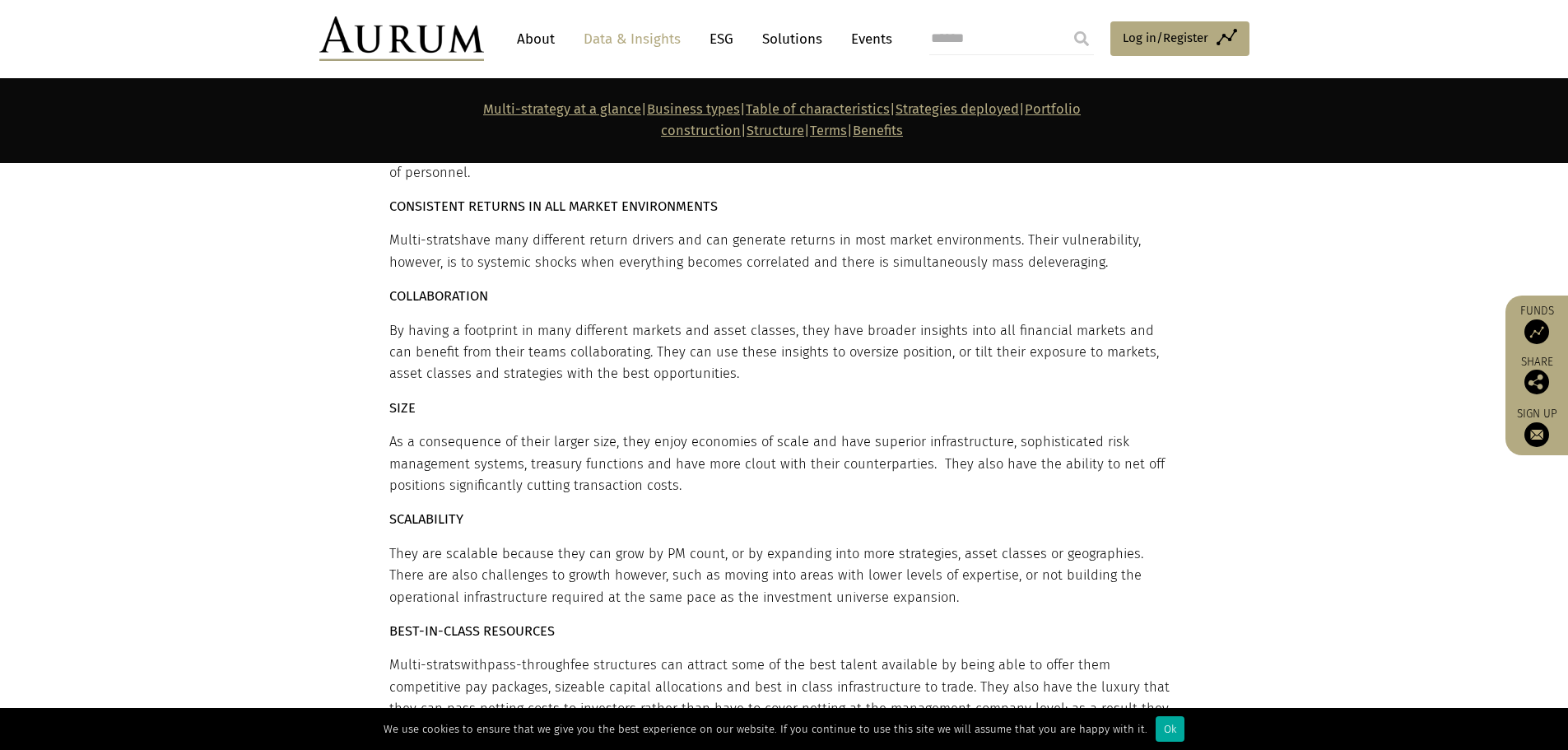
scroll to position [10370, 0]
